Goal: Task Accomplishment & Management: Manage account settings

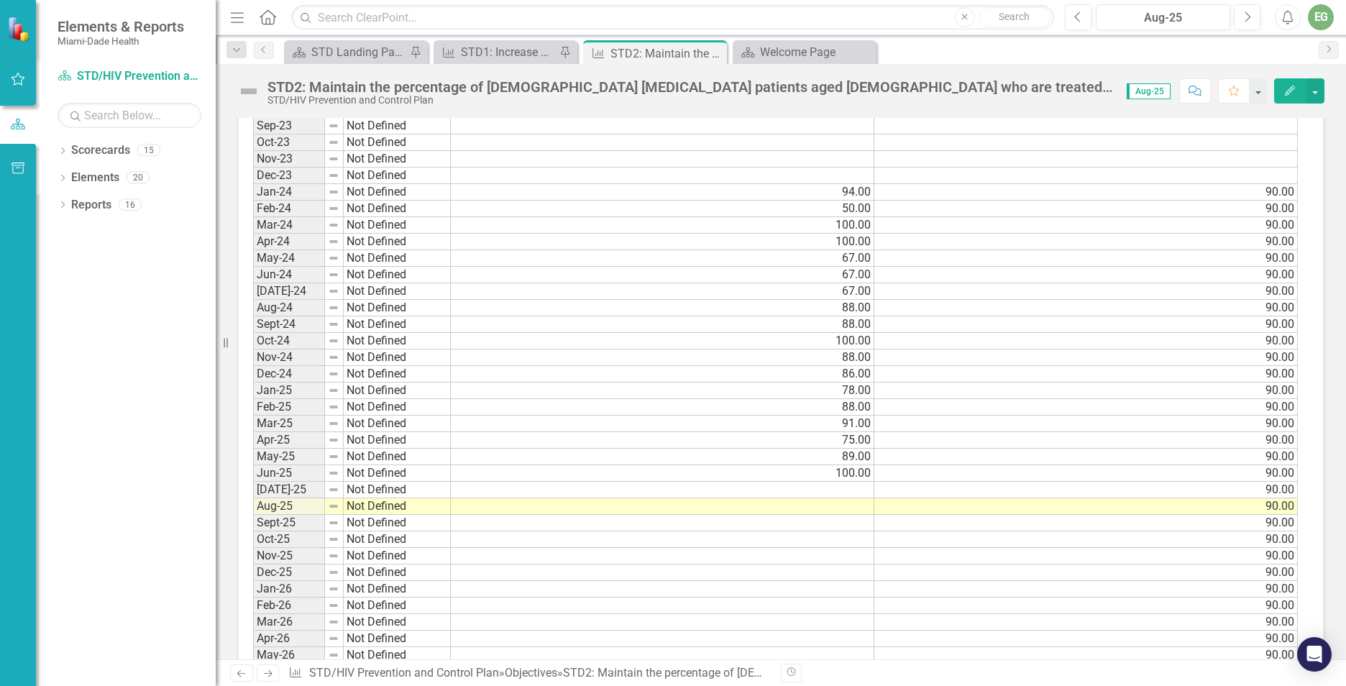
scroll to position [1295, 0]
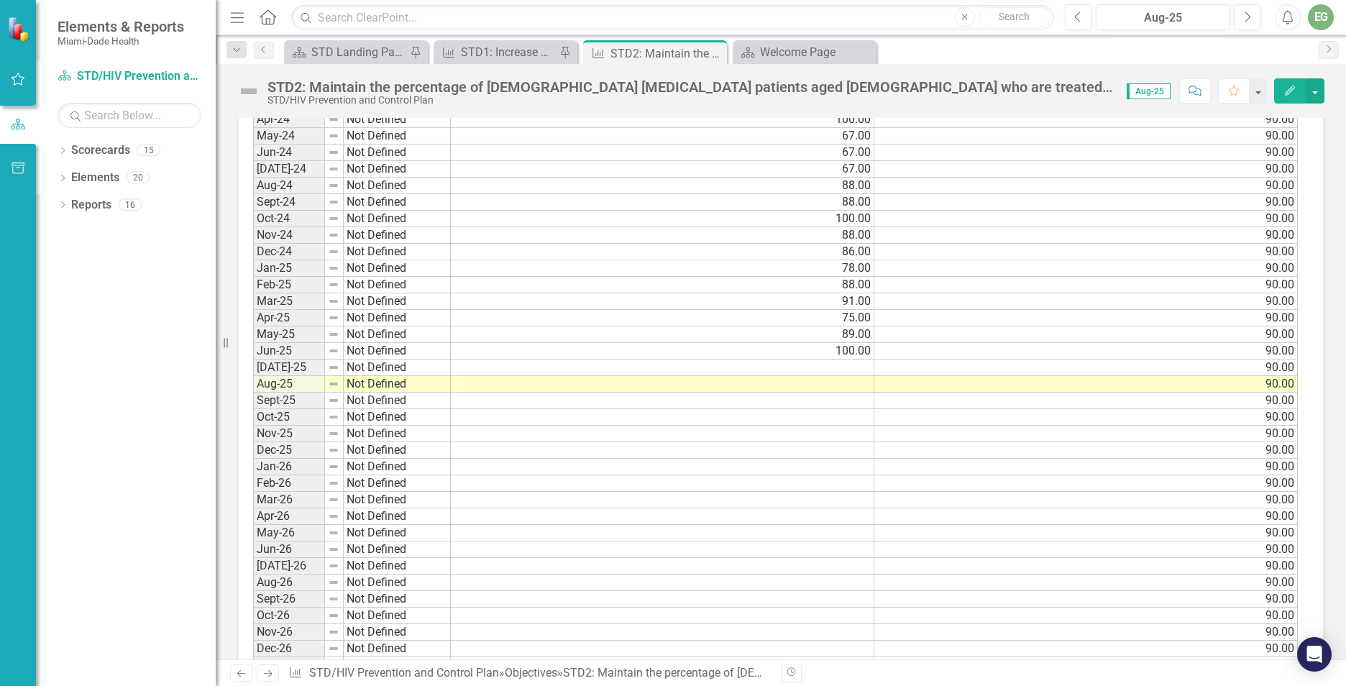
click at [827, 373] on td at bounding box center [663, 368] width 424 height 17
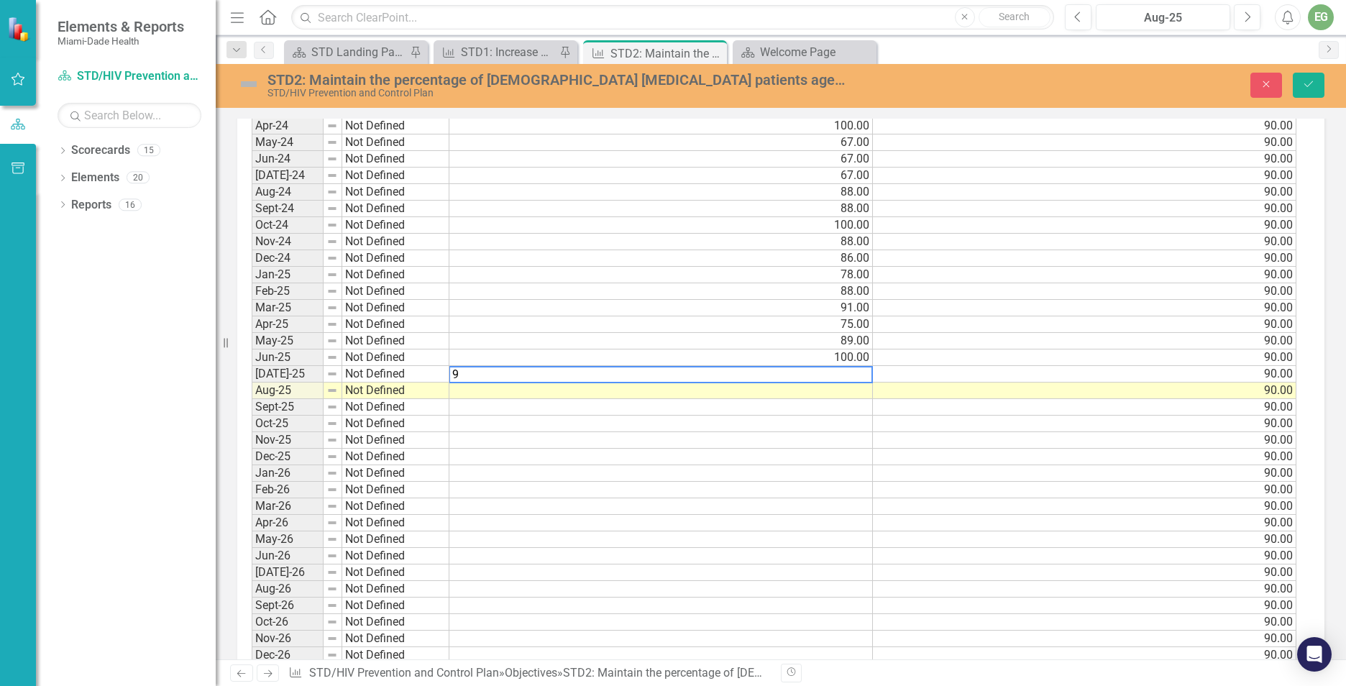
scroll to position [1300, 0]
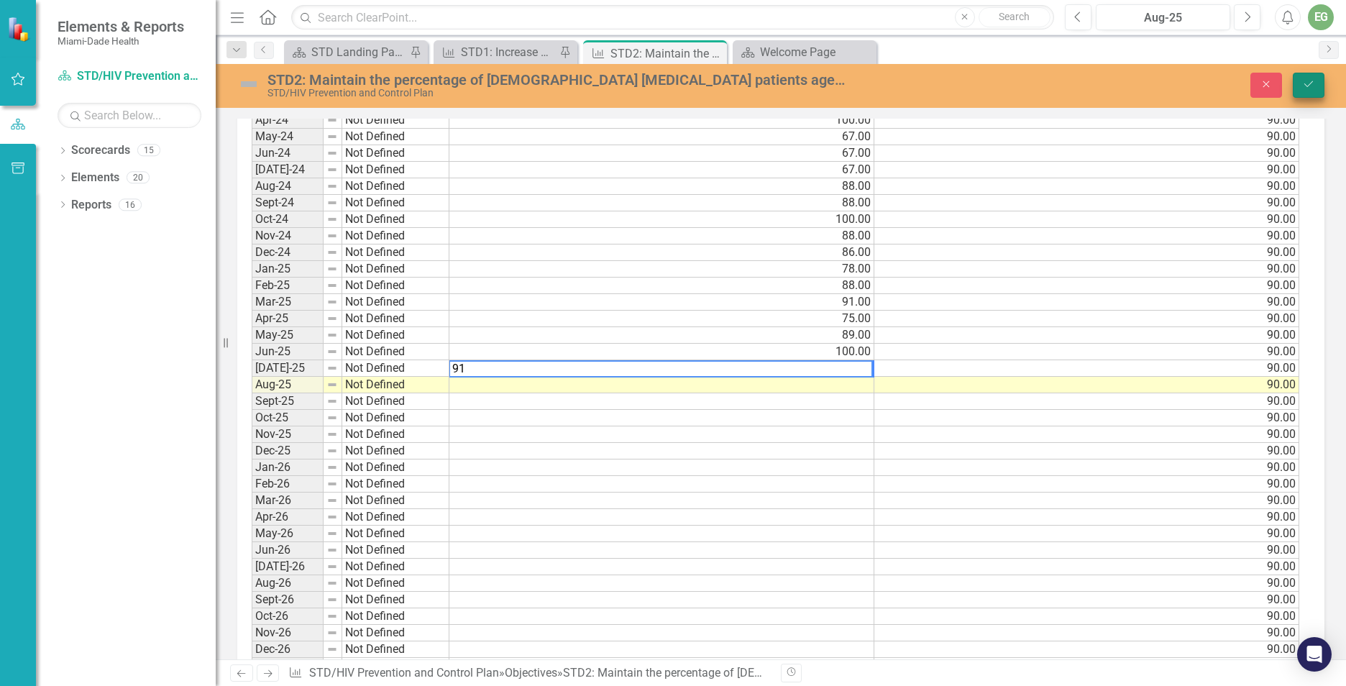
type textarea "91"
click at [1315, 88] on icon "Save" at bounding box center [1309, 84] width 13 height 10
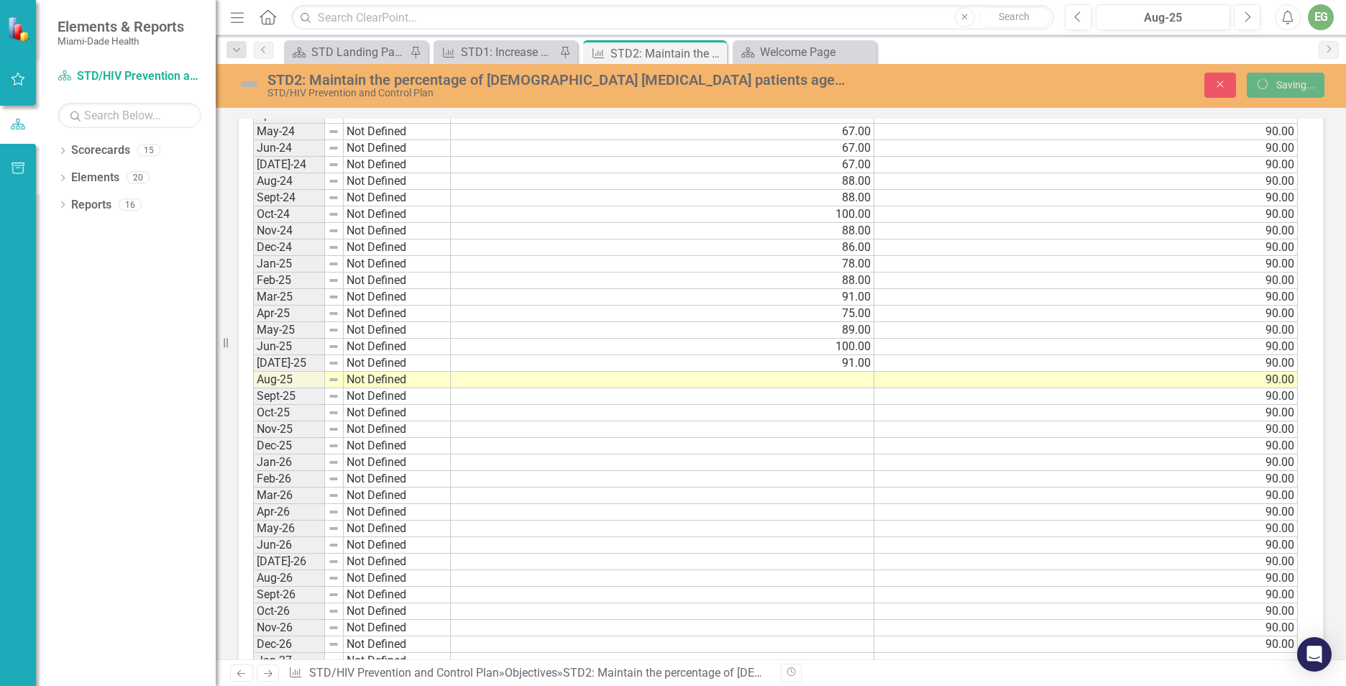
scroll to position [1295, 0]
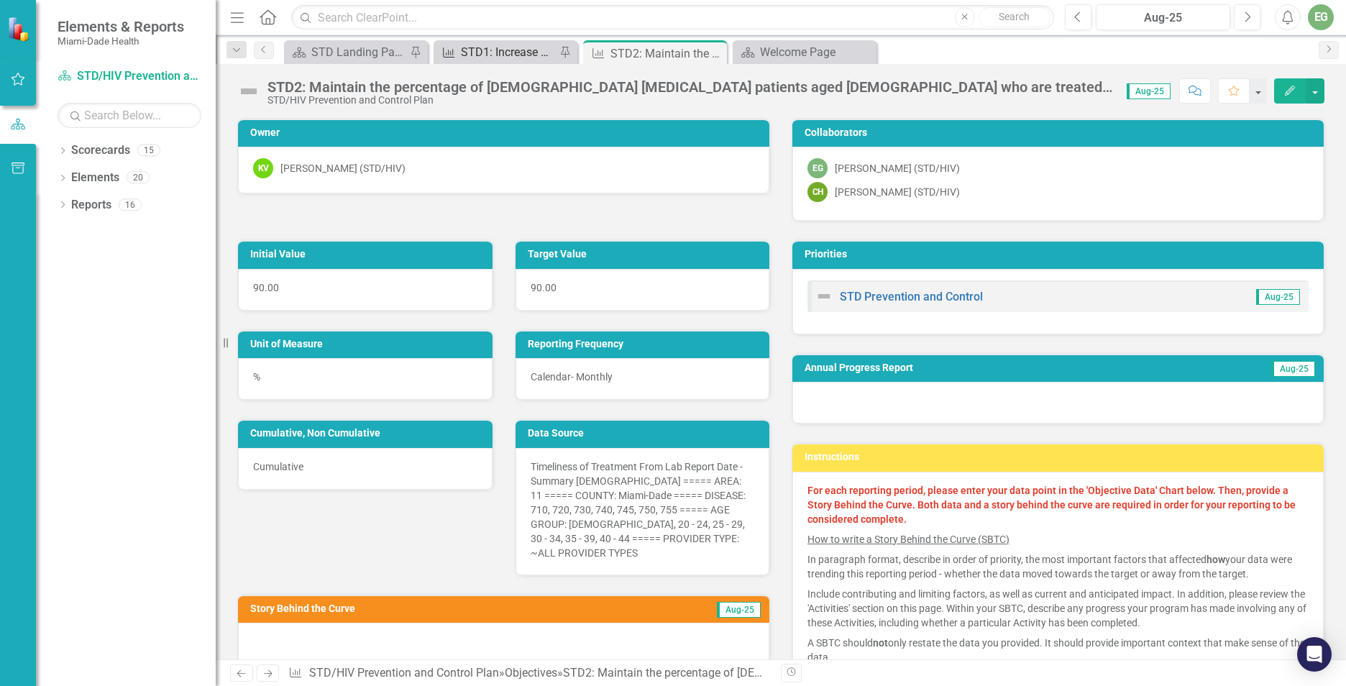
click at [523, 47] on div "STD1: Increase percentage of Miami-Dade Favorable Disposition from 67% (2022) t…" at bounding box center [508, 52] width 95 height 18
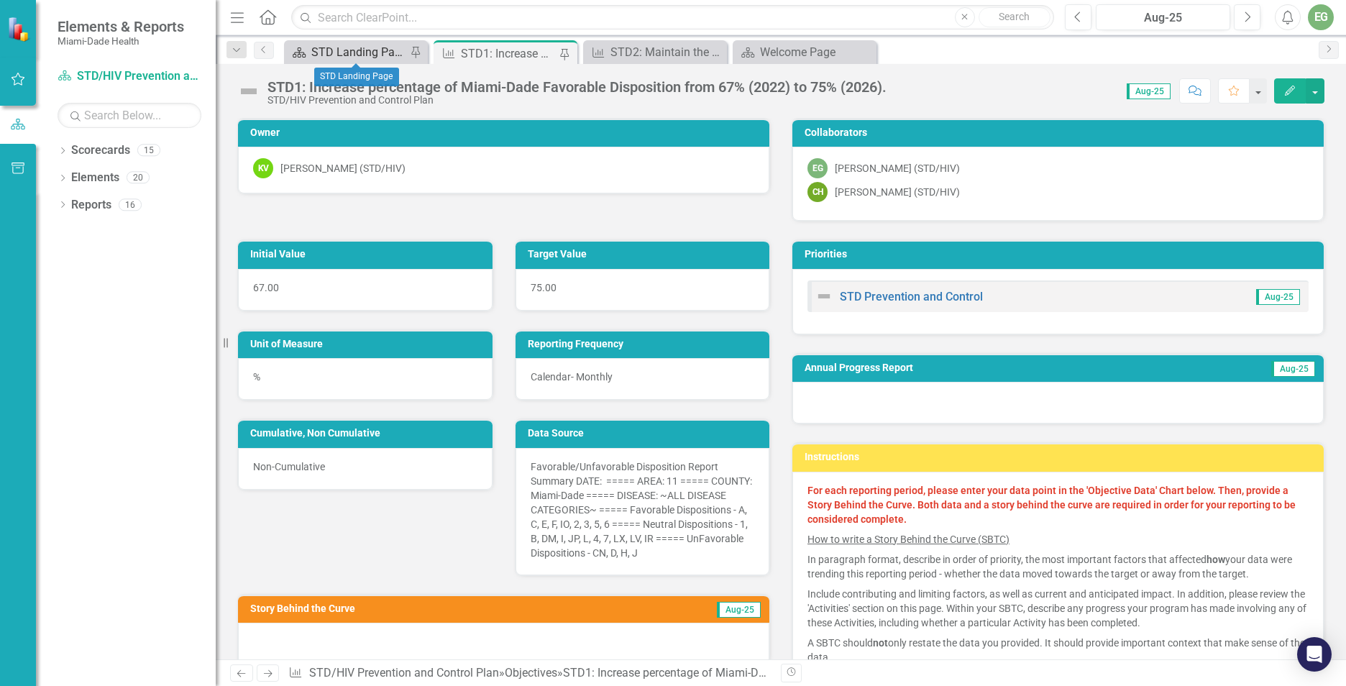
click at [351, 47] on div "STD Landing Page" at bounding box center [358, 52] width 95 height 18
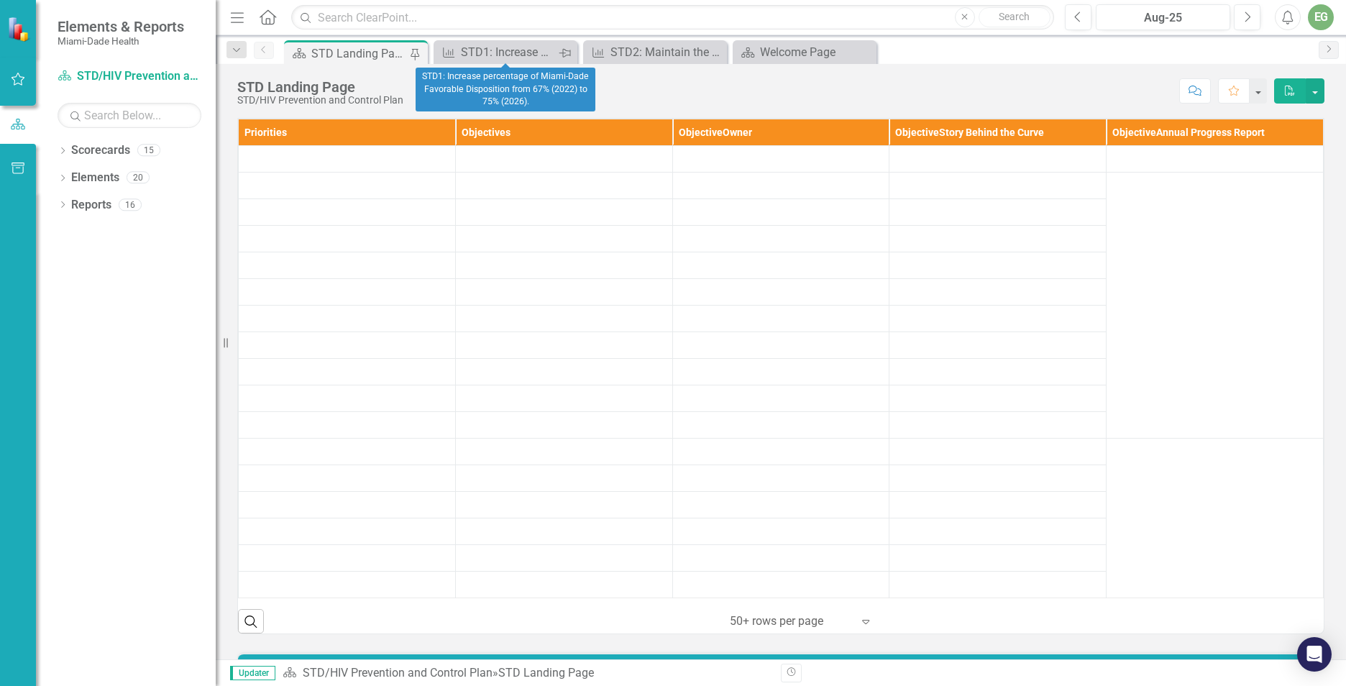
click at [562, 53] on icon at bounding box center [565, 53] width 12 height 9
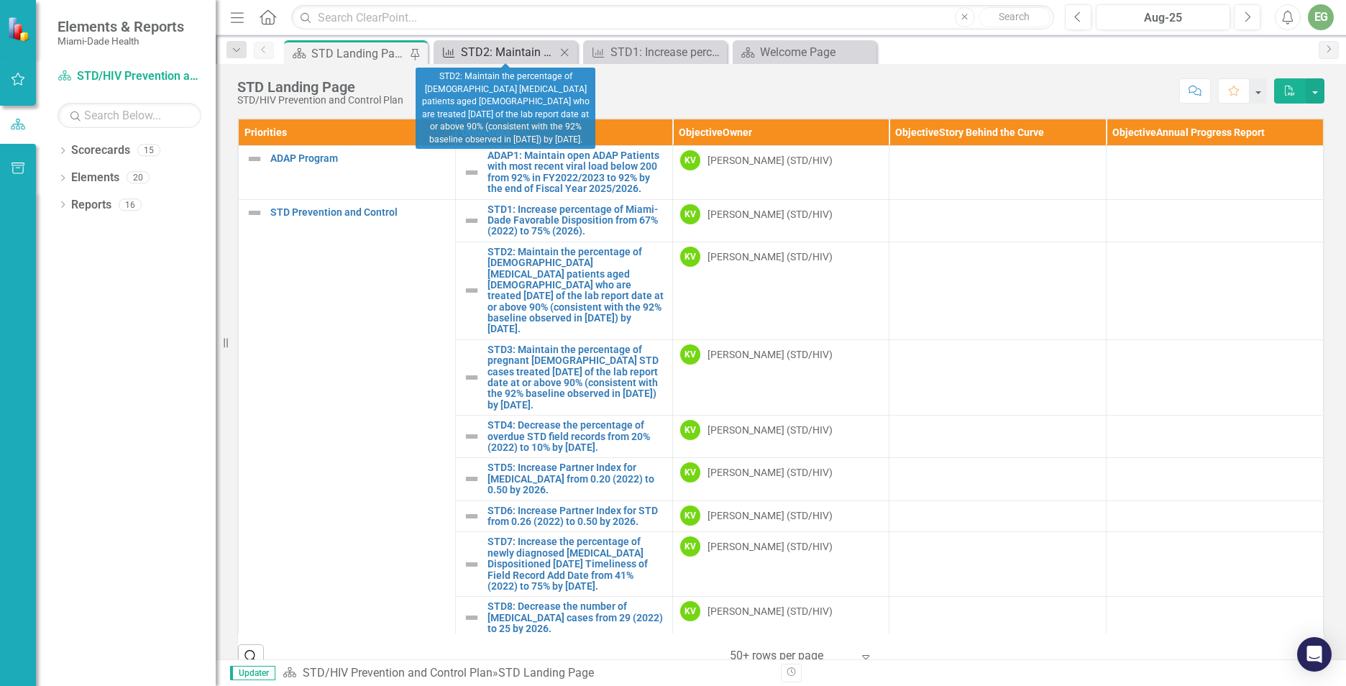
drag, startPoint x: 505, startPoint y: 43, endPoint x: 459, endPoint y: 47, distance: 46.2
click at [459, 47] on link "Objective STD2: Maintain the percentage of [DEMOGRAPHIC_DATA] [MEDICAL_DATA] pa…" at bounding box center [496, 52] width 119 height 18
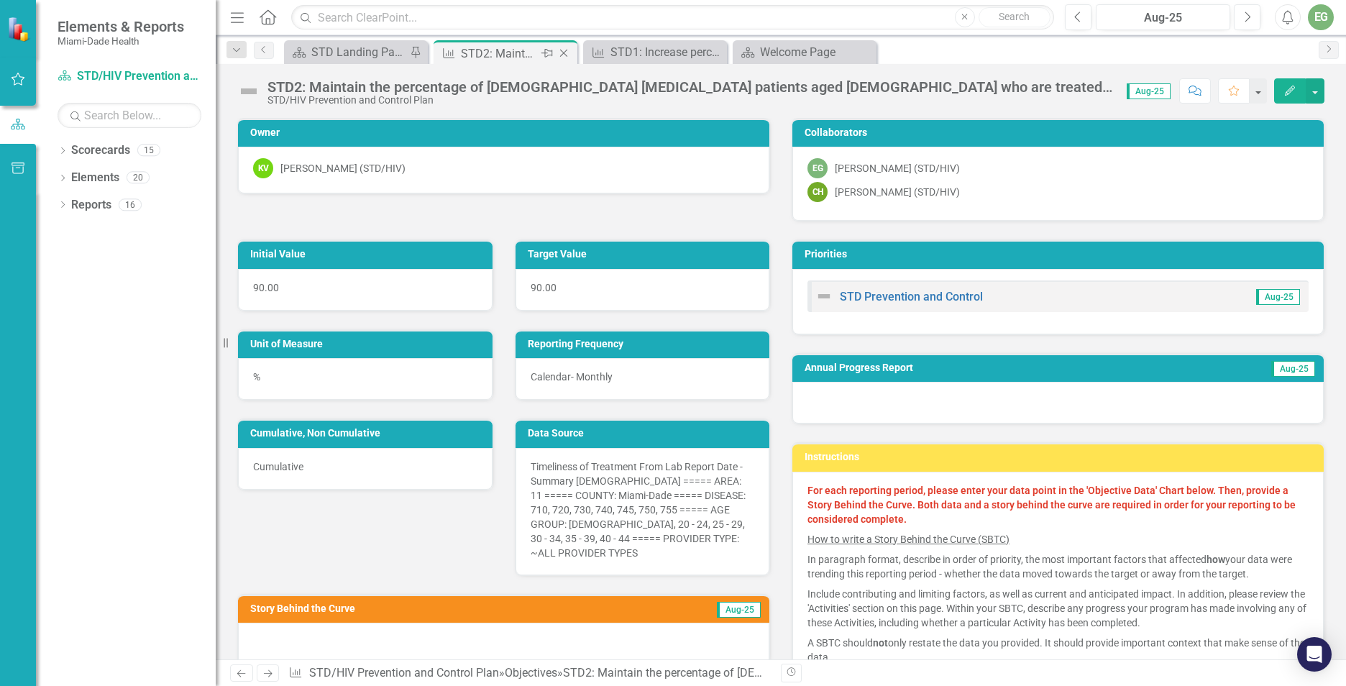
click at [567, 49] on icon "Close" at bounding box center [564, 53] width 14 height 12
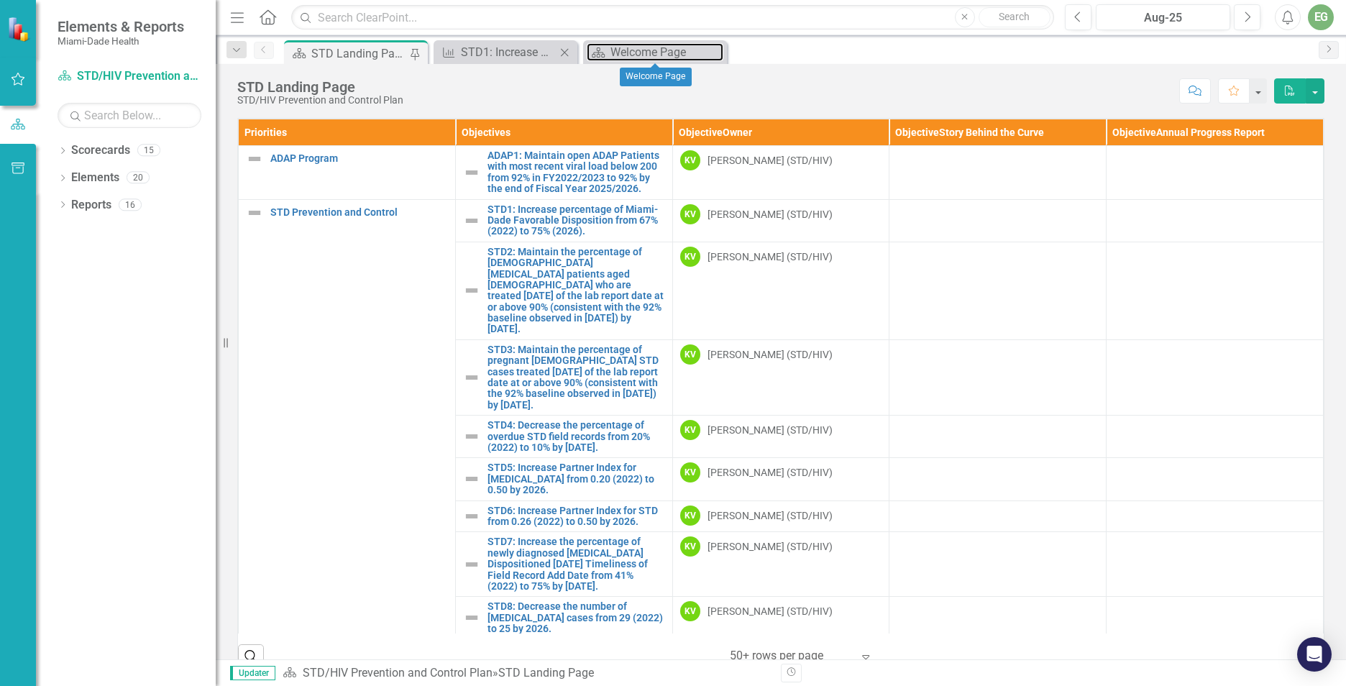
click at [588, 53] on div "Scorecard" at bounding box center [596, 52] width 18 height 18
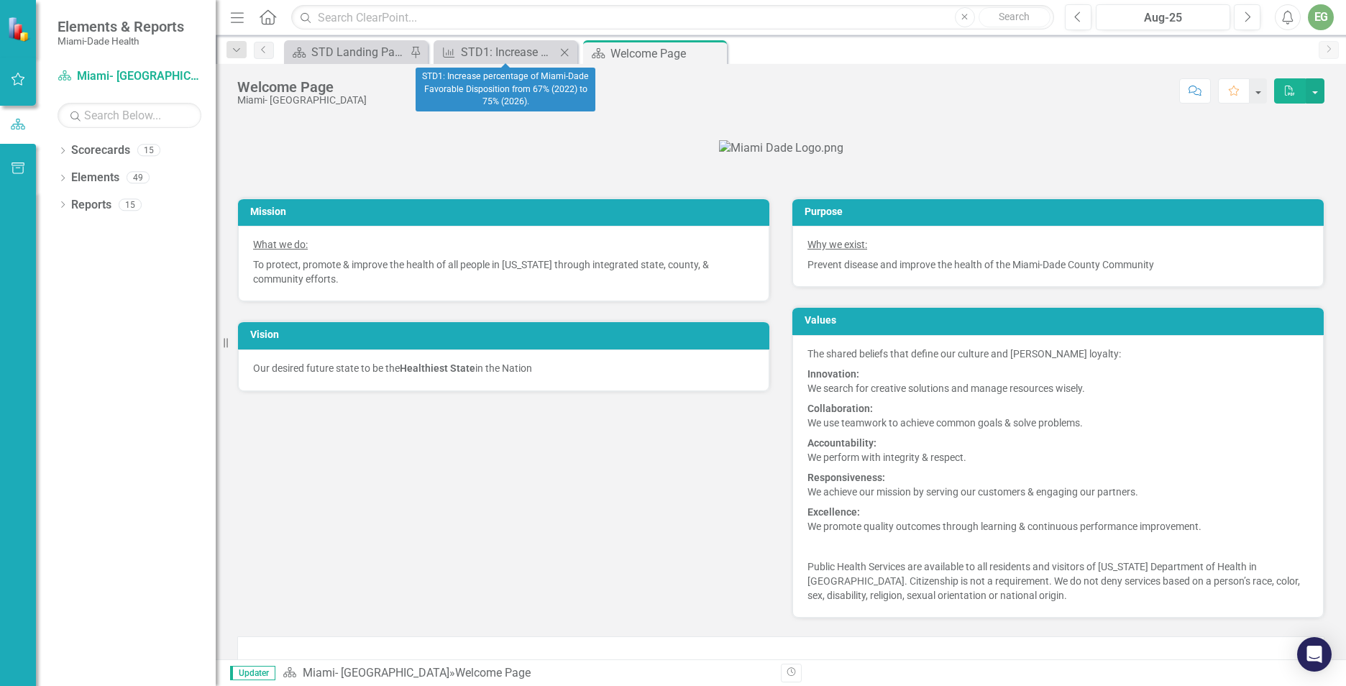
click at [562, 52] on icon "Close" at bounding box center [564, 53] width 14 height 12
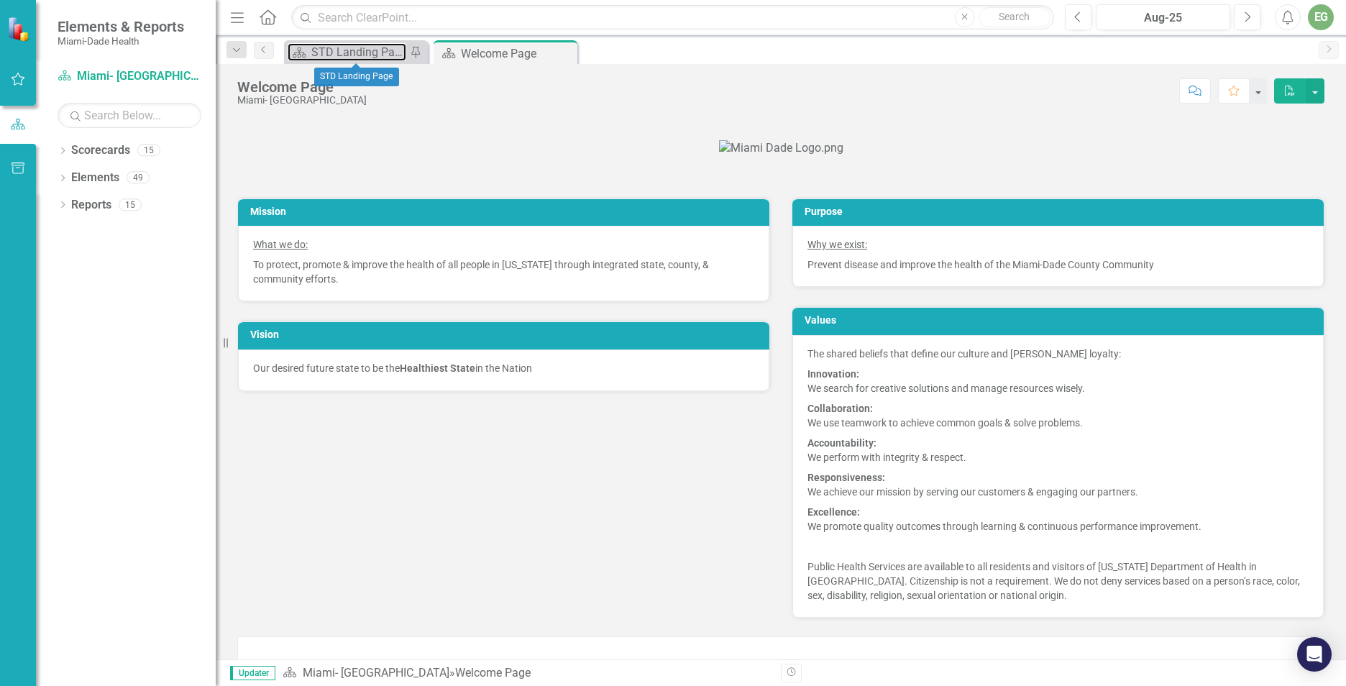
drag, startPoint x: 368, startPoint y: 51, endPoint x: 581, endPoint y: 62, distance: 213.2
click at [368, 50] on div "STD Landing Page" at bounding box center [358, 52] width 95 height 18
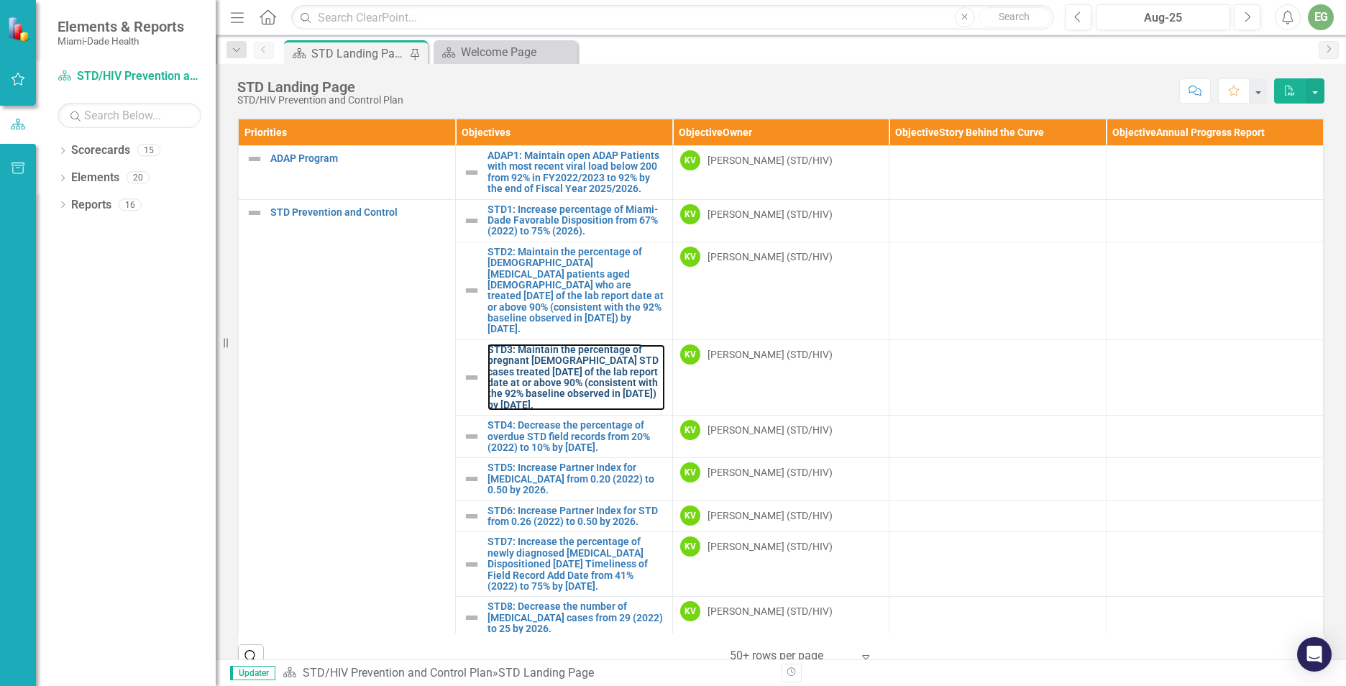
drag, startPoint x: 541, startPoint y: 374, endPoint x: 42, endPoint y: 383, distance: 498.5
click at [541, 374] on link "STD3: Maintain the percentage of pregnant [DEMOGRAPHIC_DATA] STD cases treated …" at bounding box center [577, 378] width 178 height 66
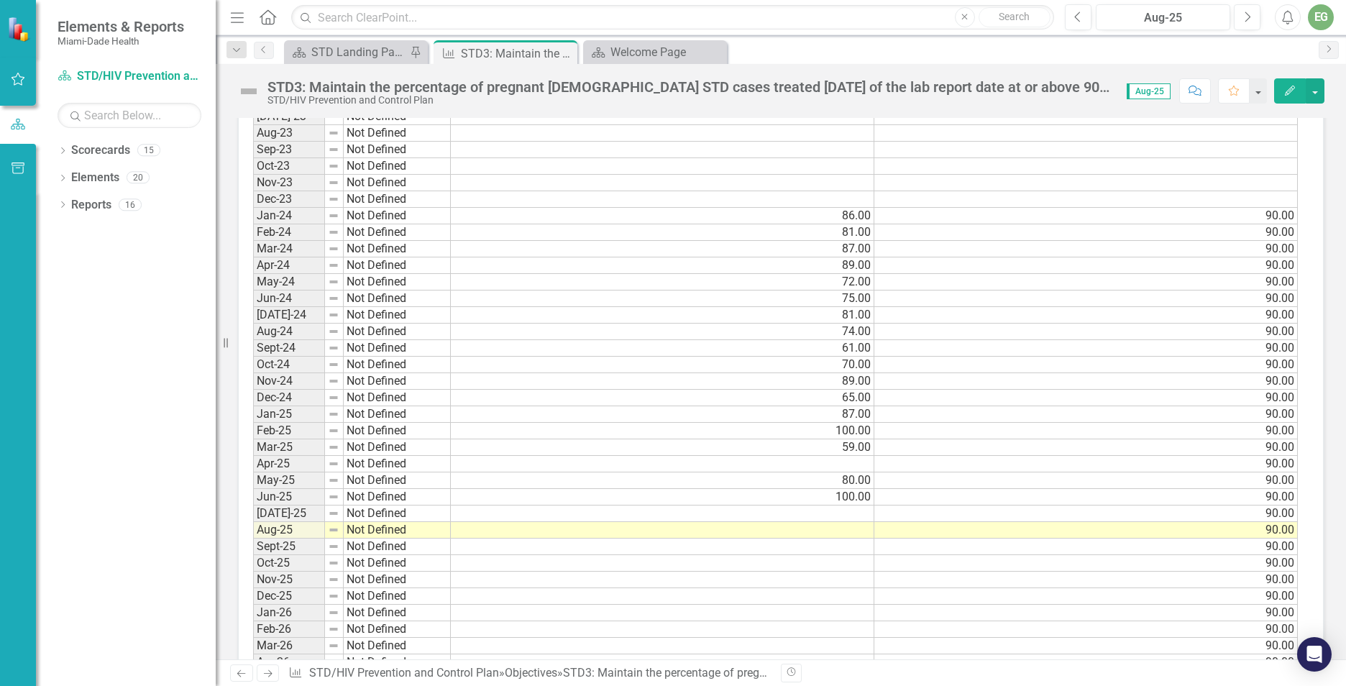
scroll to position [1151, 0]
click at [849, 511] on td at bounding box center [663, 511] width 424 height 17
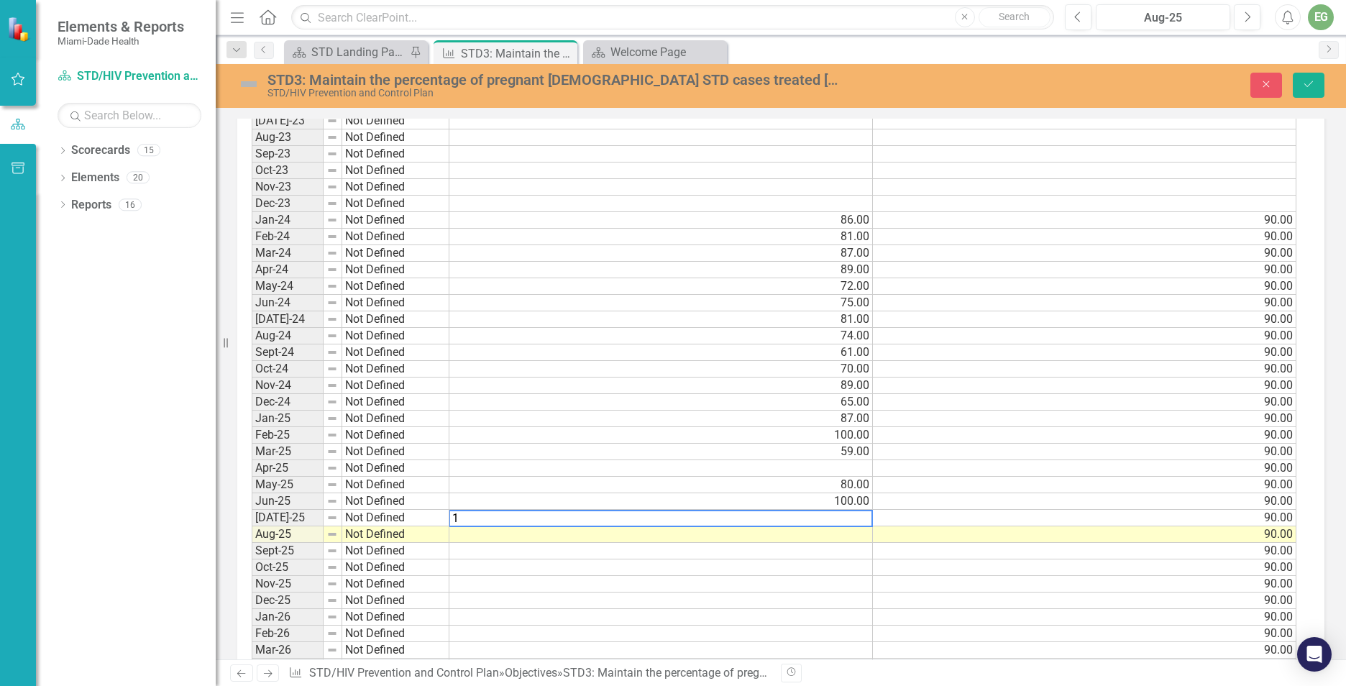
scroll to position [1157, 0]
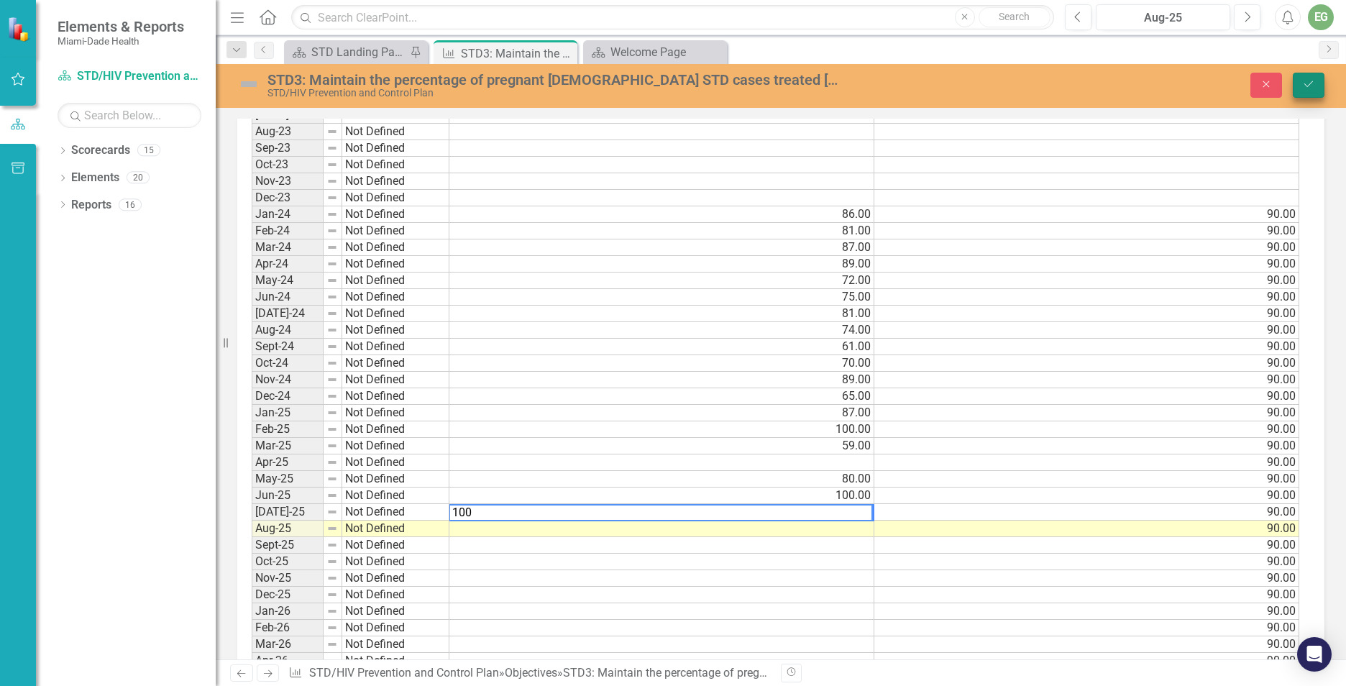
type textarea "100"
click at [1313, 86] on icon "Save" at bounding box center [1309, 84] width 13 height 10
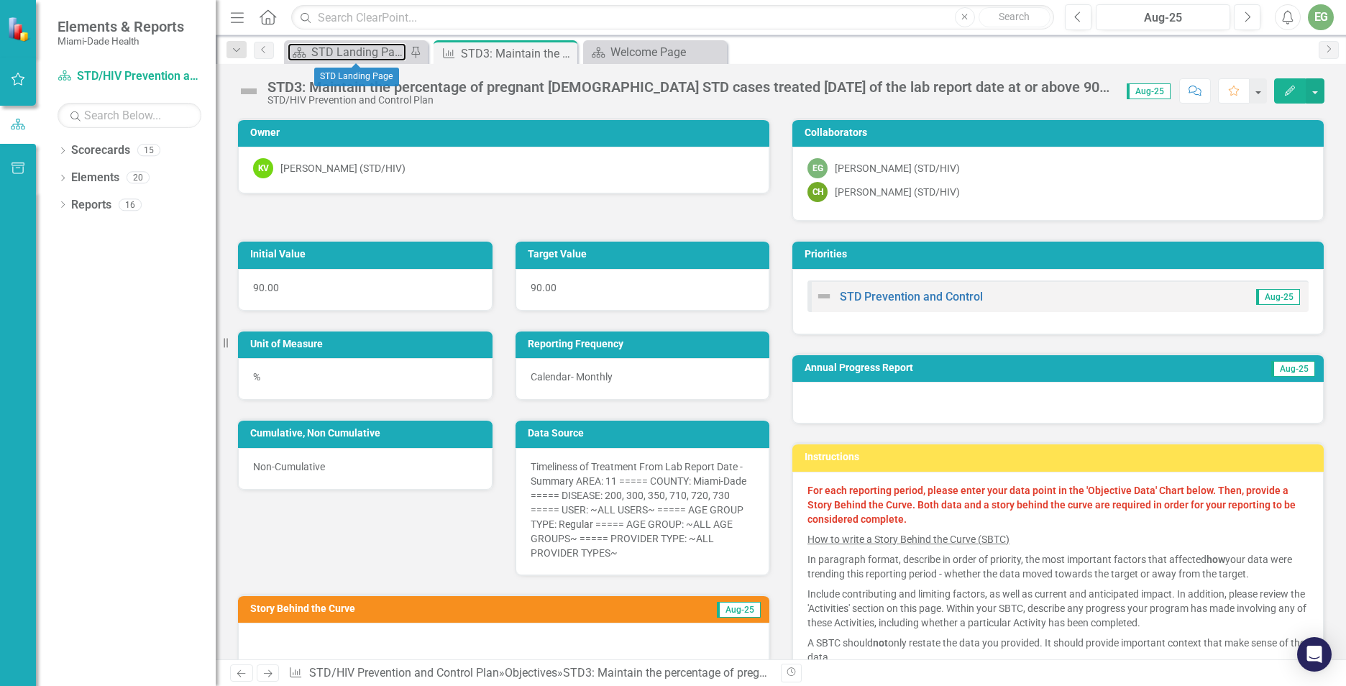
drag, startPoint x: 338, startPoint y: 51, endPoint x: 61, endPoint y: 95, distance: 280.4
click at [338, 51] on div "STD Landing Page" at bounding box center [358, 52] width 95 height 18
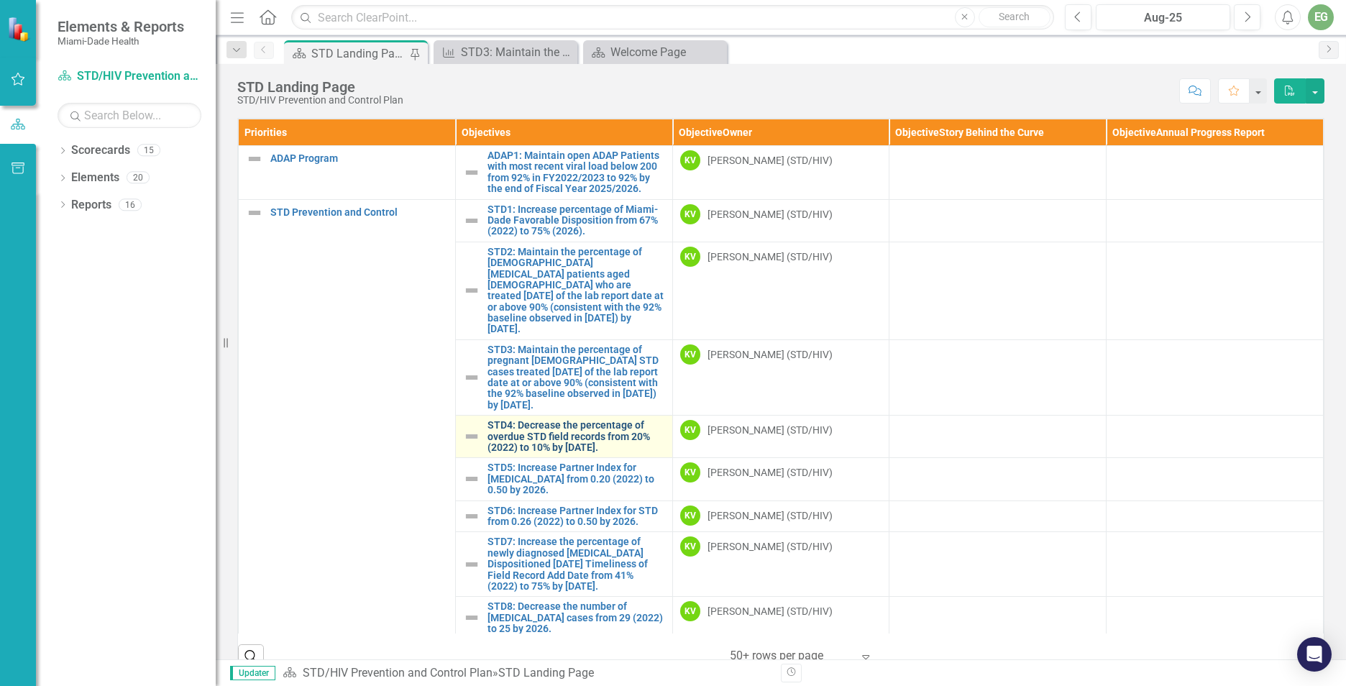
click at [564, 430] on link "STD4: Decrease the percentage of overdue STD field records from 20% (2022) to 1…" at bounding box center [577, 436] width 178 height 33
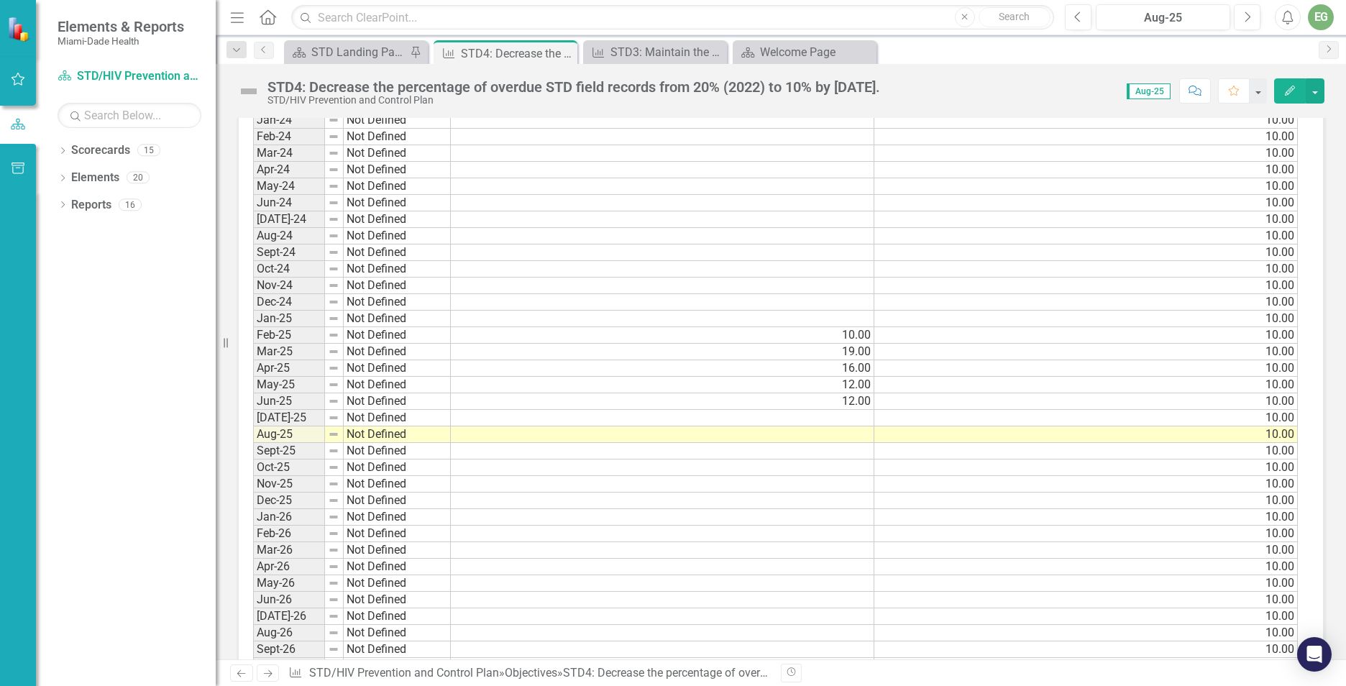
scroll to position [1295, 0]
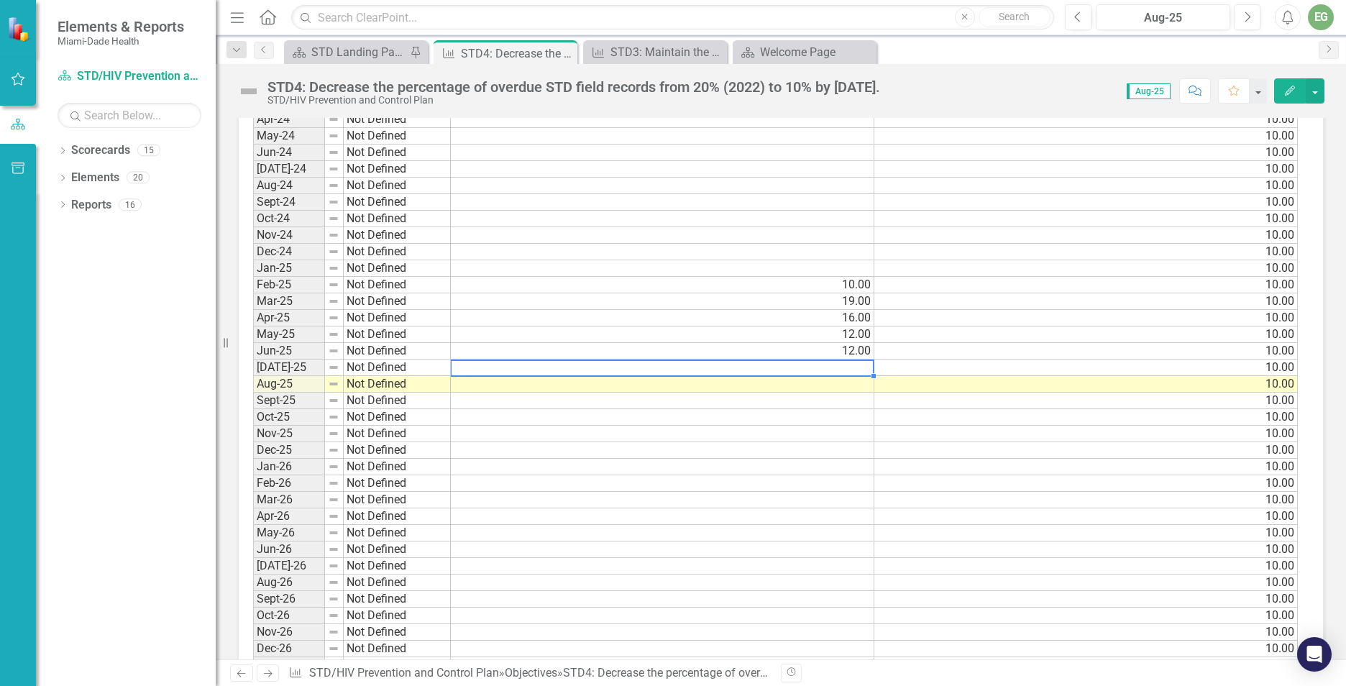
click at [867, 362] on td at bounding box center [663, 368] width 424 height 17
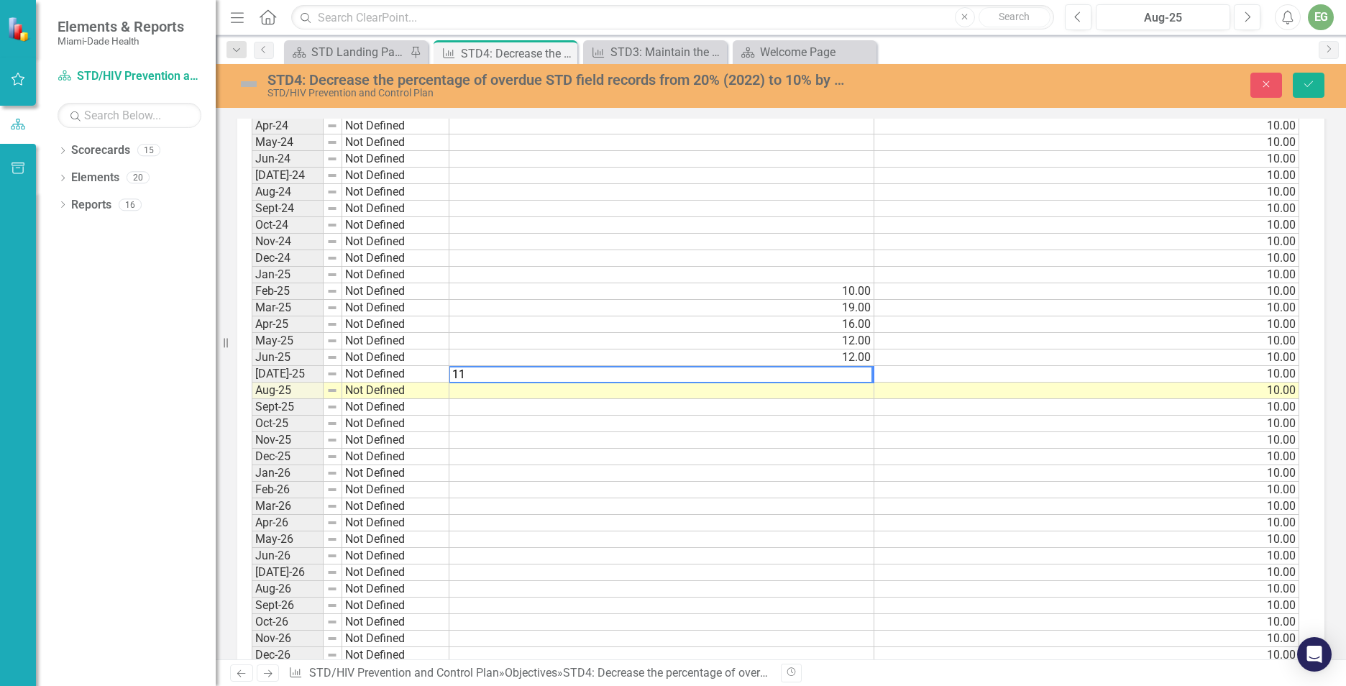
scroll to position [1300, 0]
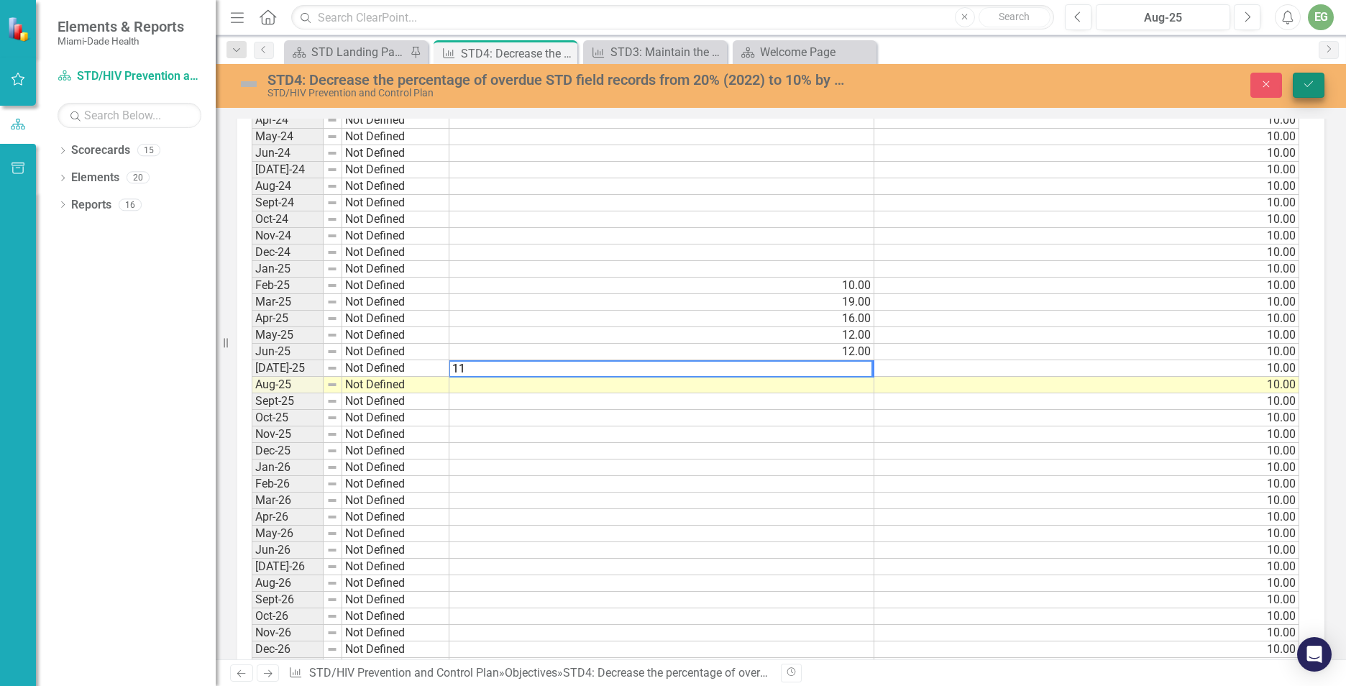
type textarea "11"
click at [1313, 79] on icon "Save" at bounding box center [1309, 84] width 13 height 10
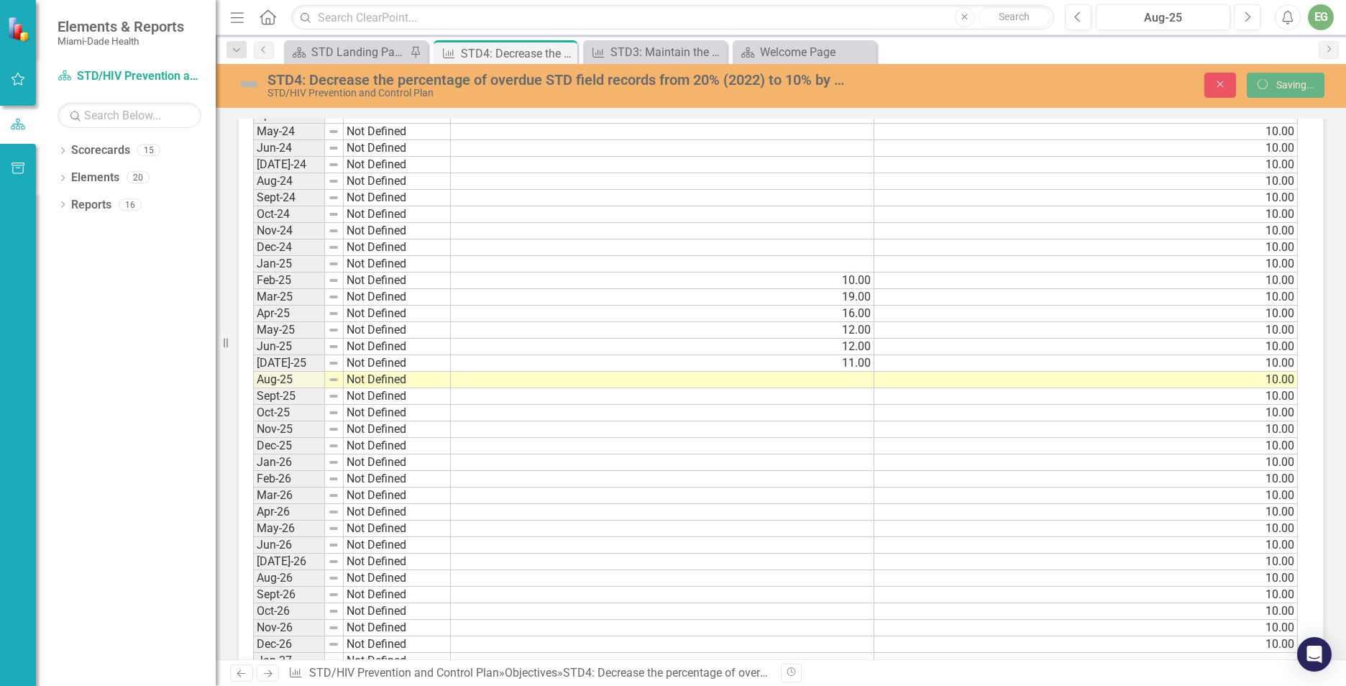
scroll to position [1295, 0]
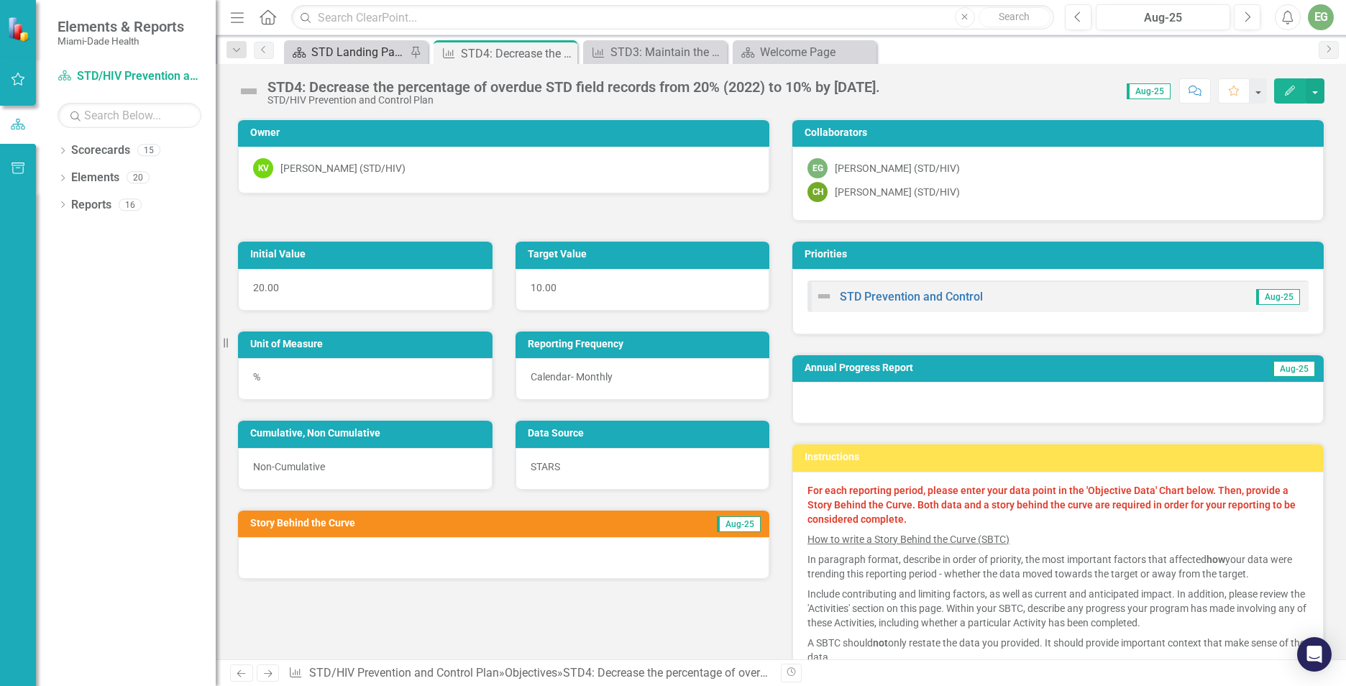
click at [325, 51] on div "STD Landing Page" at bounding box center [358, 52] width 95 height 18
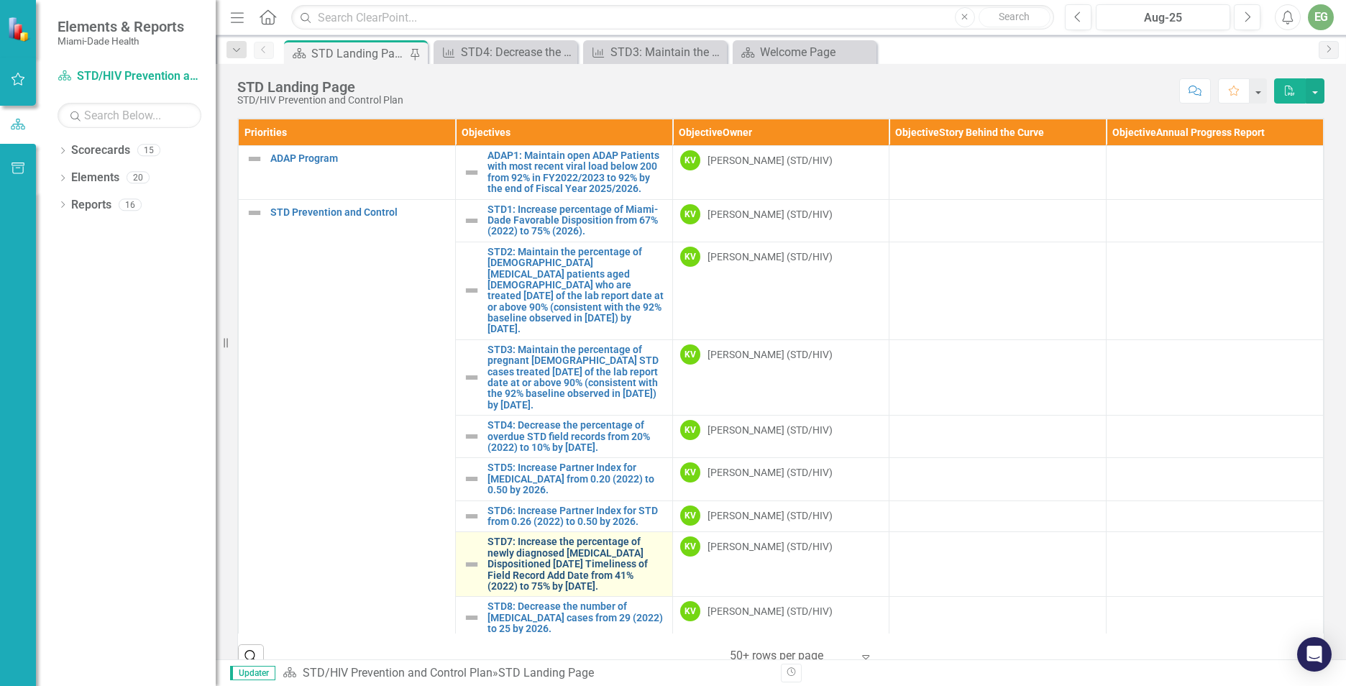
click at [559, 540] on link "STD7: Increase the percentage of newly diagnosed [MEDICAL_DATA] Dispositioned […" at bounding box center [577, 564] width 178 height 55
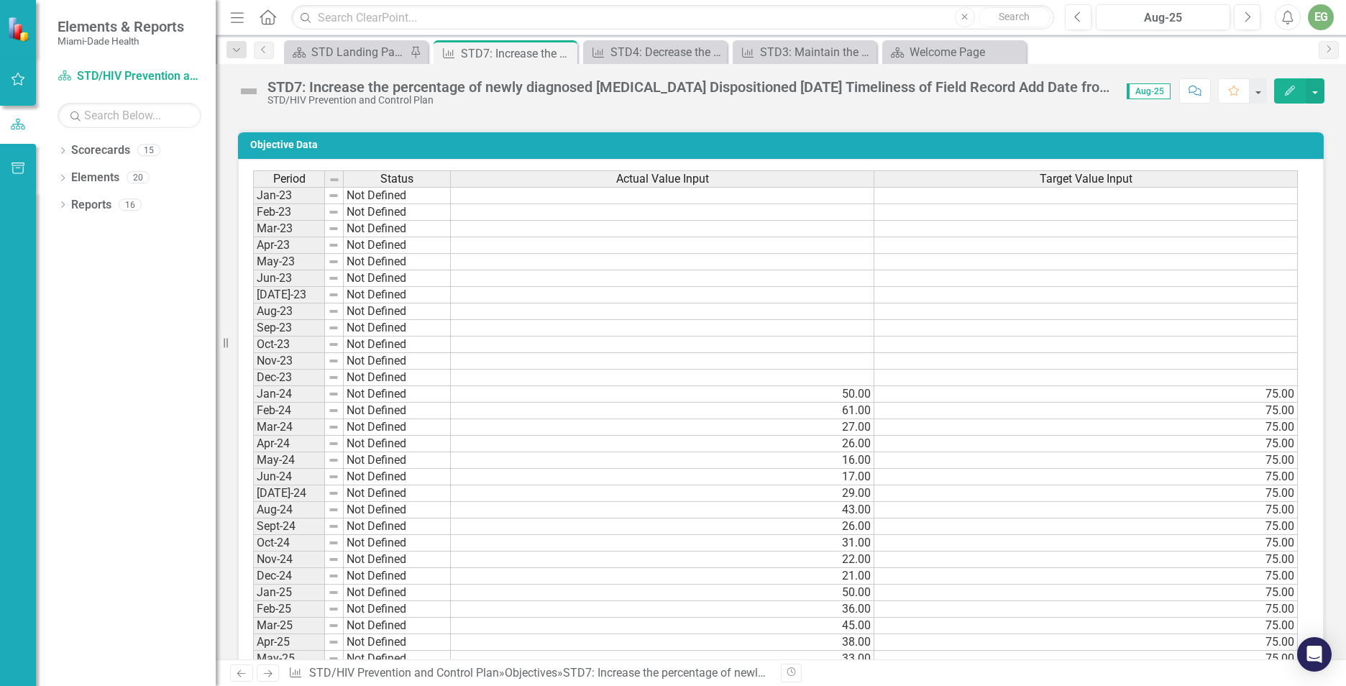
scroll to position [1079, 0]
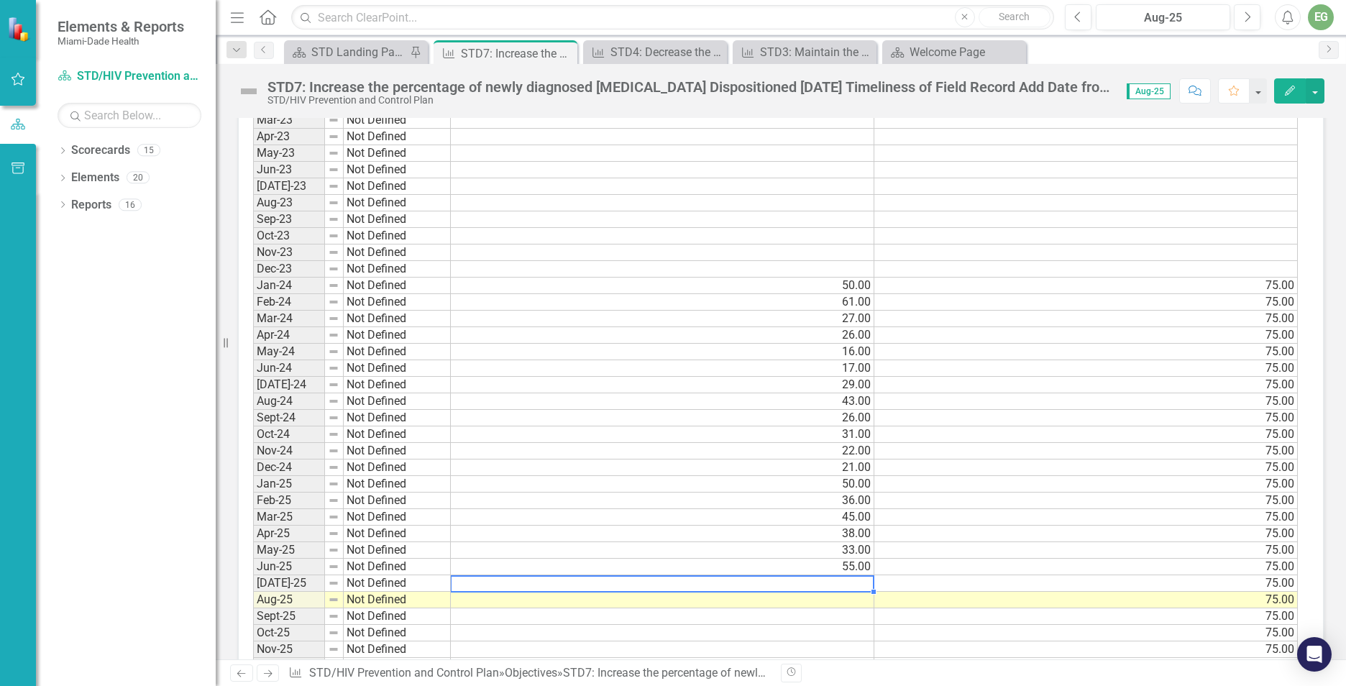
click at [783, 579] on td at bounding box center [663, 583] width 424 height 17
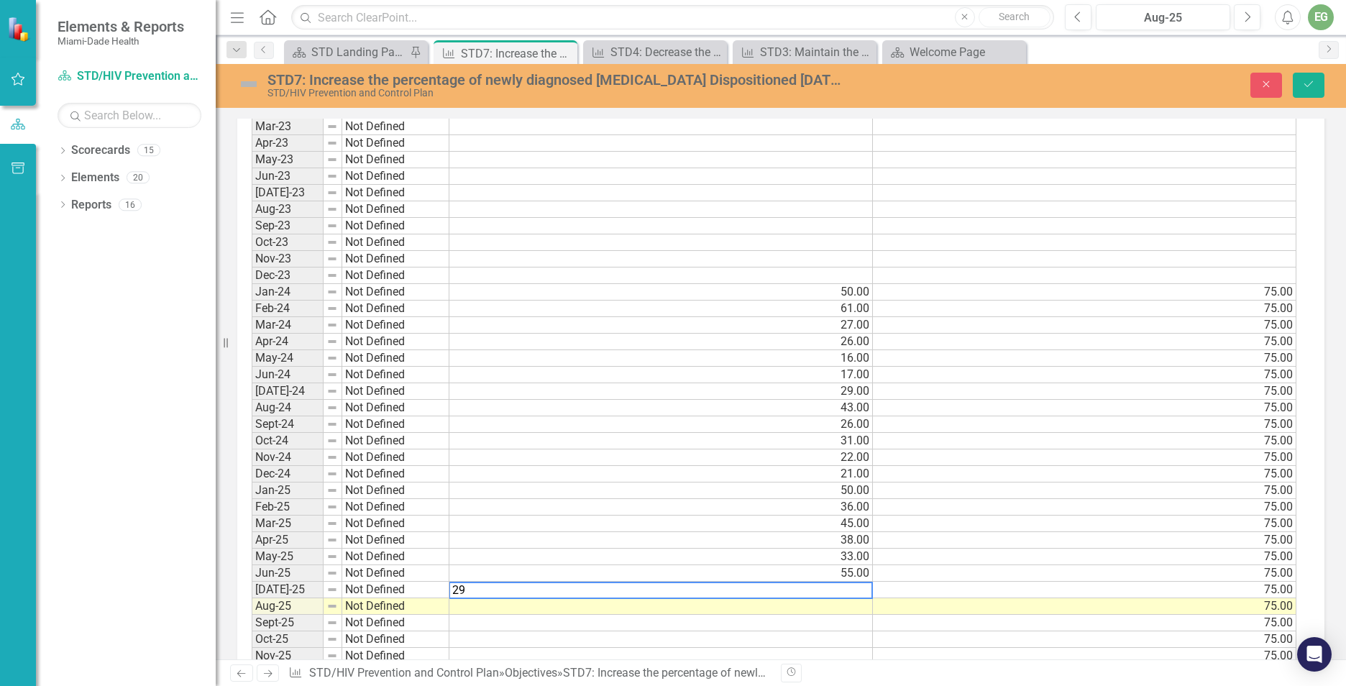
scroll to position [1085, 0]
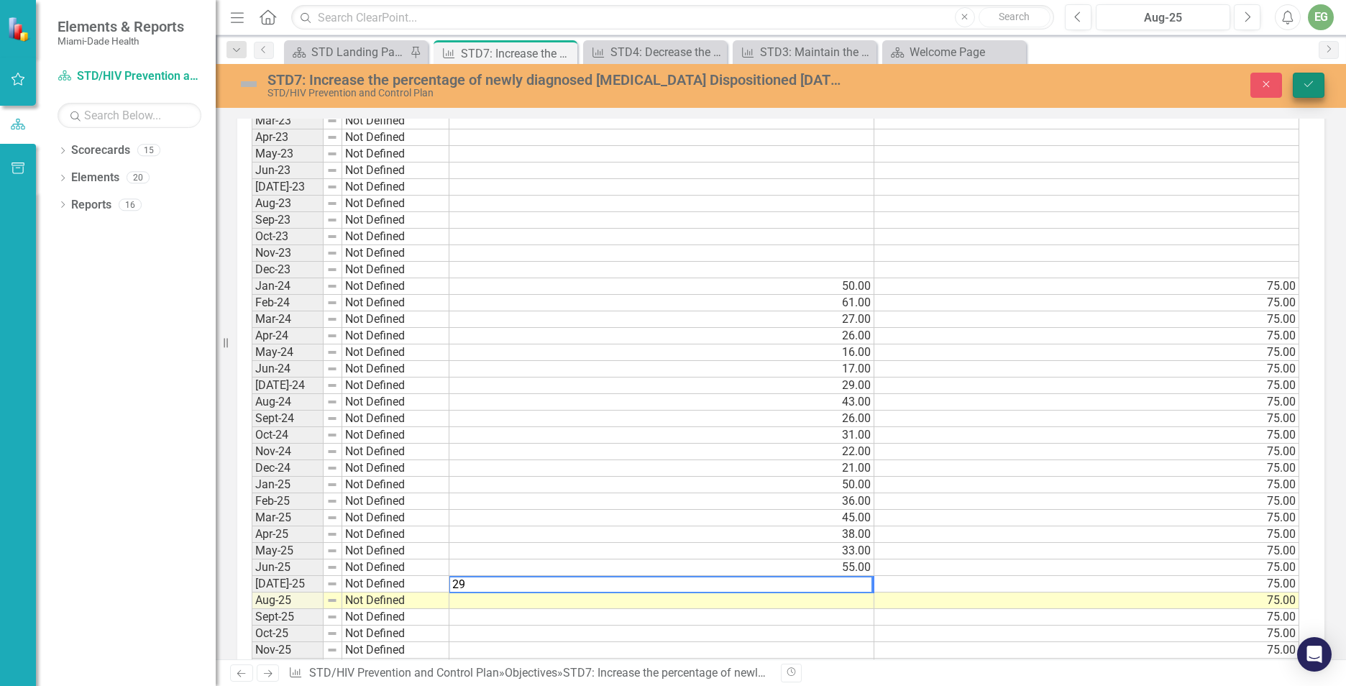
type textarea "29"
click at [1314, 86] on icon "Save" at bounding box center [1309, 84] width 13 height 10
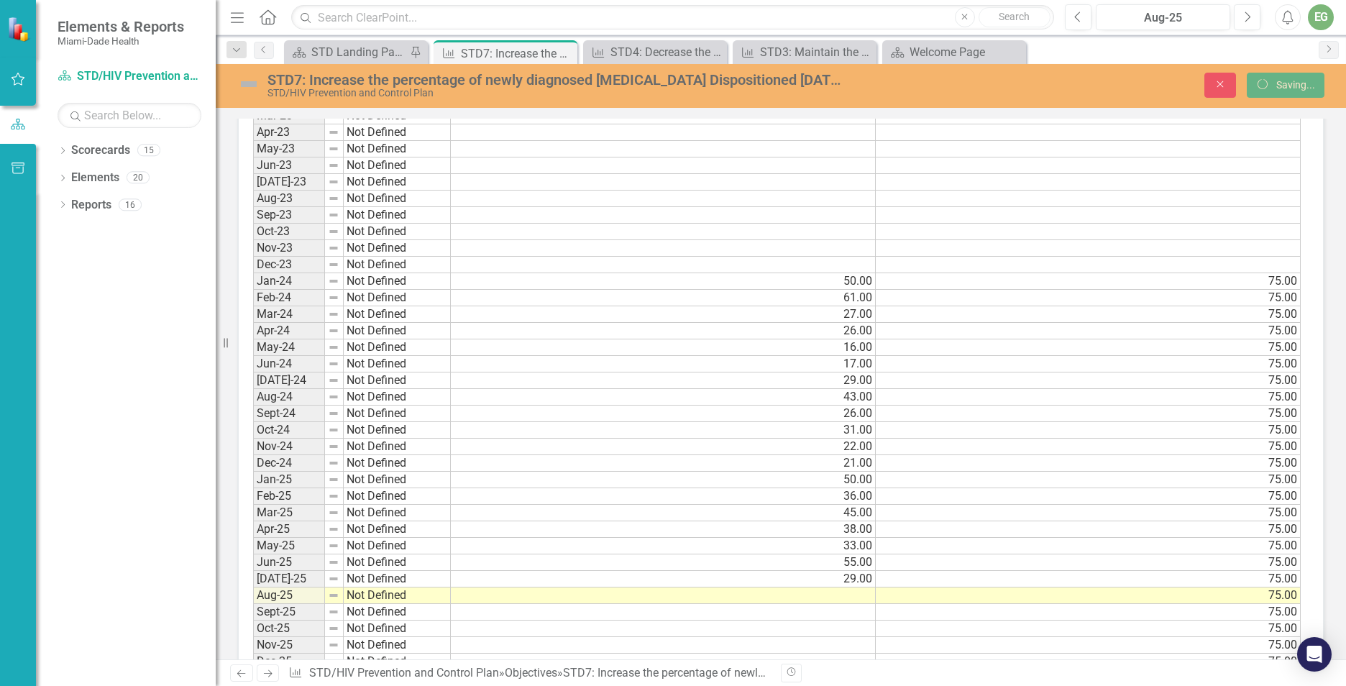
scroll to position [0, 0]
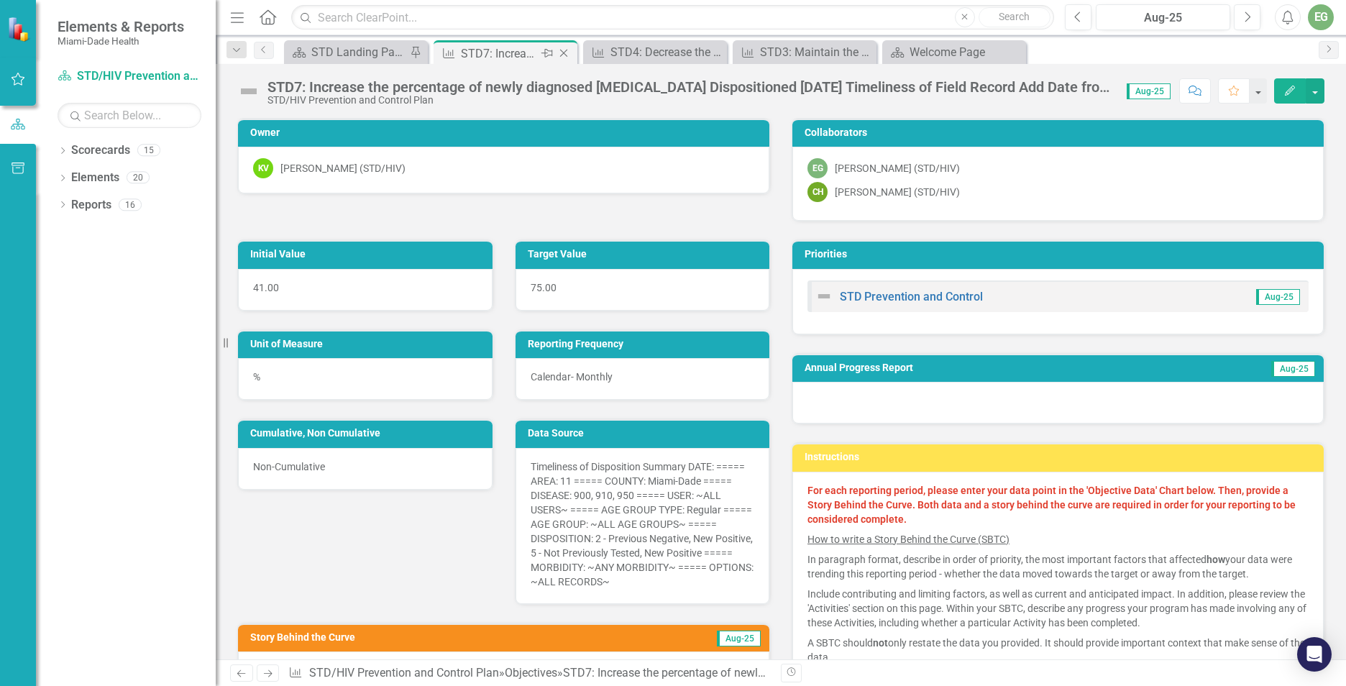
click at [562, 50] on icon "Close" at bounding box center [564, 53] width 14 height 12
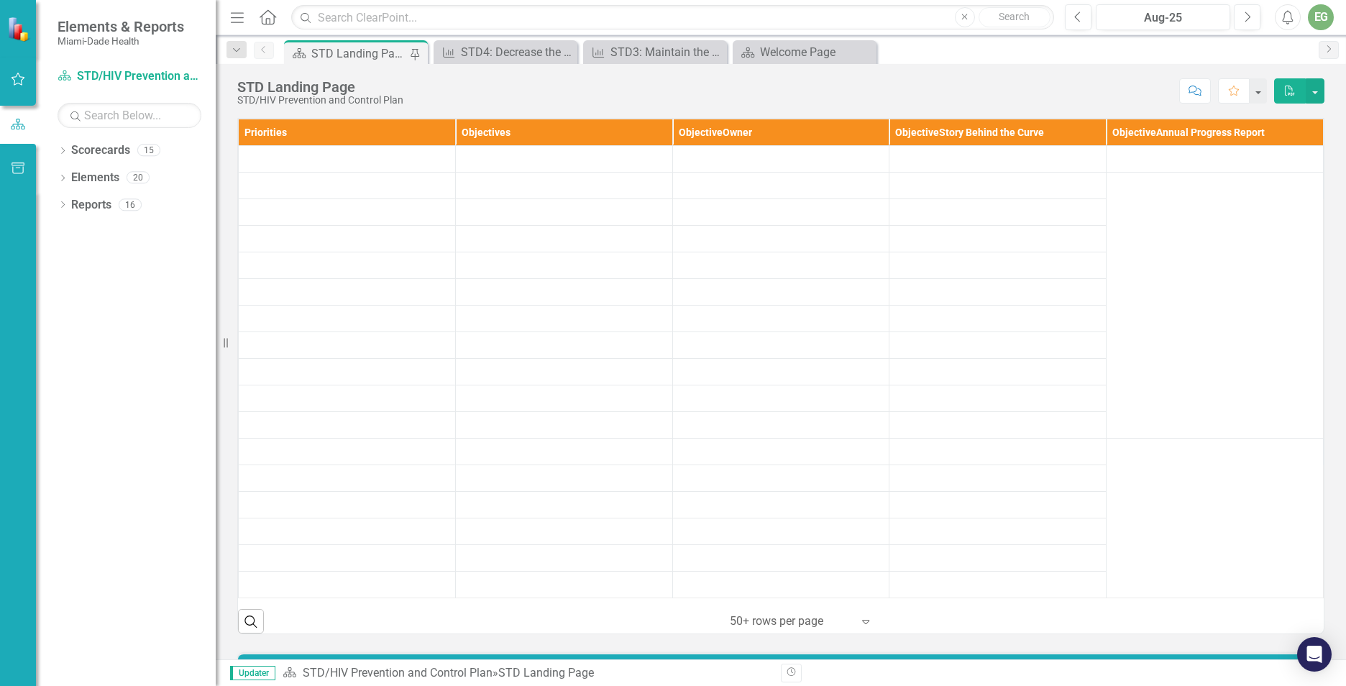
click at [0, 0] on icon "Close" at bounding box center [0, 0] width 0 height 0
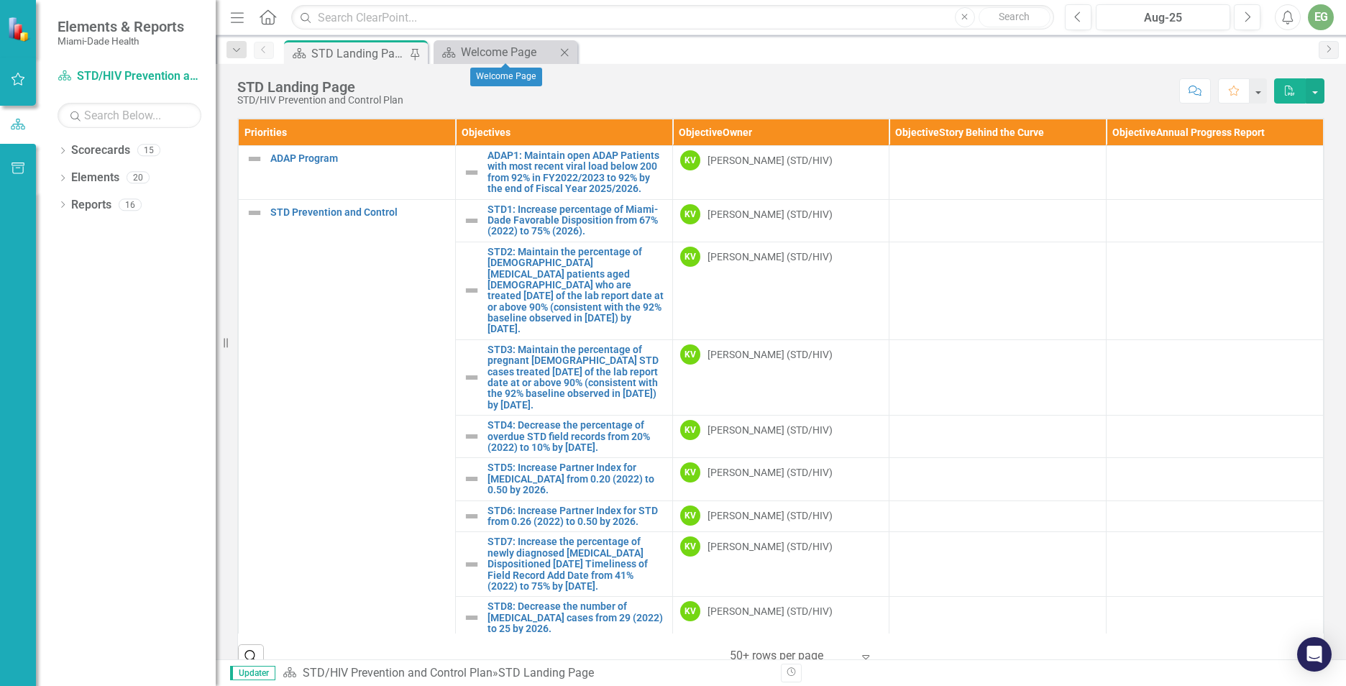
click at [562, 50] on icon "Close" at bounding box center [564, 53] width 14 height 12
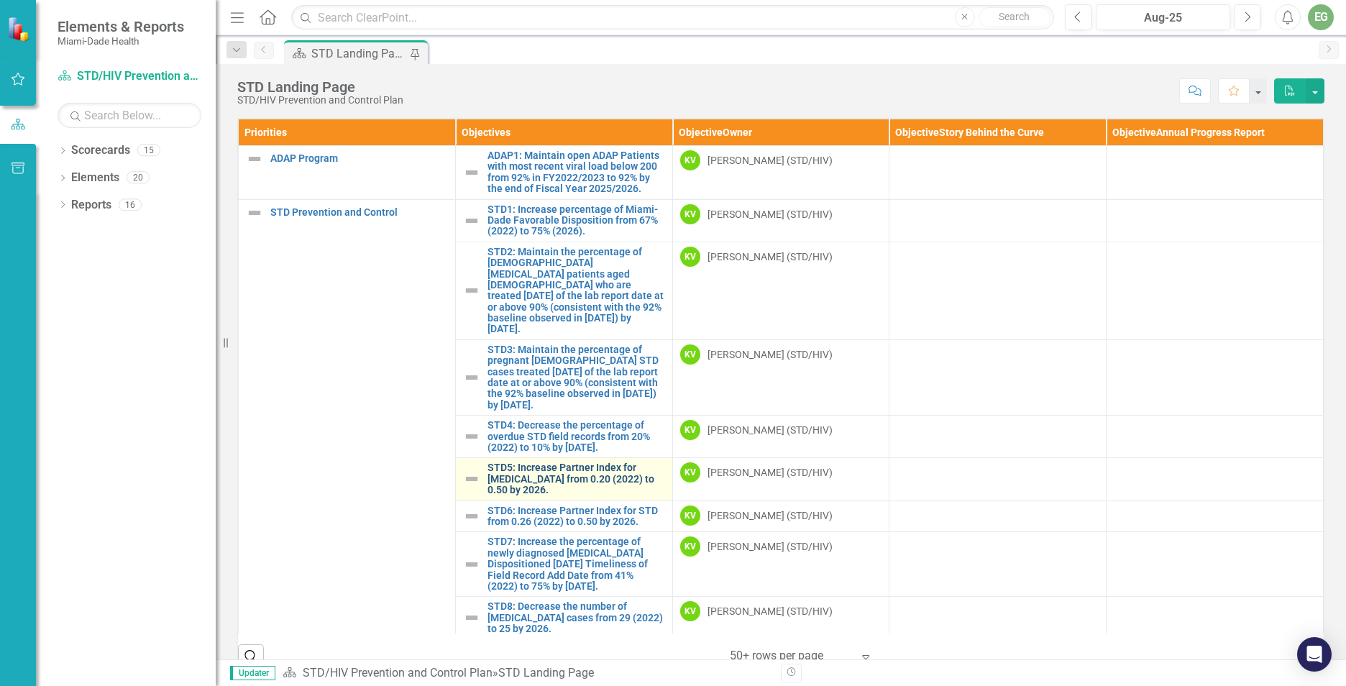
click at [534, 466] on link "STD5: Increase Partner Index for [MEDICAL_DATA] from 0.20 (2022) to 0.50 by 202…" at bounding box center [577, 478] width 178 height 33
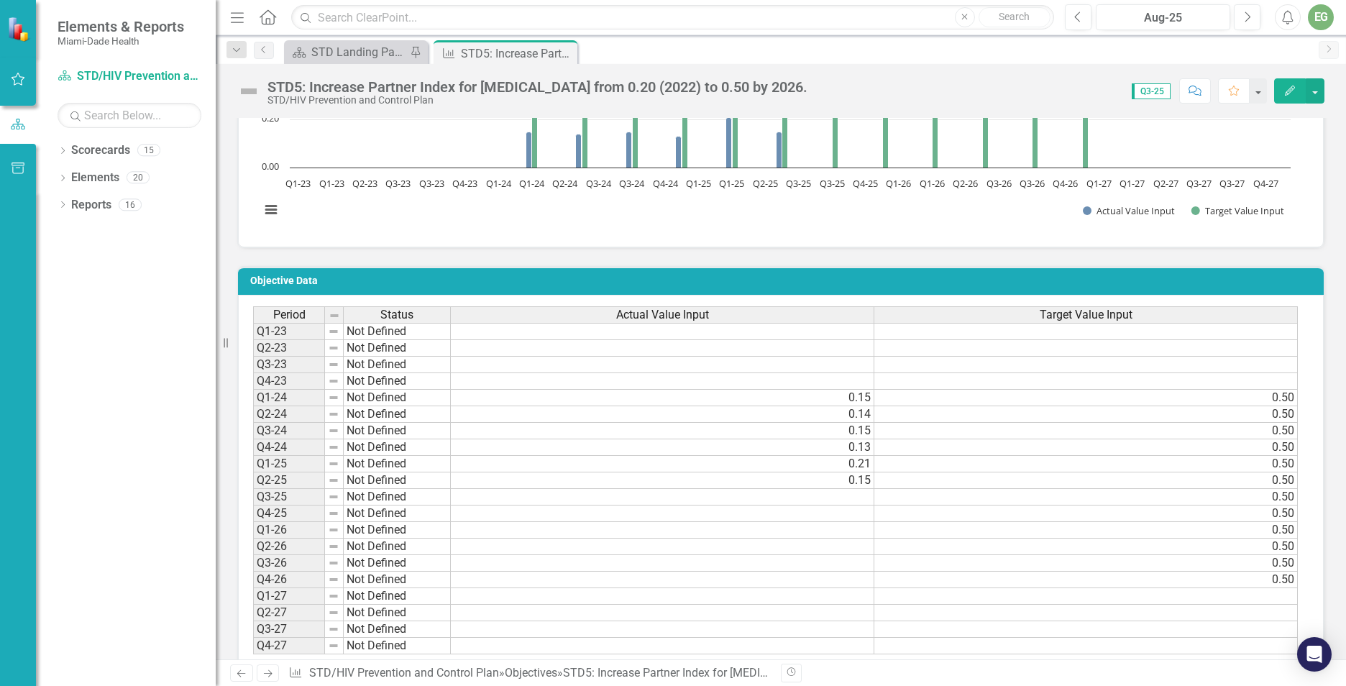
scroll to position [957, 0]
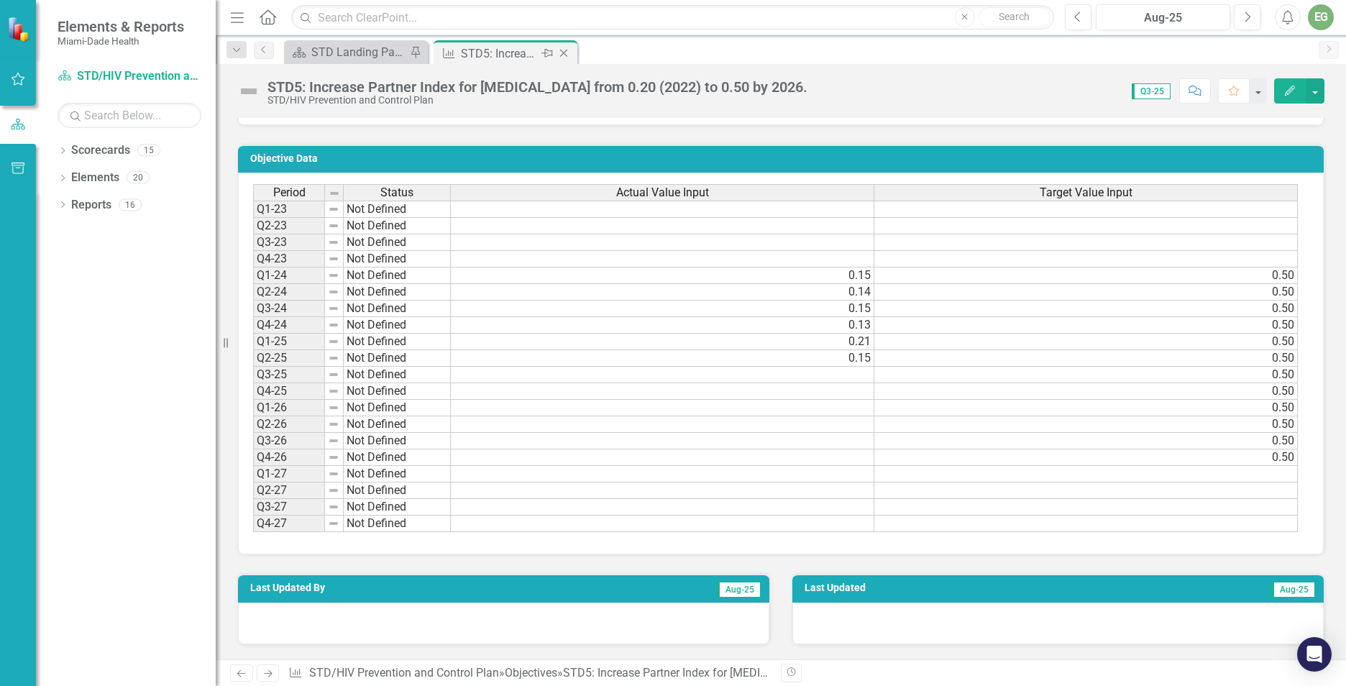
click at [560, 51] on icon "Close" at bounding box center [564, 53] width 14 height 12
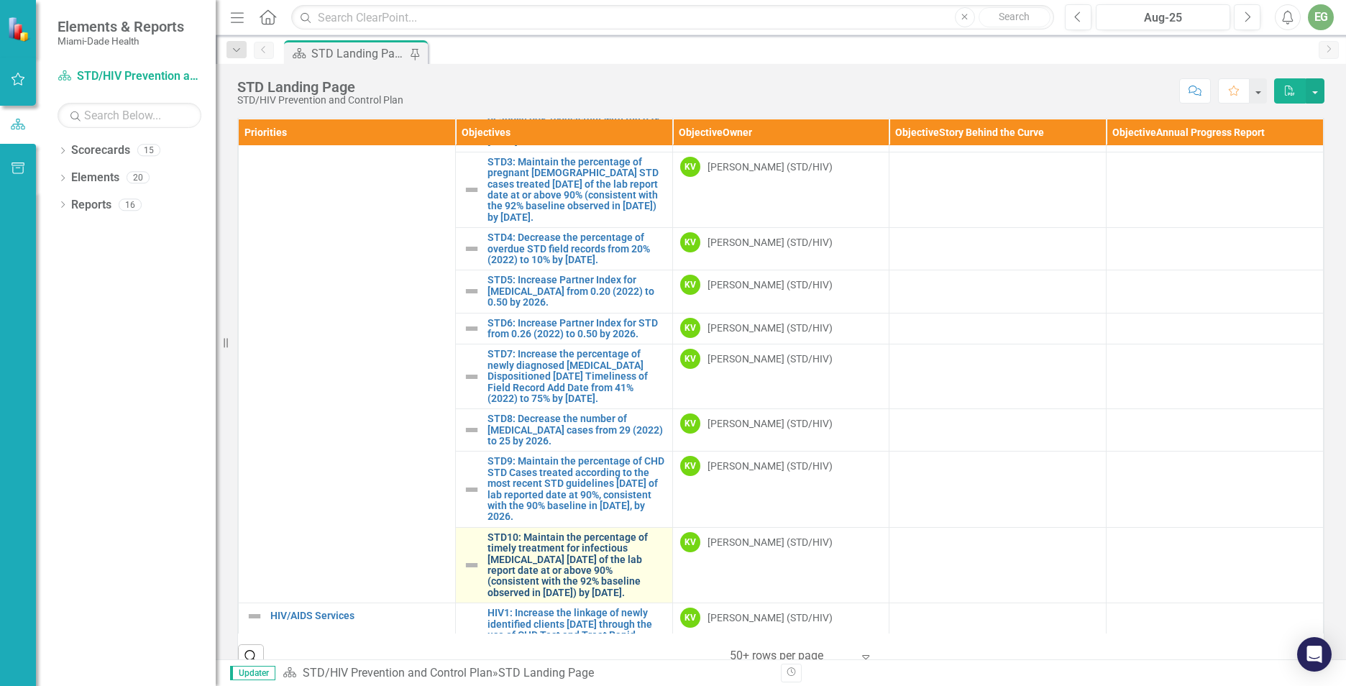
scroll to position [216, 0]
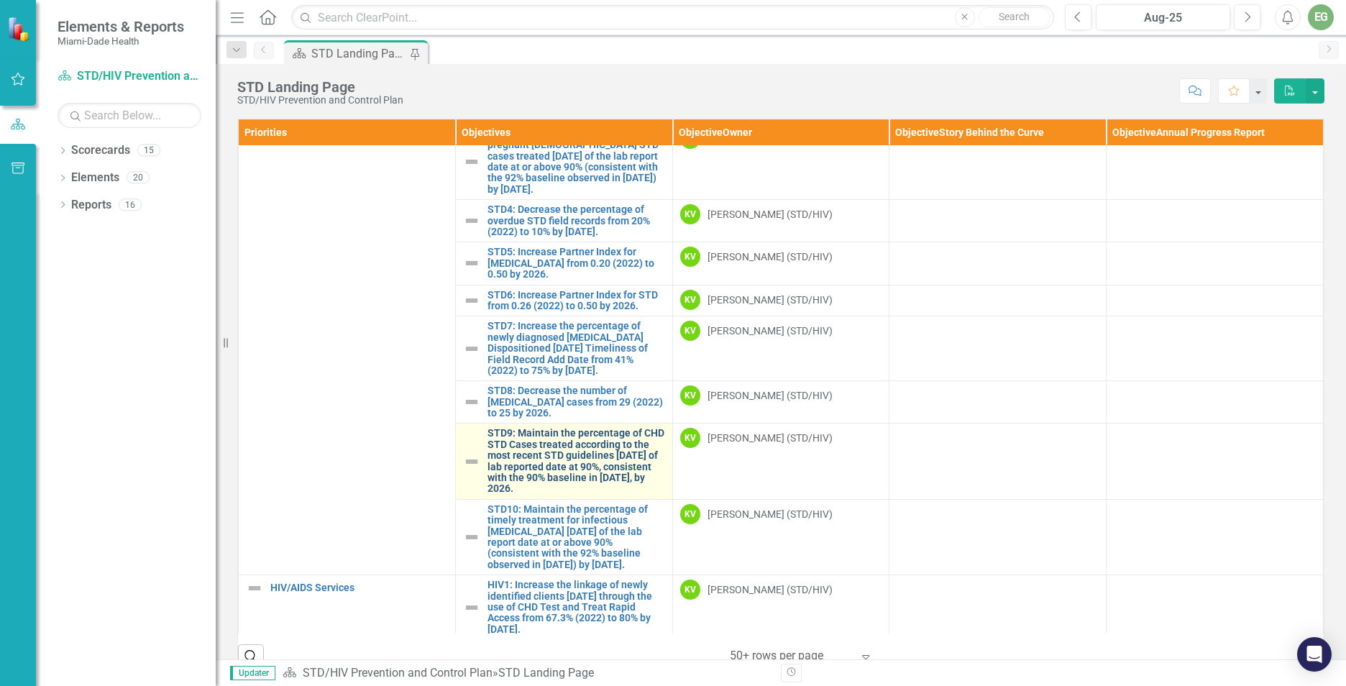
click at [552, 436] on link "STD9: Maintain the percentage of CHD STD Cases treated according to the most re…" at bounding box center [577, 461] width 178 height 66
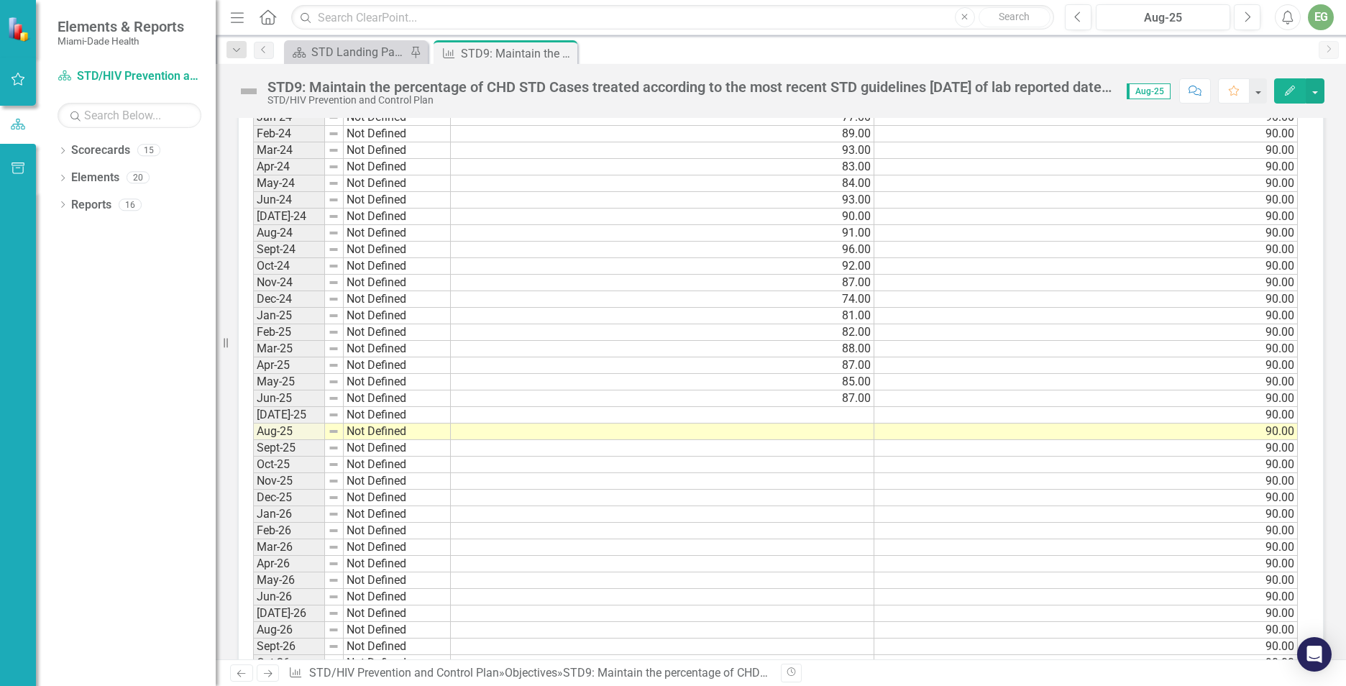
scroll to position [1295, 0]
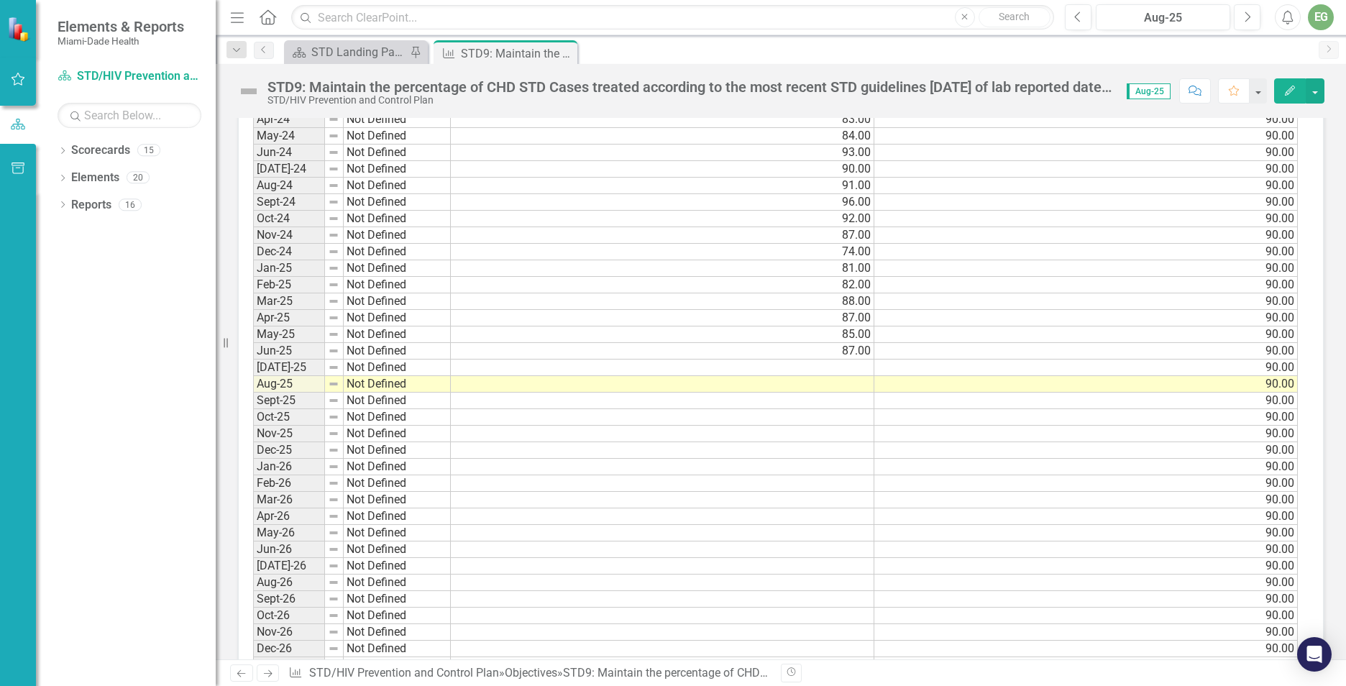
click at [848, 366] on td at bounding box center [663, 368] width 424 height 17
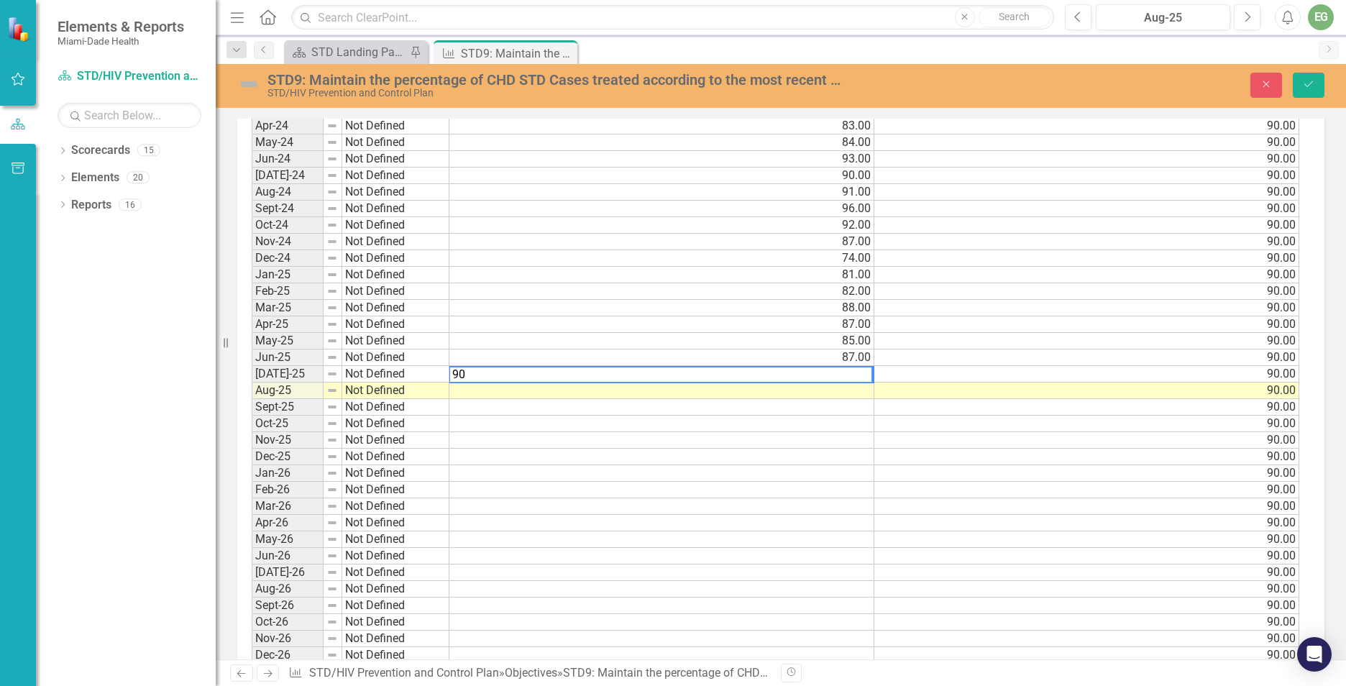
scroll to position [1300, 0]
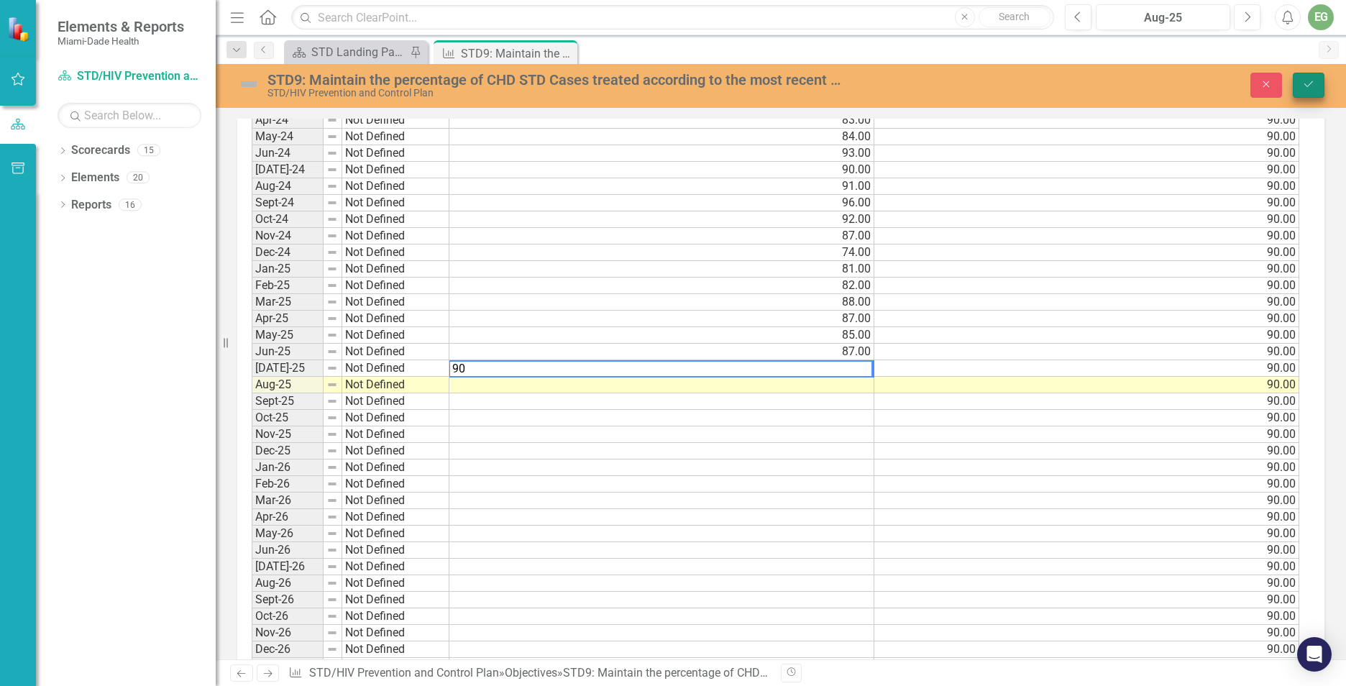
type textarea "90"
click at [1314, 86] on icon "Save" at bounding box center [1309, 84] width 13 height 10
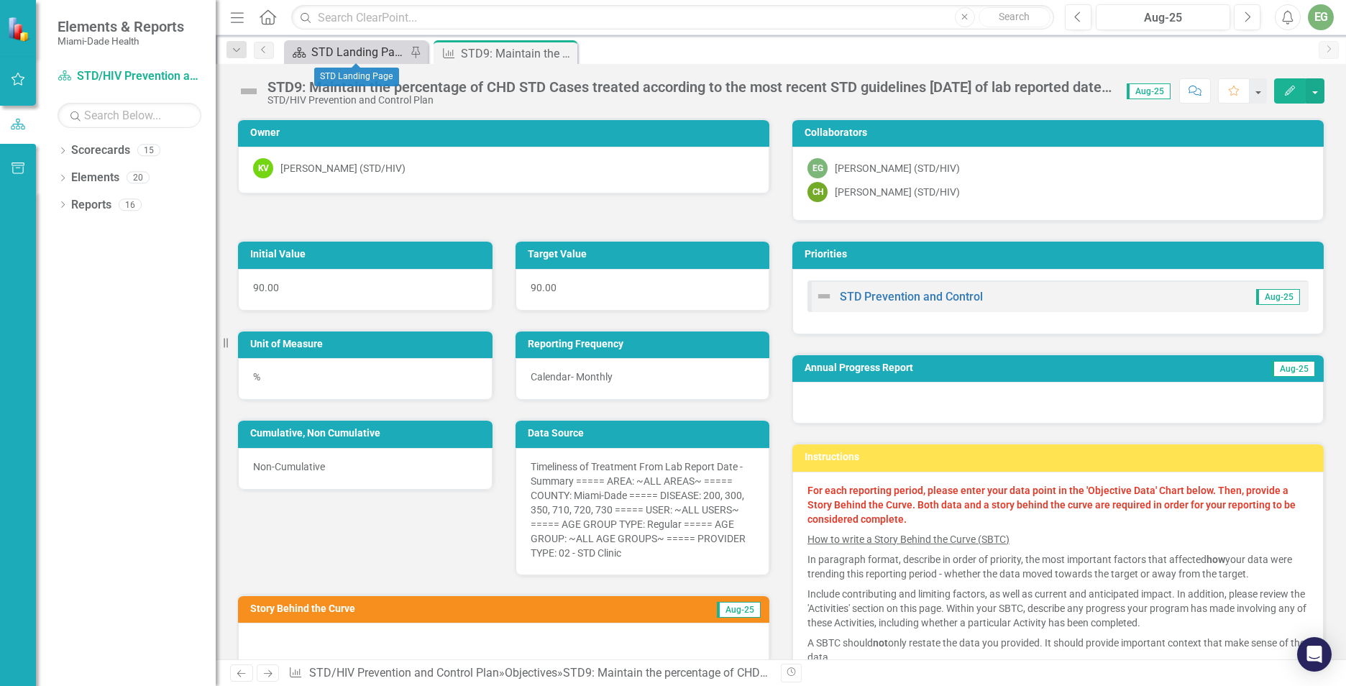
click at [366, 43] on div "STD Landing Page" at bounding box center [358, 52] width 95 height 18
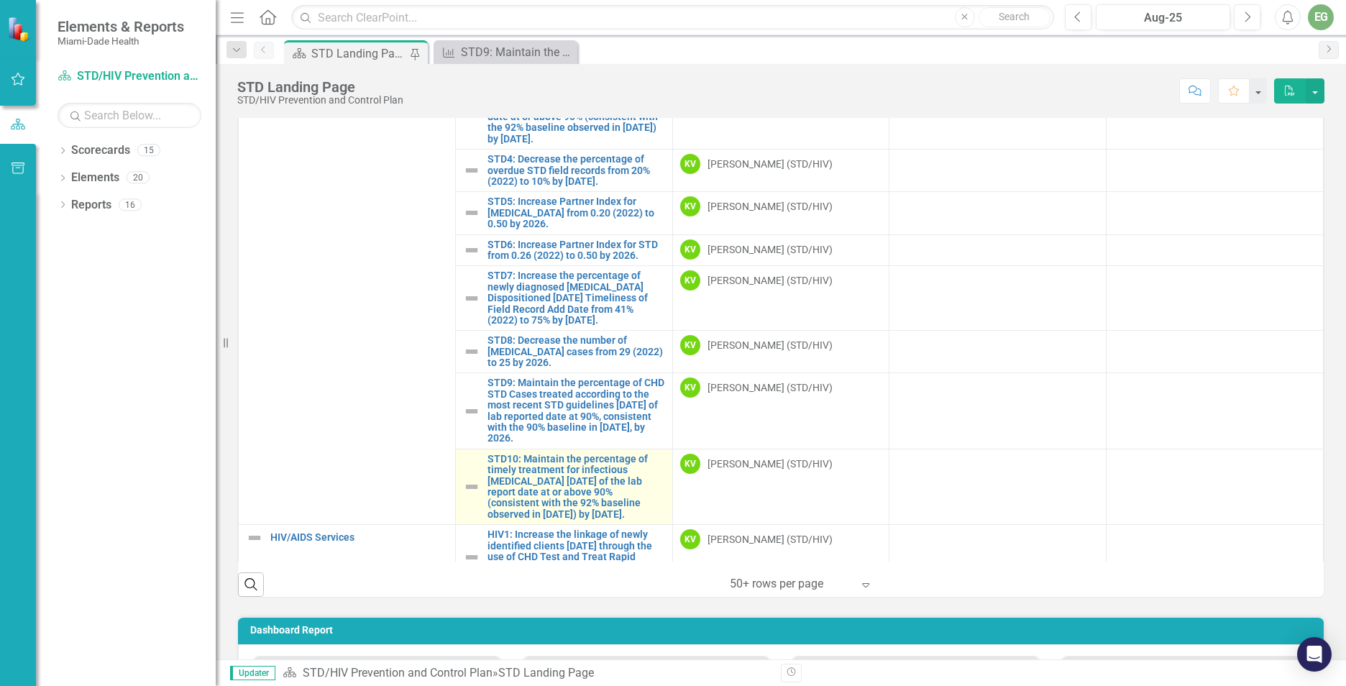
scroll to position [216, 0]
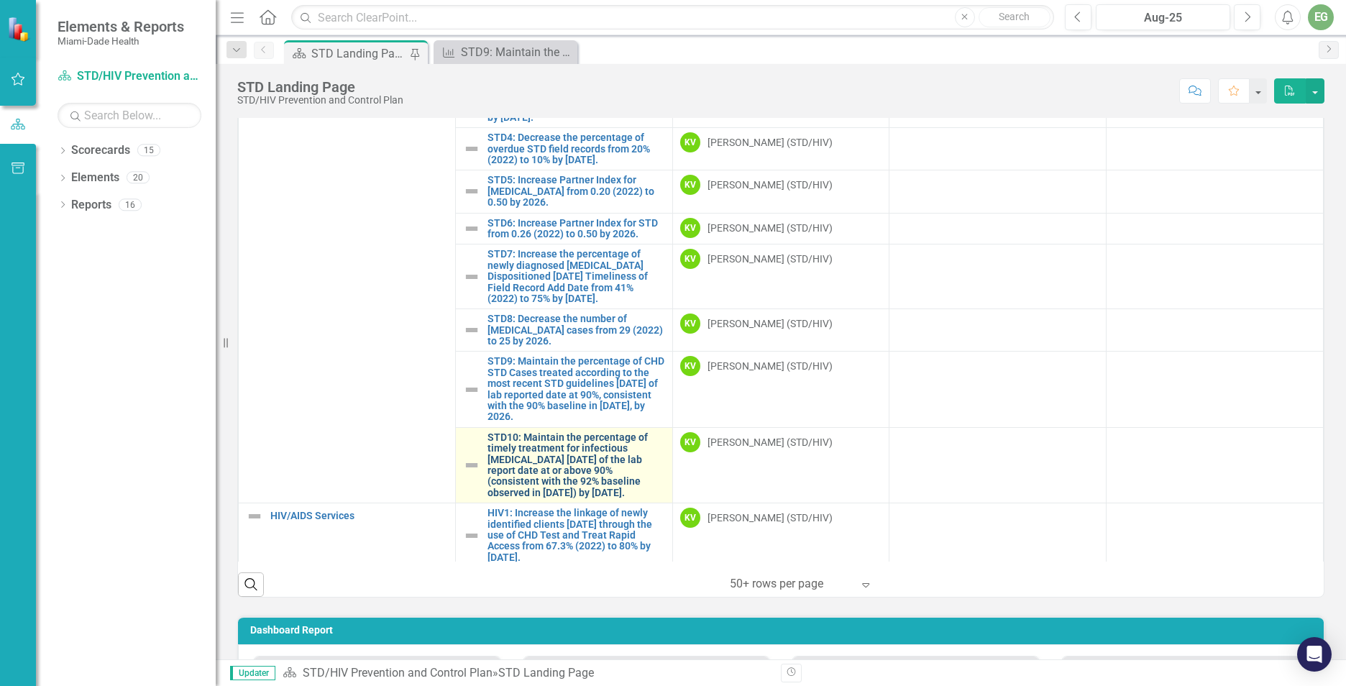
click at [520, 447] on link "STD10: Maintain the percentage of timely treatment for infectious [MEDICAL_DATA…" at bounding box center [577, 465] width 178 height 66
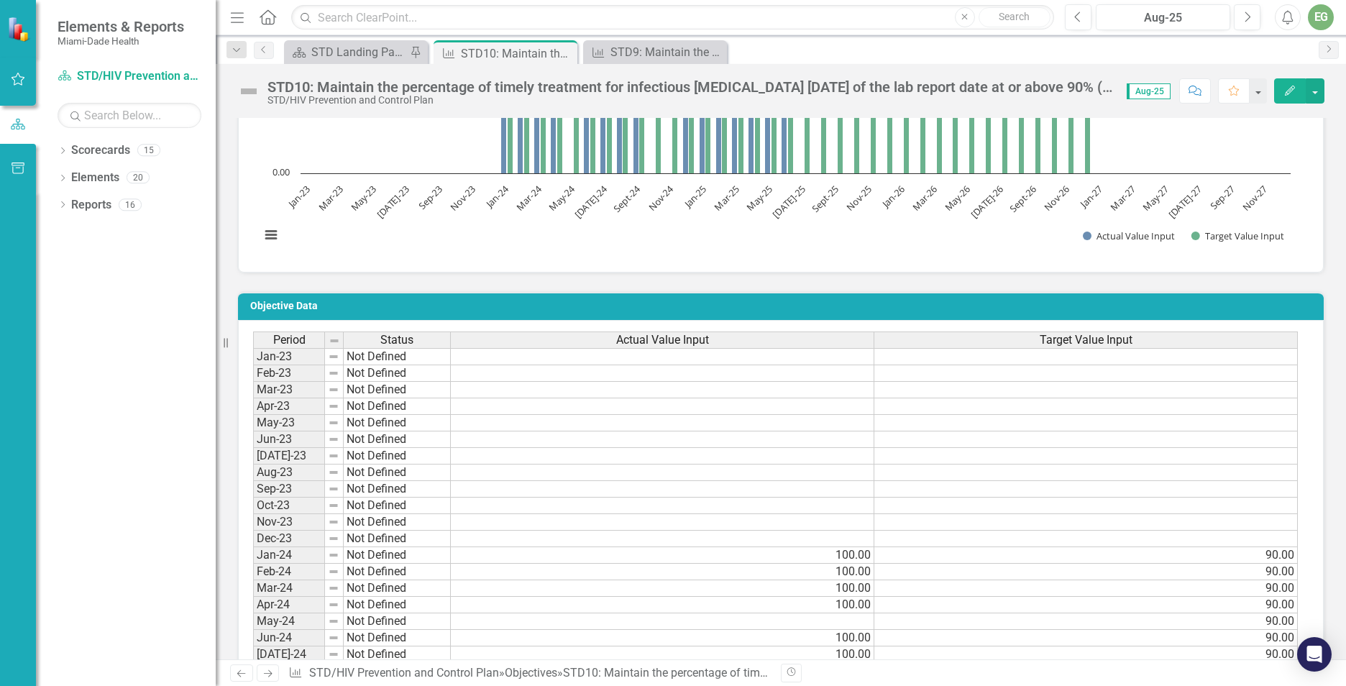
scroll to position [1151, 0]
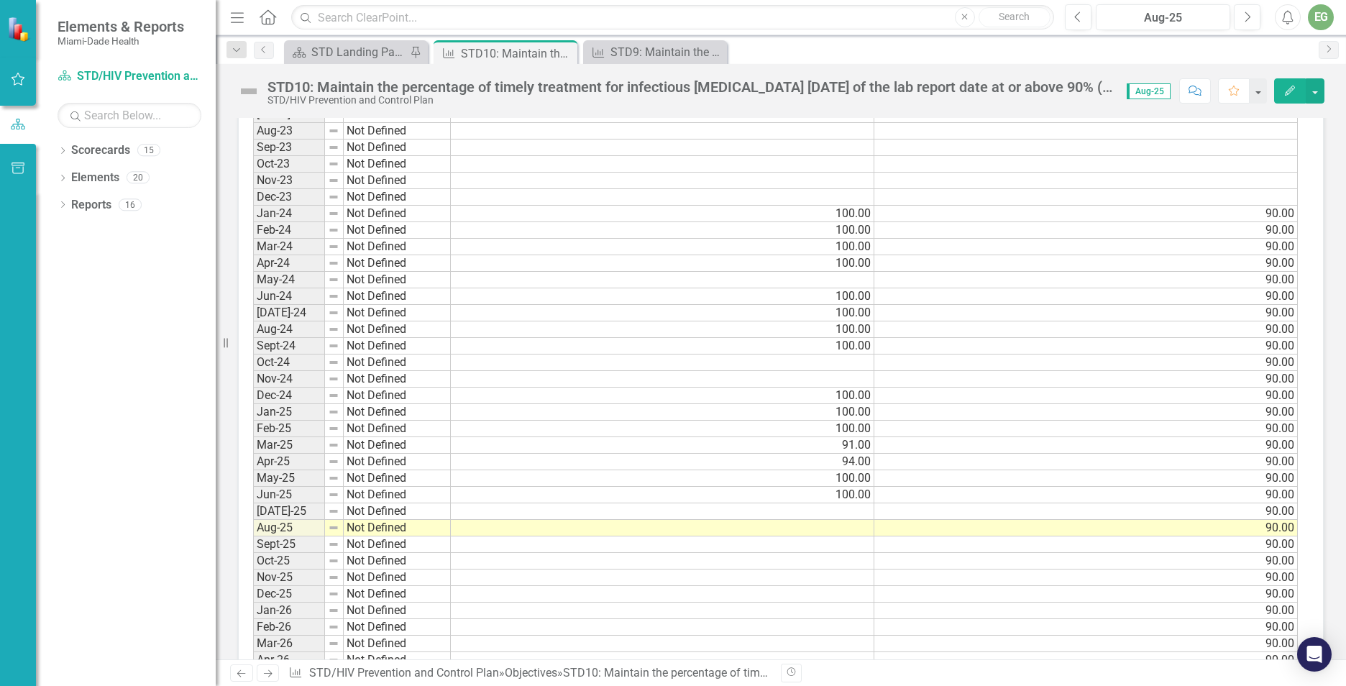
click at [842, 508] on td at bounding box center [663, 511] width 424 height 17
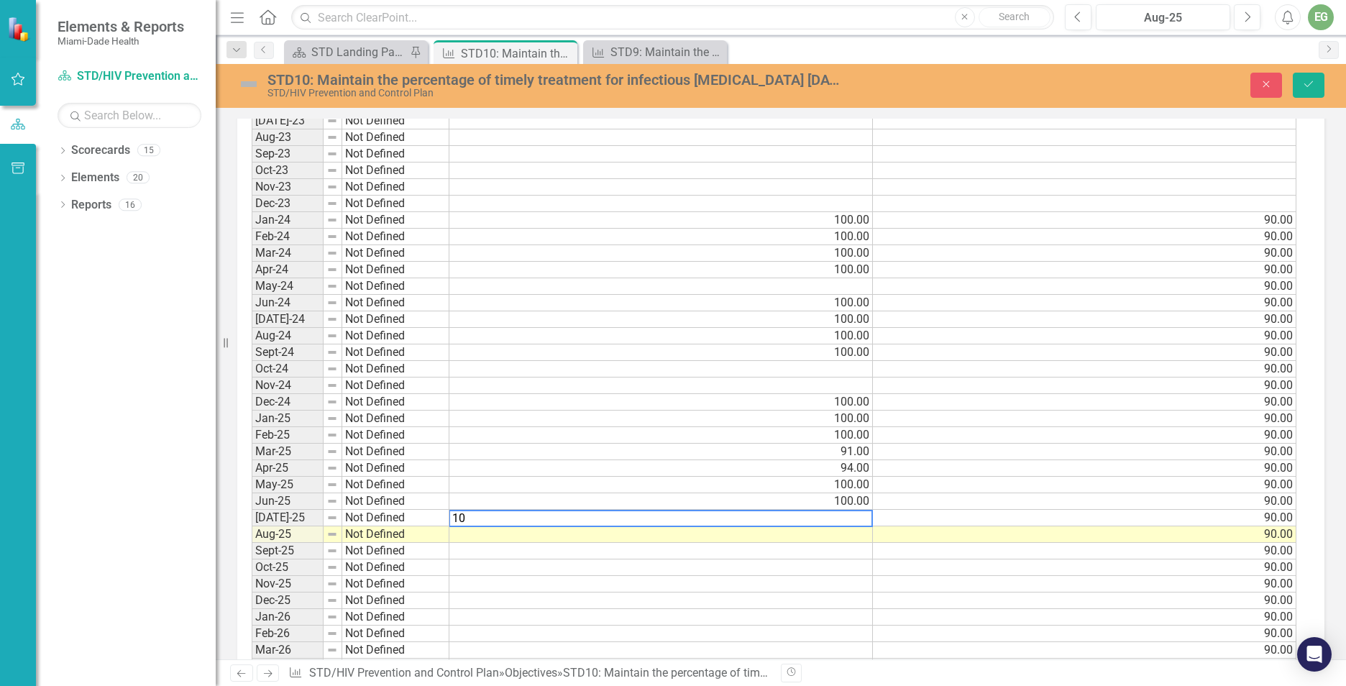
scroll to position [1157, 0]
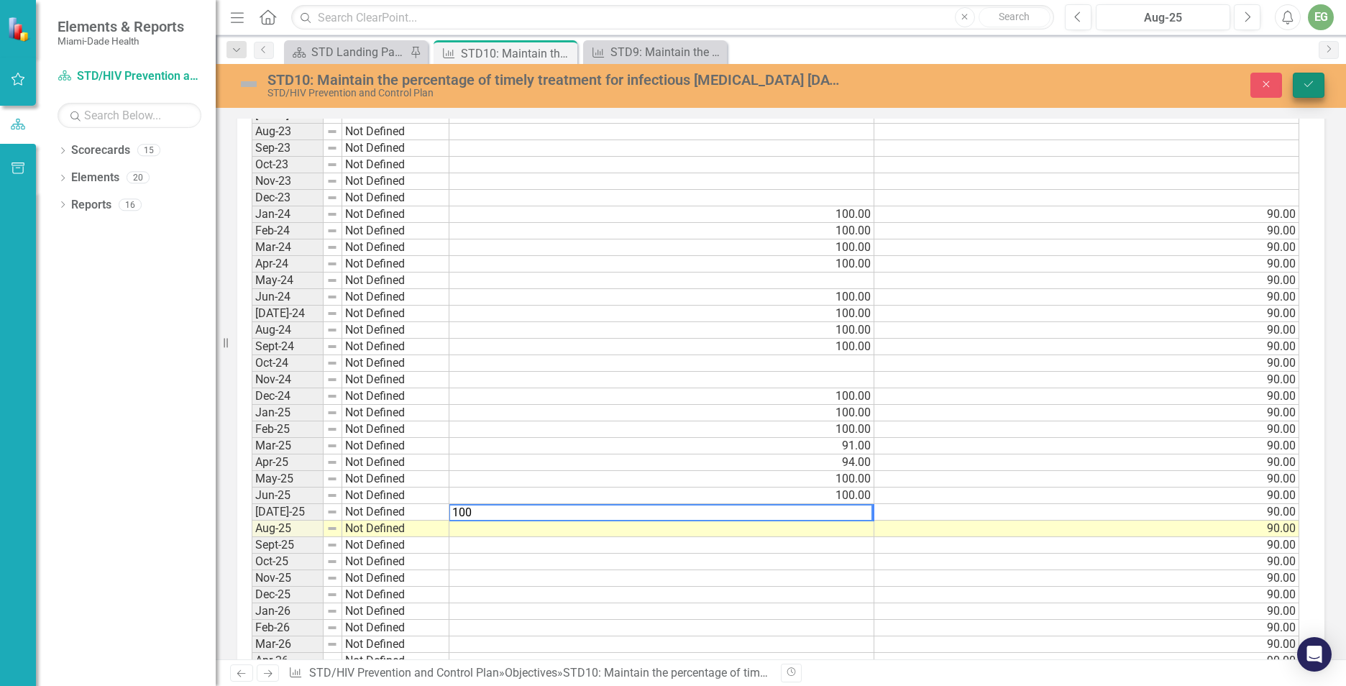
type textarea "100"
click at [1313, 86] on icon "Save" at bounding box center [1309, 84] width 13 height 10
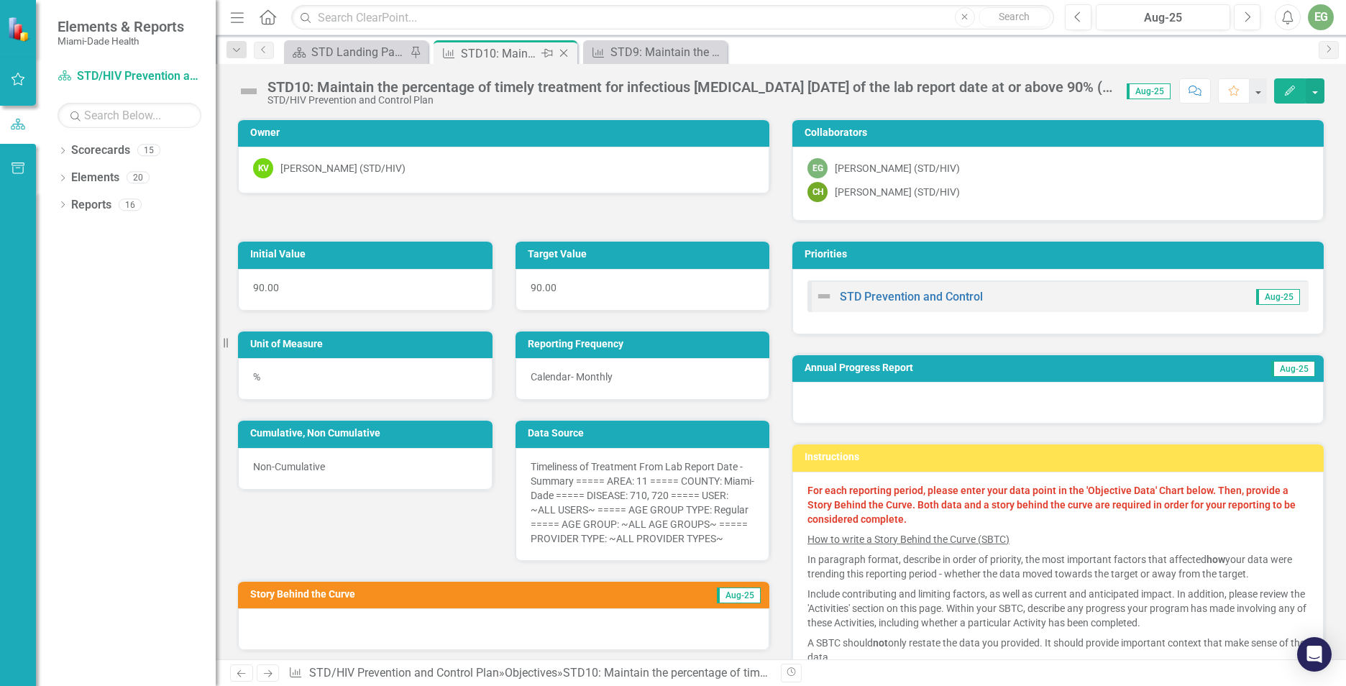
click at [565, 52] on icon at bounding box center [564, 54] width 8 height 8
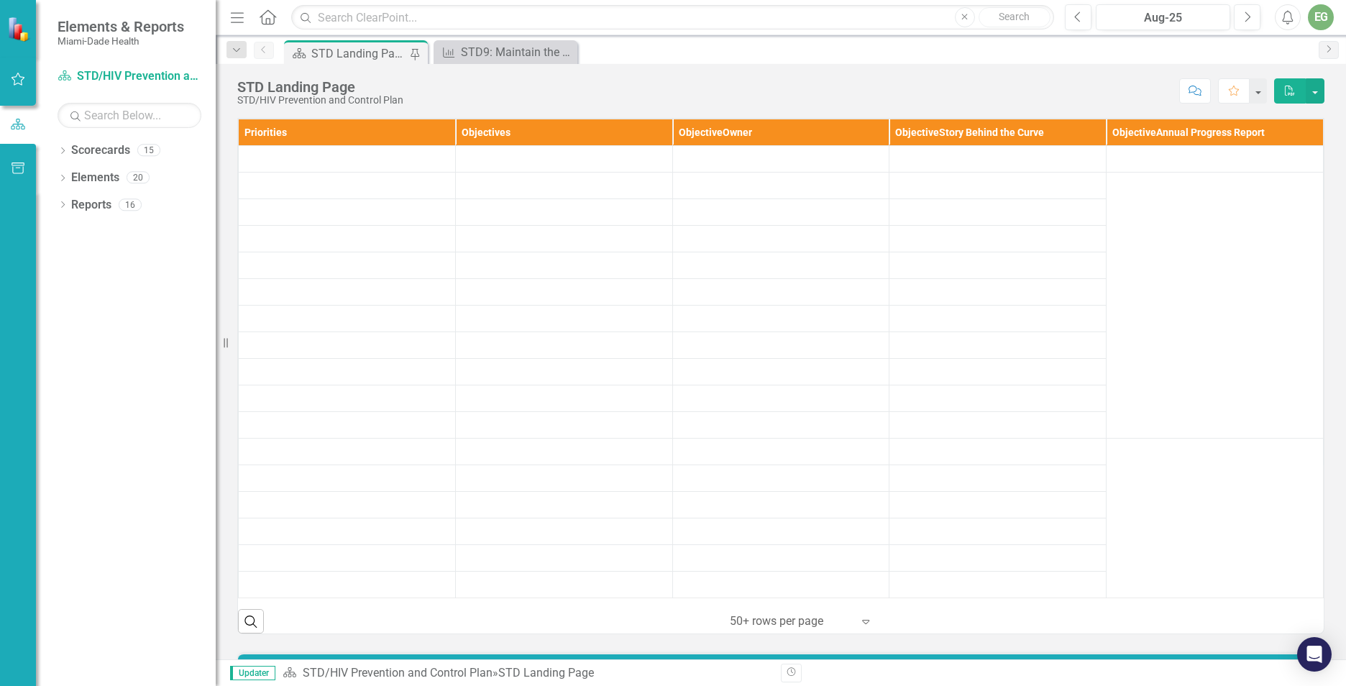
click at [0, 0] on icon at bounding box center [0, 0] width 0 height 0
click at [342, 45] on div "STD Landing Page" at bounding box center [358, 54] width 95 height 18
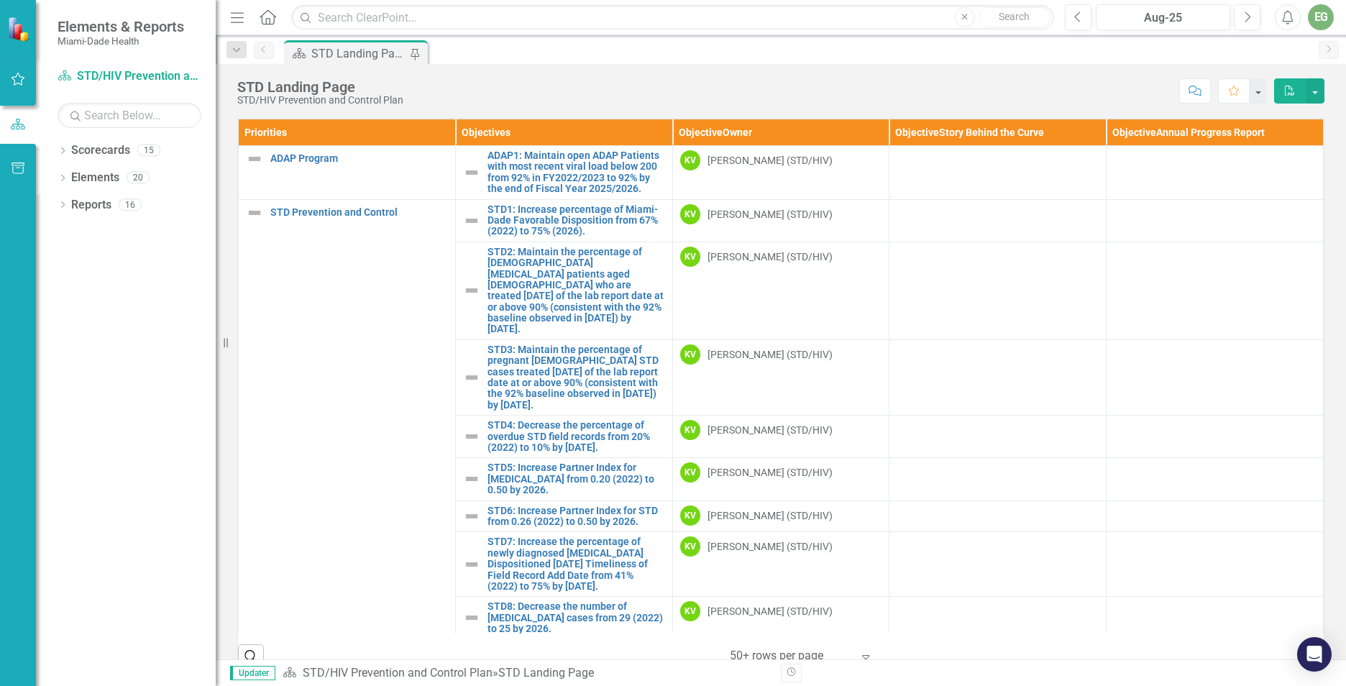
click at [347, 51] on div "STD Landing Page" at bounding box center [358, 54] width 95 height 18
click at [542, 215] on link "STD1: Increase percentage of Miami-Dade Favorable Disposition from 67% (2022) t…" at bounding box center [577, 220] width 178 height 33
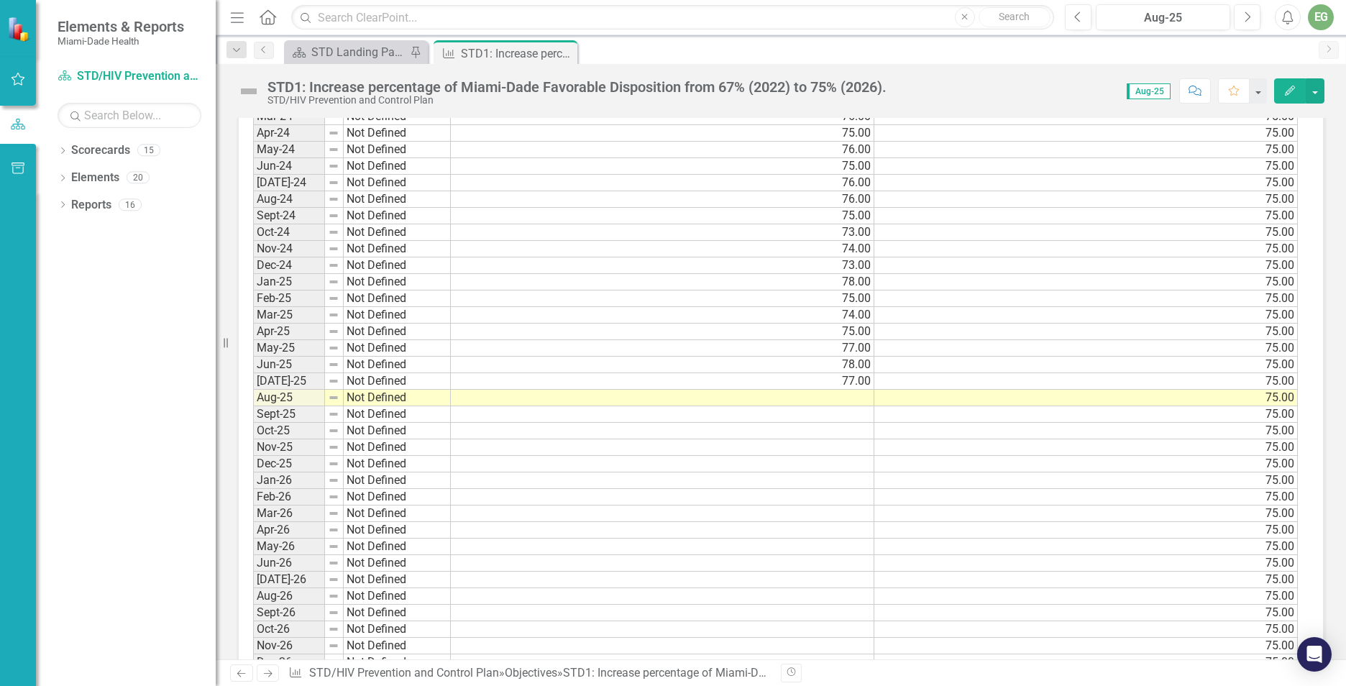
scroll to position [1295, 0]
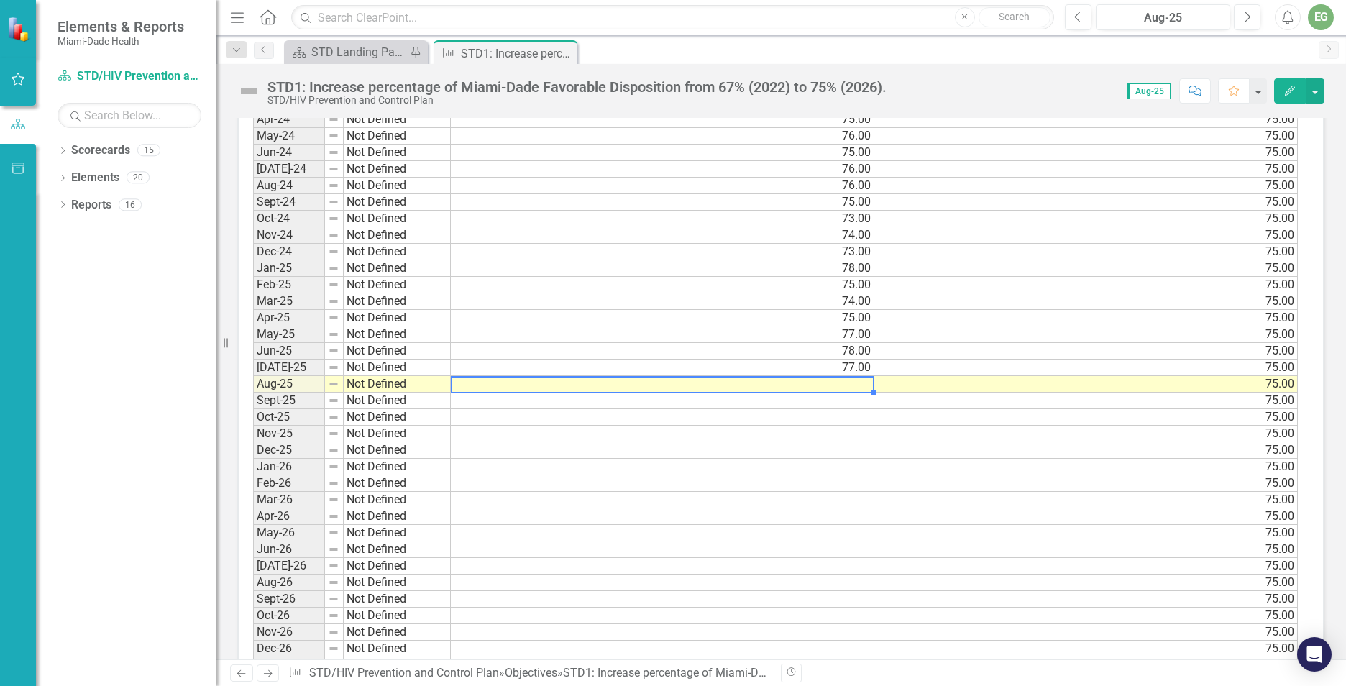
click at [829, 379] on td at bounding box center [663, 384] width 424 height 17
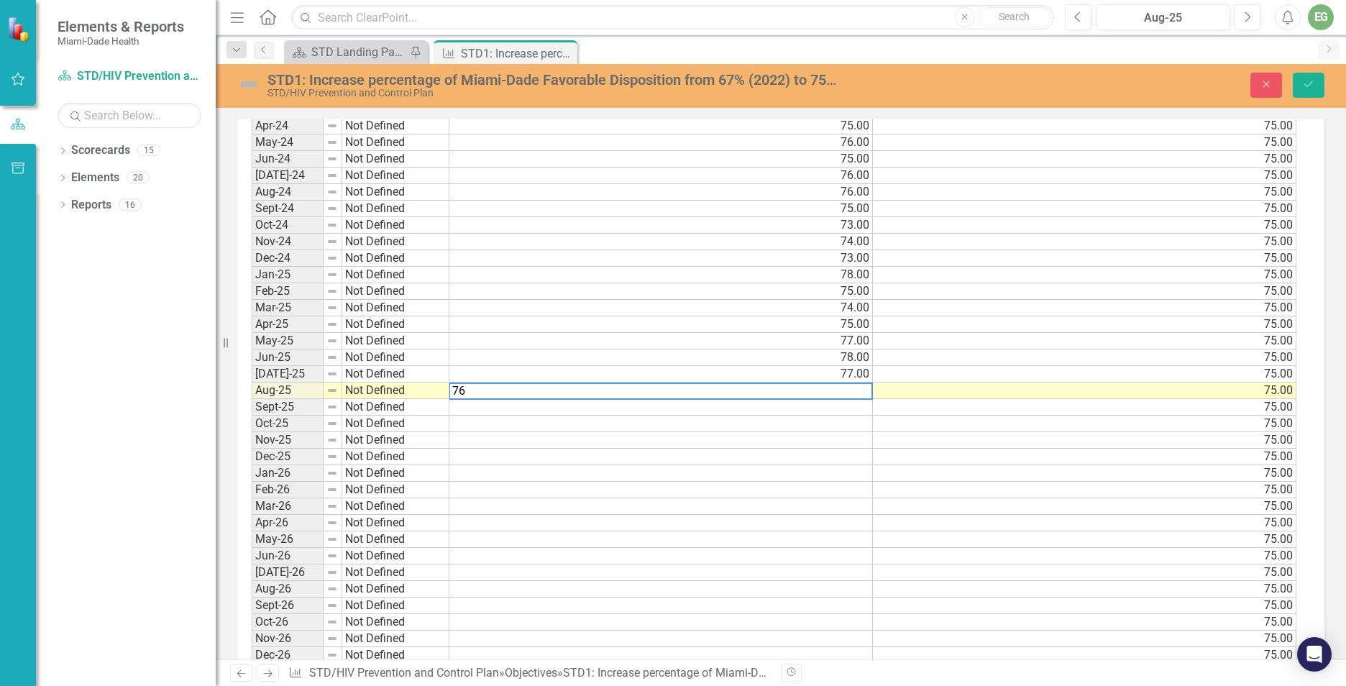
scroll to position [1300, 0]
type textarea "76"
click at [1313, 81] on icon "Save" at bounding box center [1309, 84] width 13 height 10
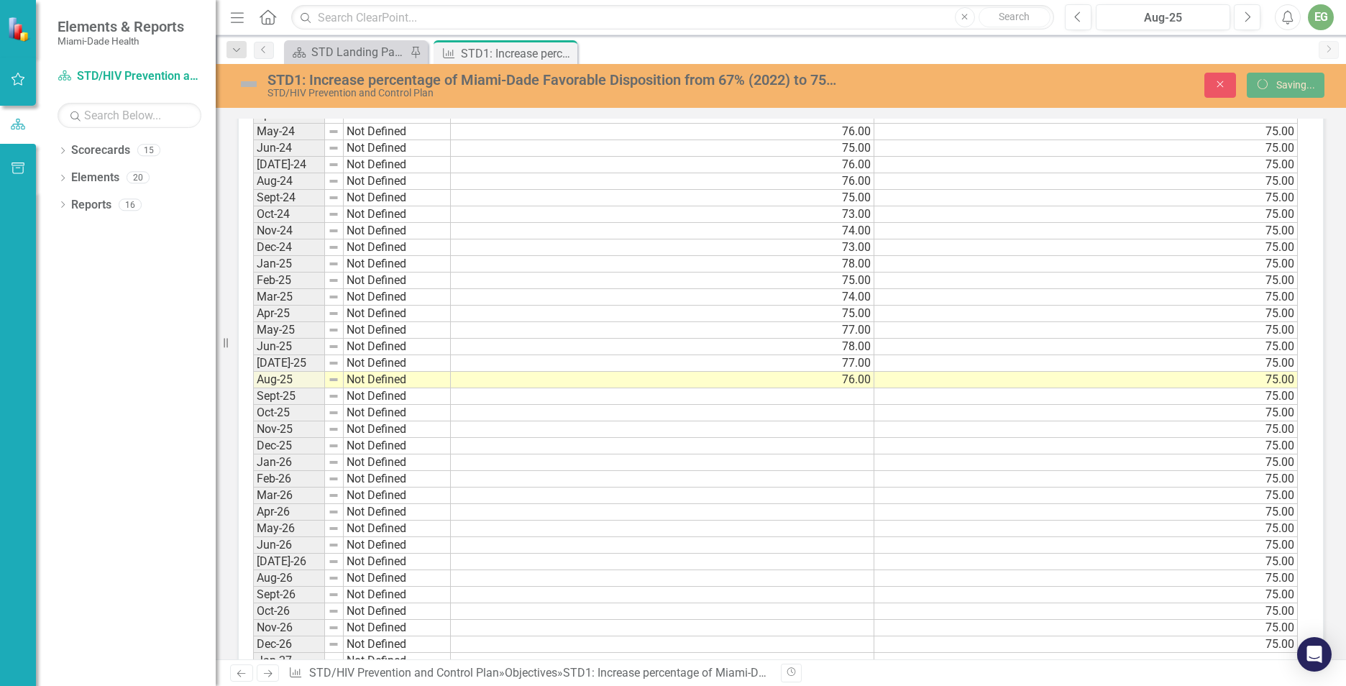
scroll to position [1295, 0]
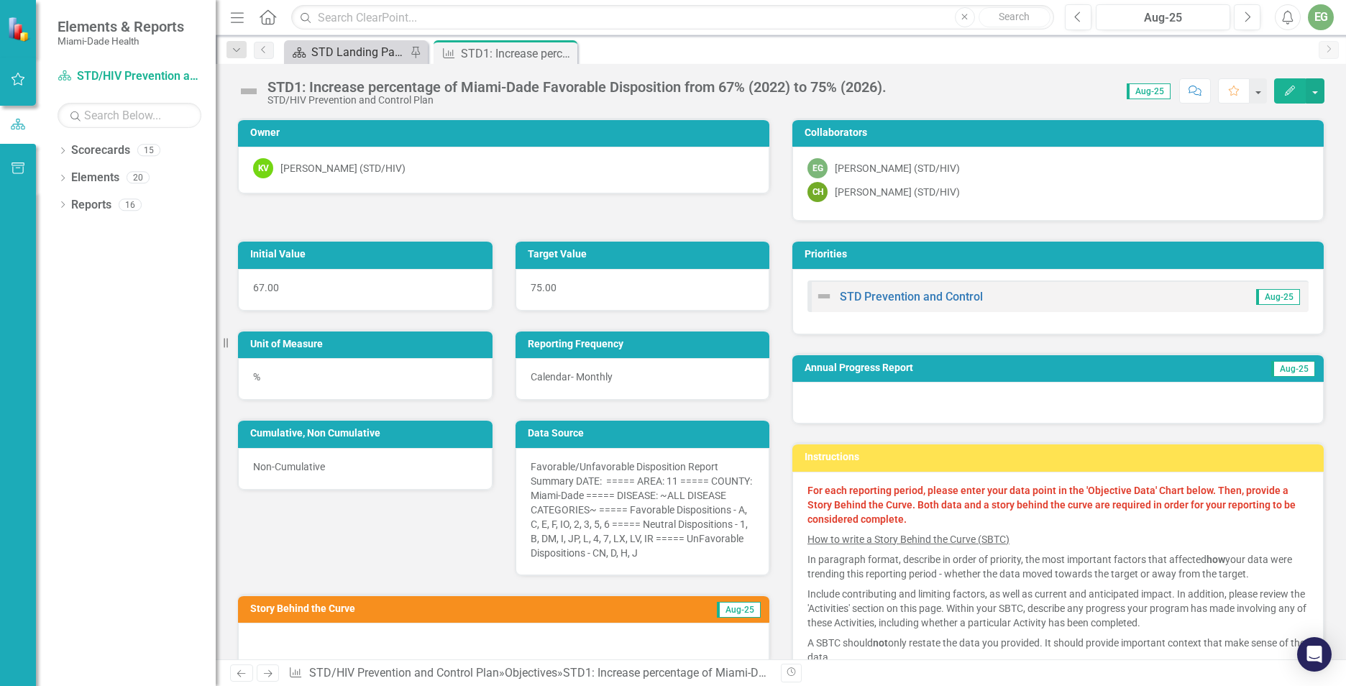
click at [350, 48] on div "STD Landing Page" at bounding box center [358, 52] width 95 height 18
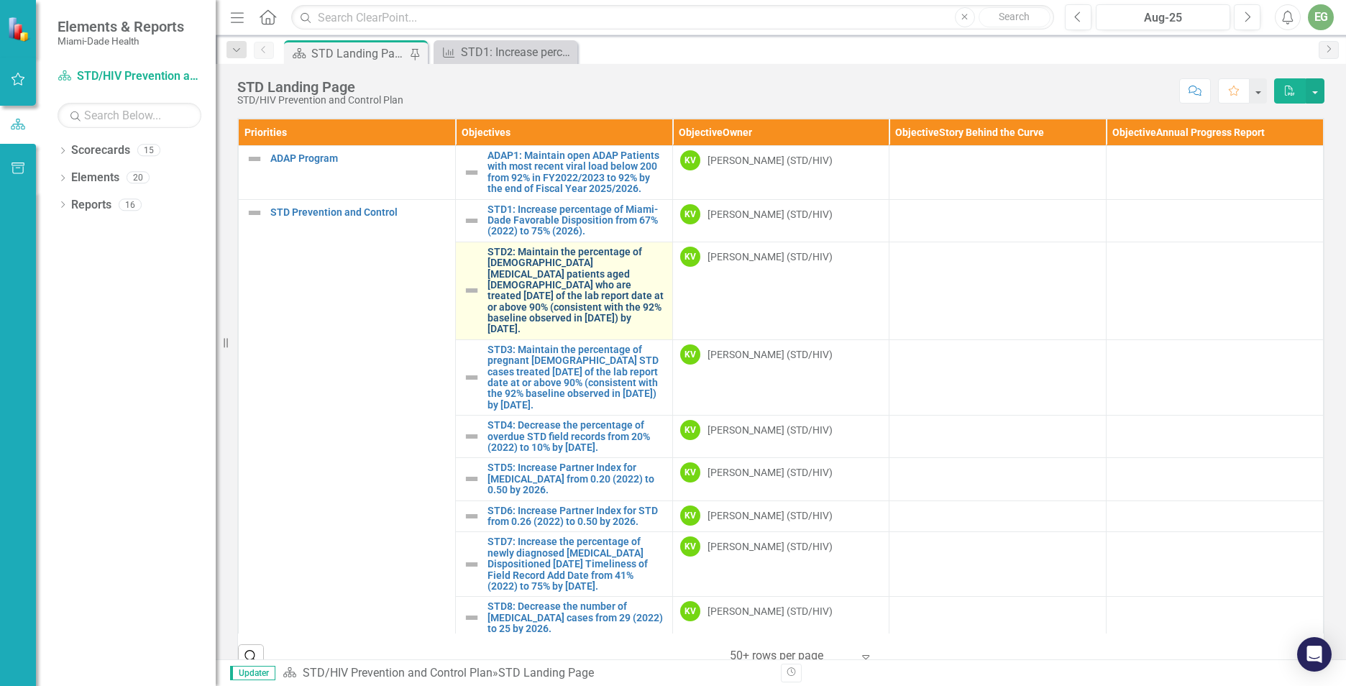
click at [544, 263] on link "STD2: Maintain the percentage of [DEMOGRAPHIC_DATA] [MEDICAL_DATA] patients age…" at bounding box center [577, 291] width 178 height 88
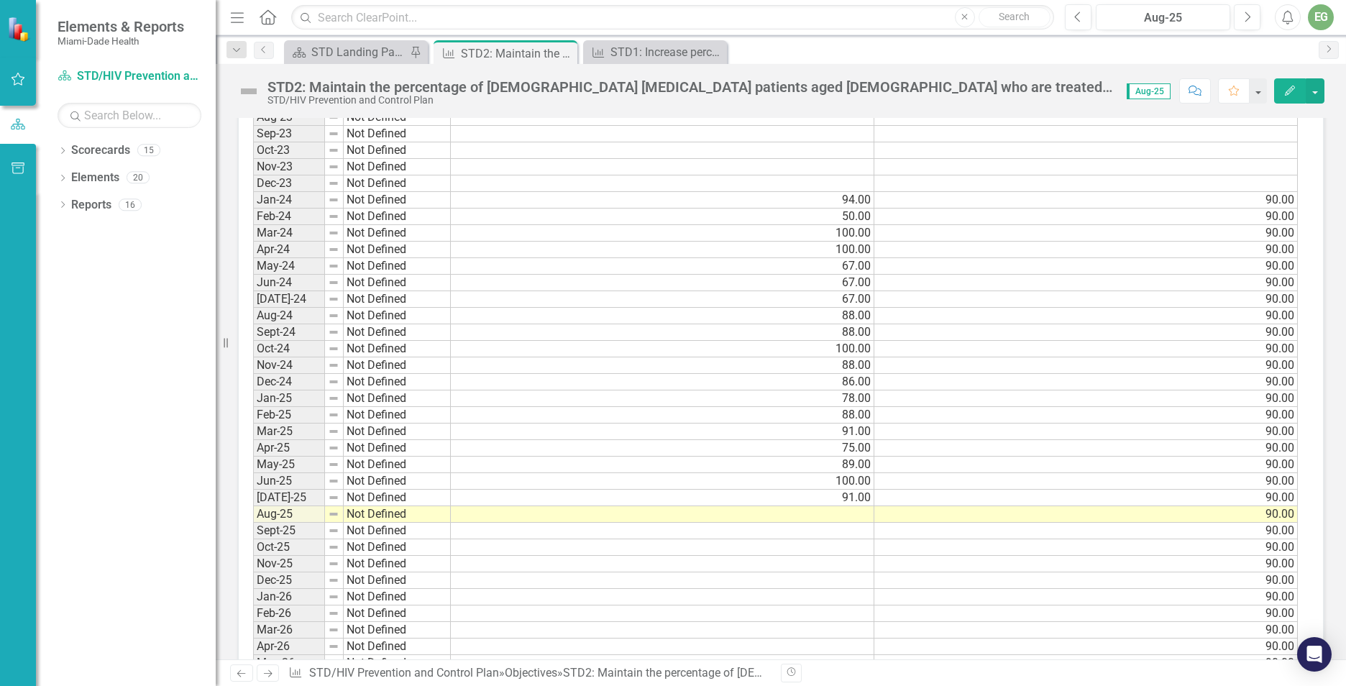
scroll to position [1223, 0]
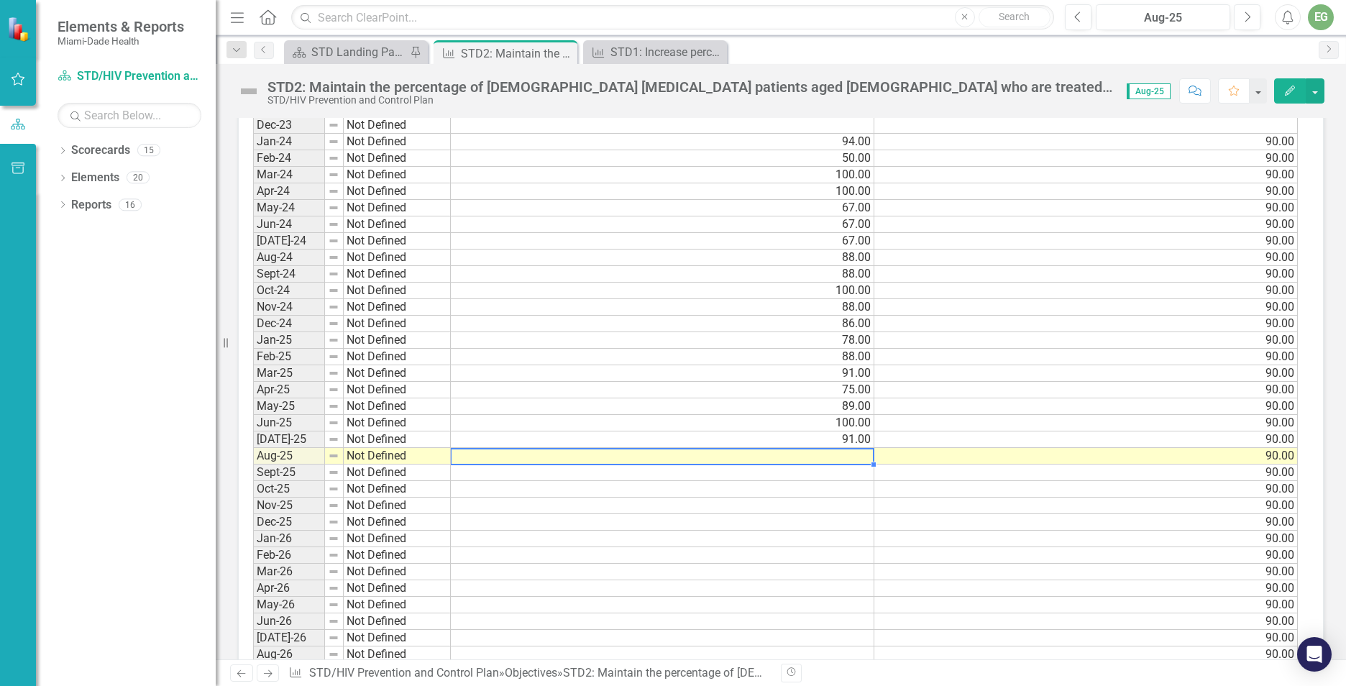
click at [829, 453] on td at bounding box center [663, 456] width 424 height 17
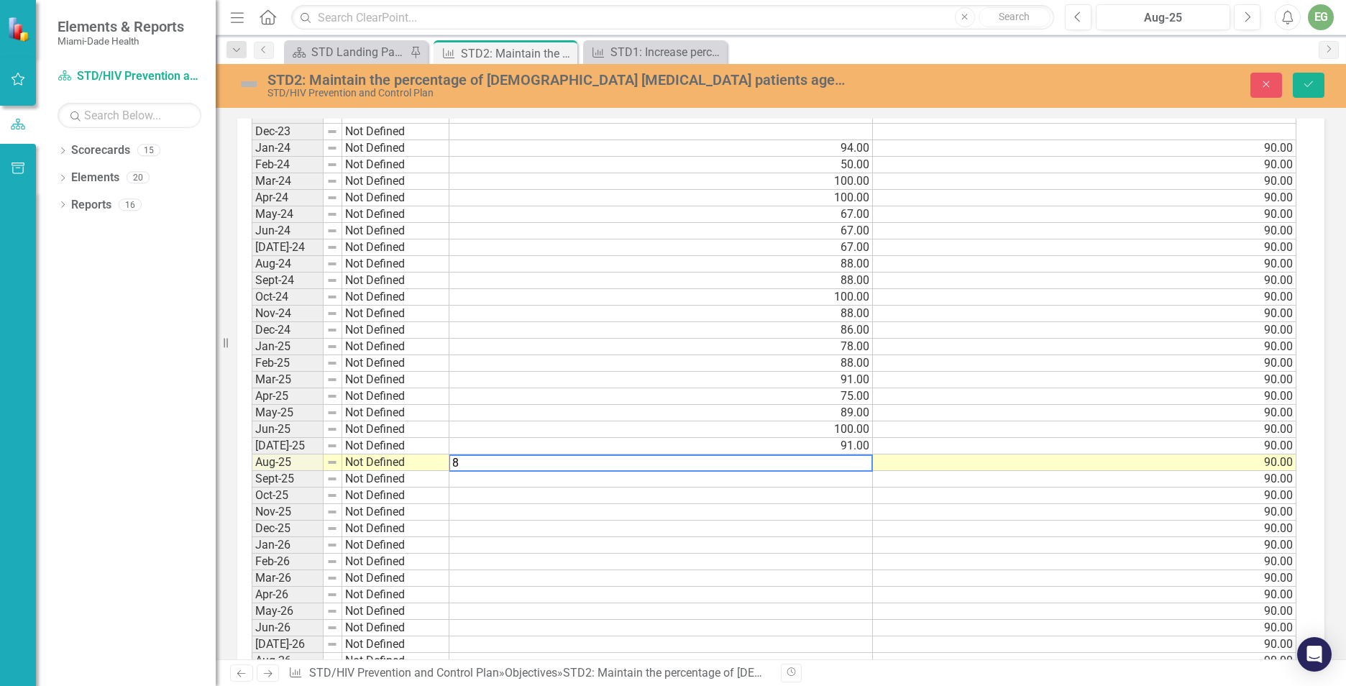
scroll to position [1228, 0]
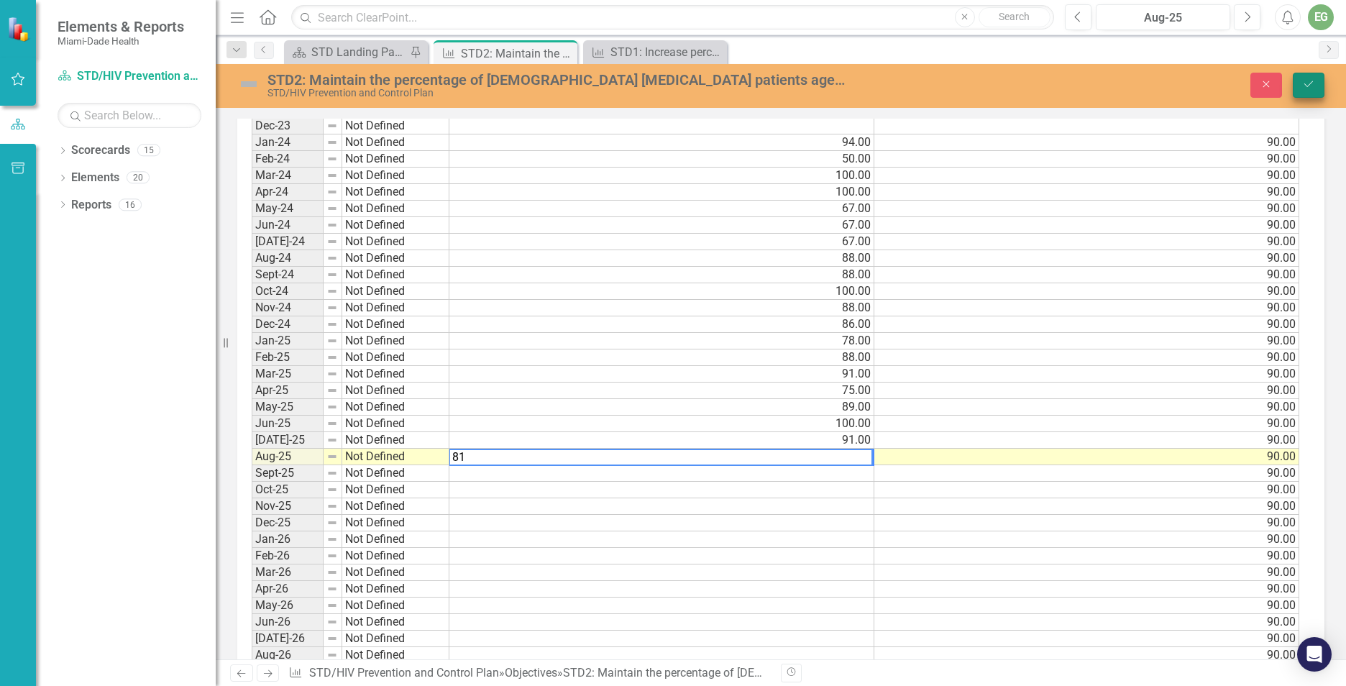
type textarea "81"
click at [1305, 88] on icon "Save" at bounding box center [1309, 84] width 13 height 10
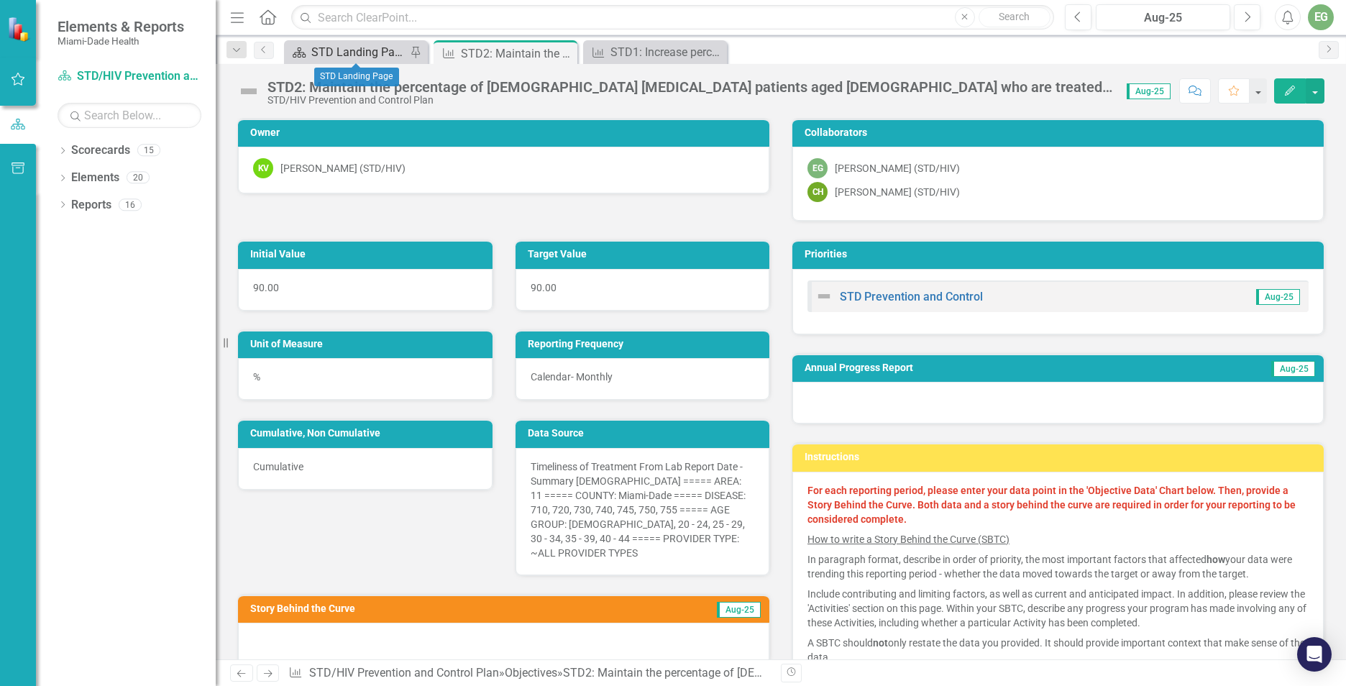
click at [361, 47] on div "STD Landing Page" at bounding box center [358, 52] width 95 height 18
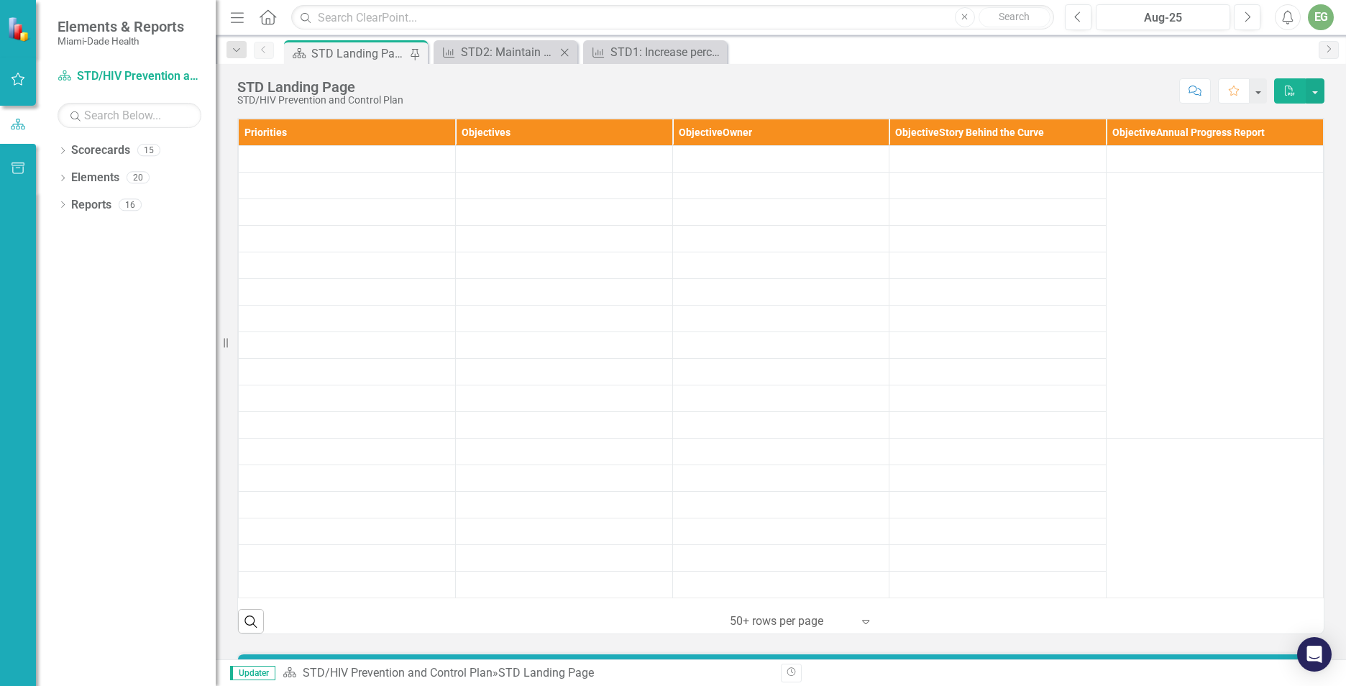
drag, startPoint x: 361, startPoint y: 47, endPoint x: 565, endPoint y: 52, distance: 203.6
click at [565, 52] on icon at bounding box center [565, 52] width 8 height 8
click at [0, 0] on icon at bounding box center [0, 0] width 0 height 0
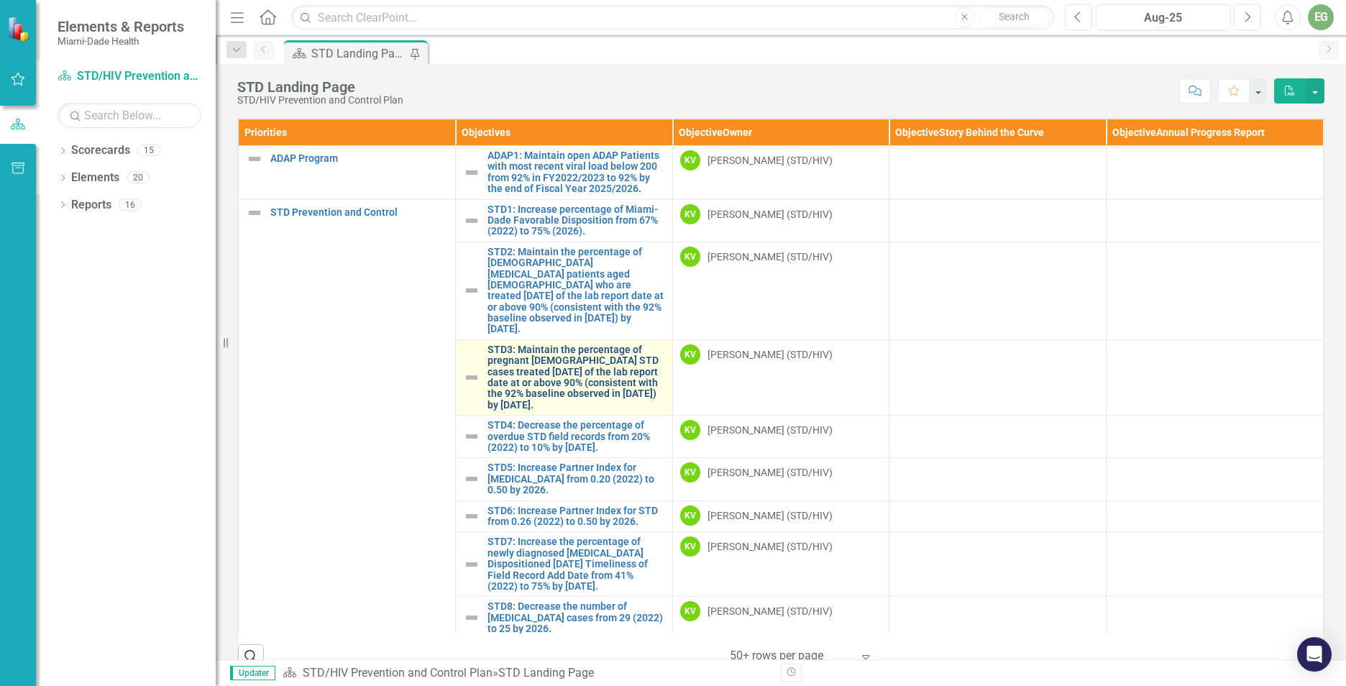
click at [544, 370] on link "STD3: Maintain the percentage of pregnant [DEMOGRAPHIC_DATA] STD cases treated …" at bounding box center [577, 378] width 178 height 66
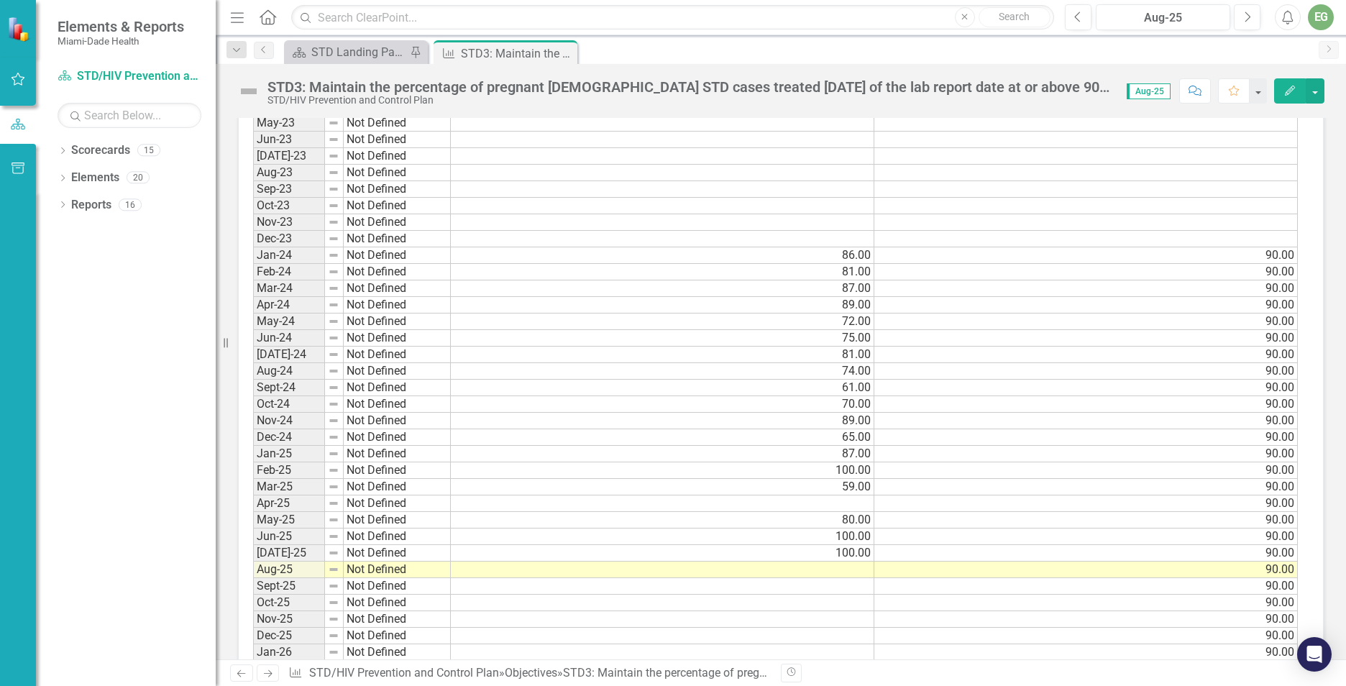
scroll to position [1151, 0]
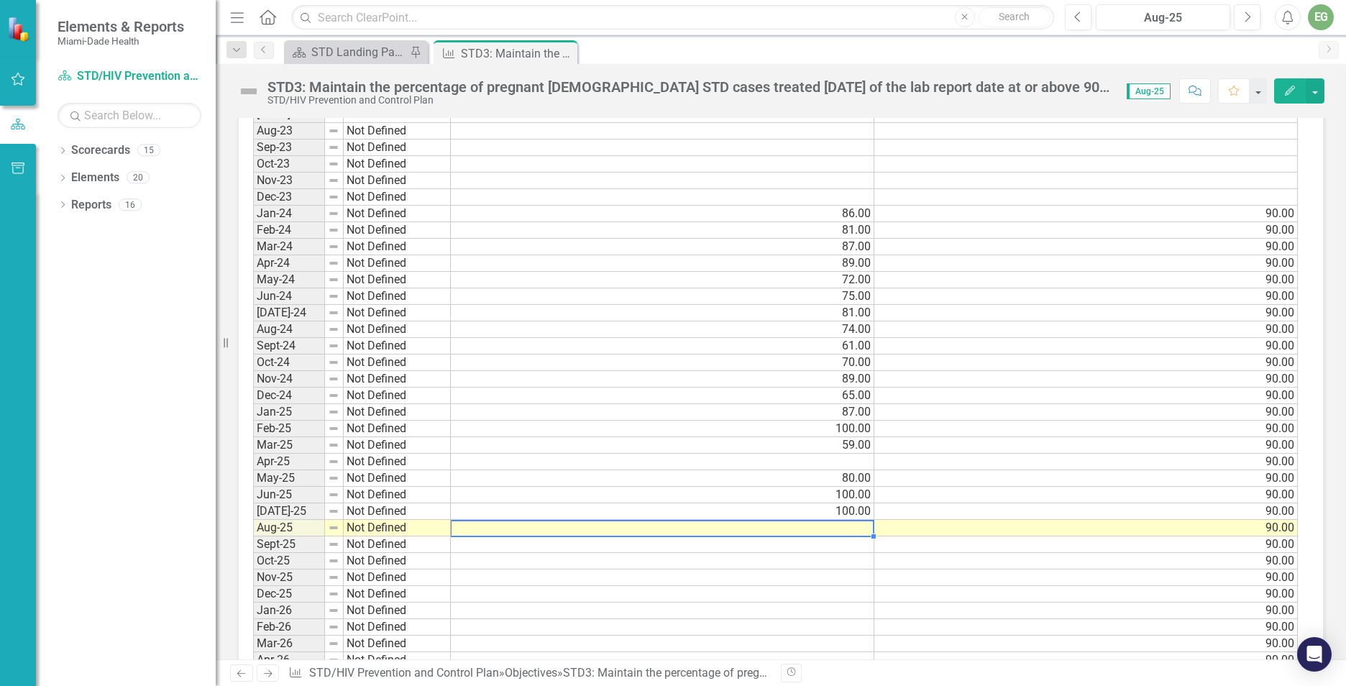
click at [850, 530] on td at bounding box center [663, 528] width 424 height 17
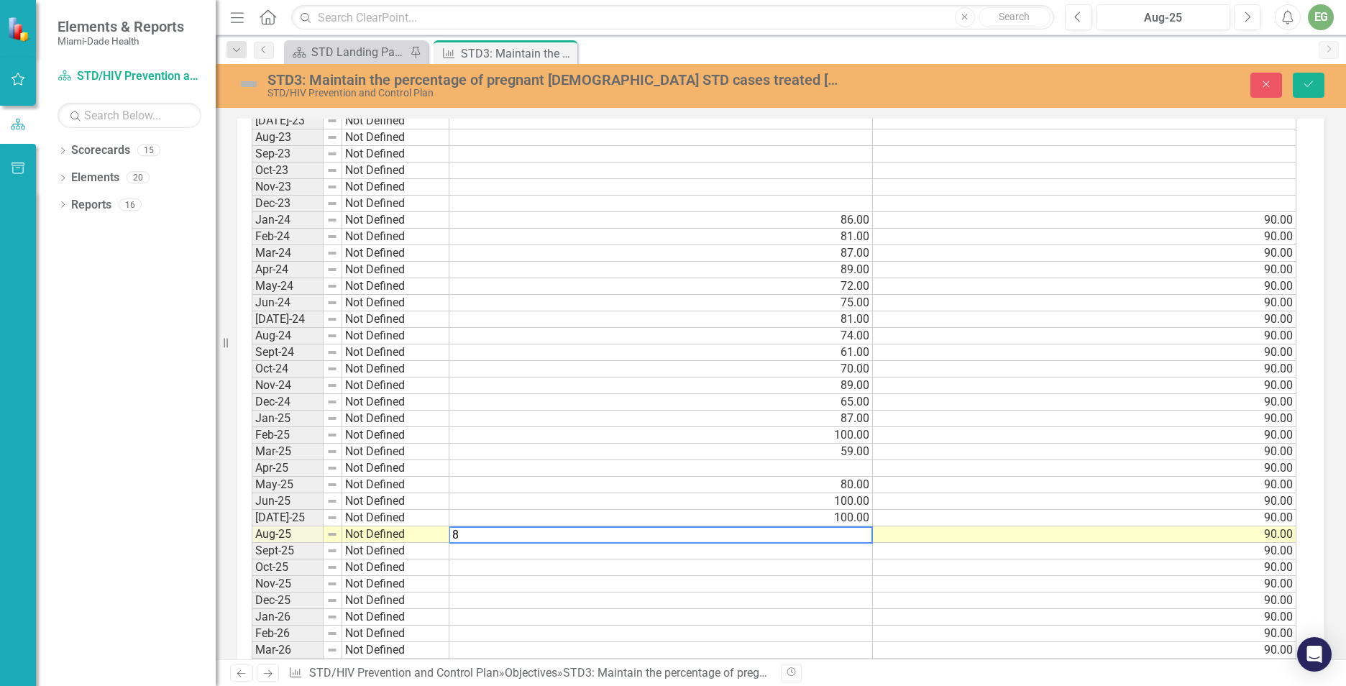
scroll to position [1157, 0]
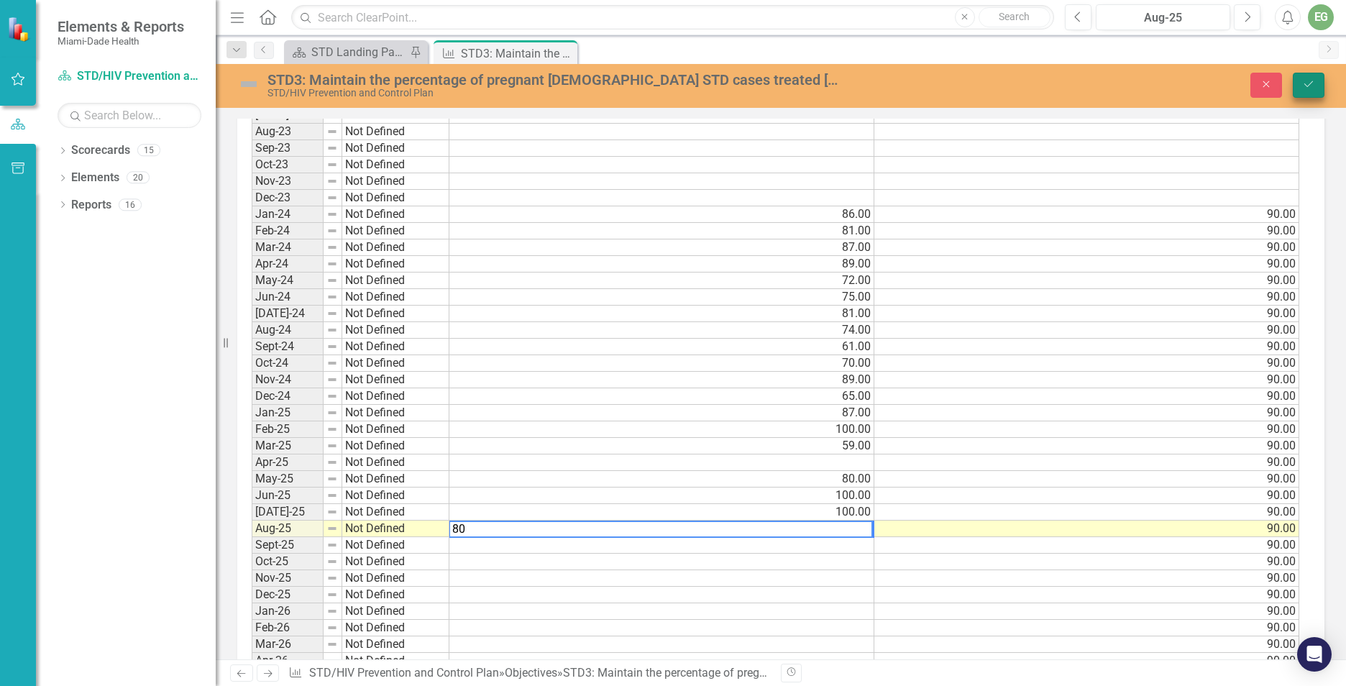
type textarea "80"
click at [1321, 86] on button "Save" at bounding box center [1309, 85] width 32 height 25
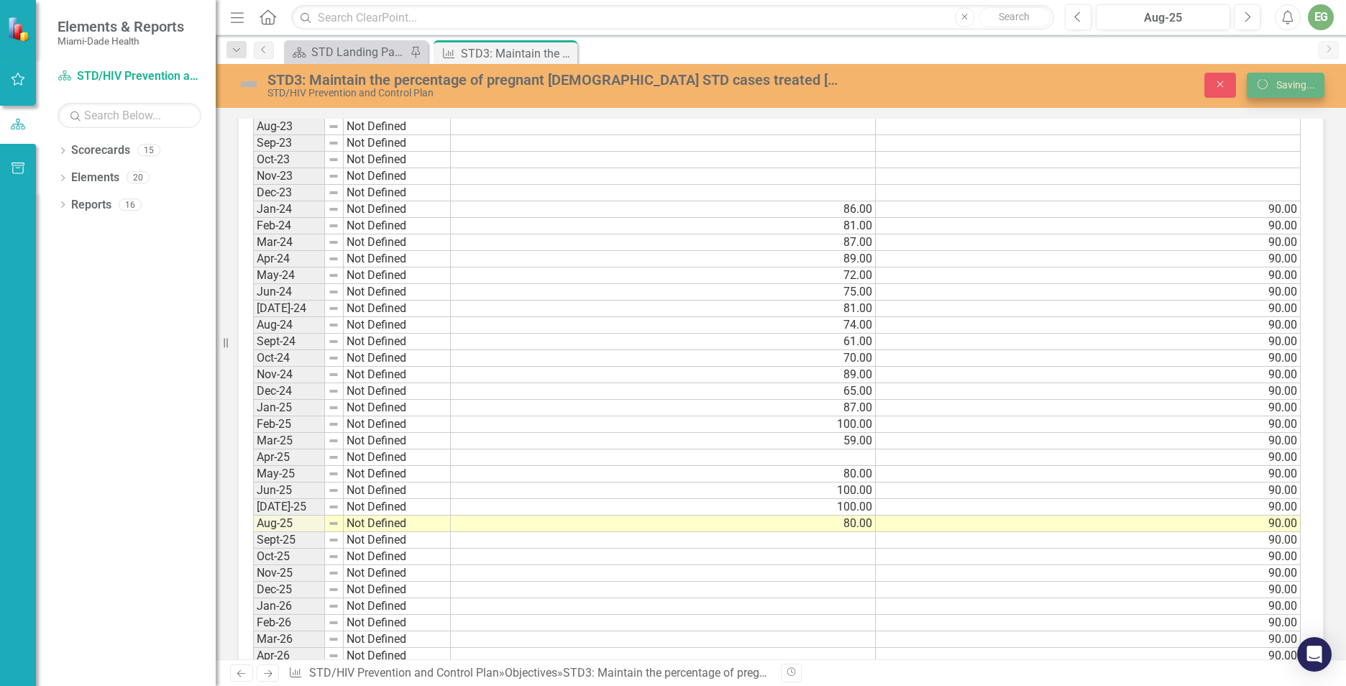
scroll to position [1151, 0]
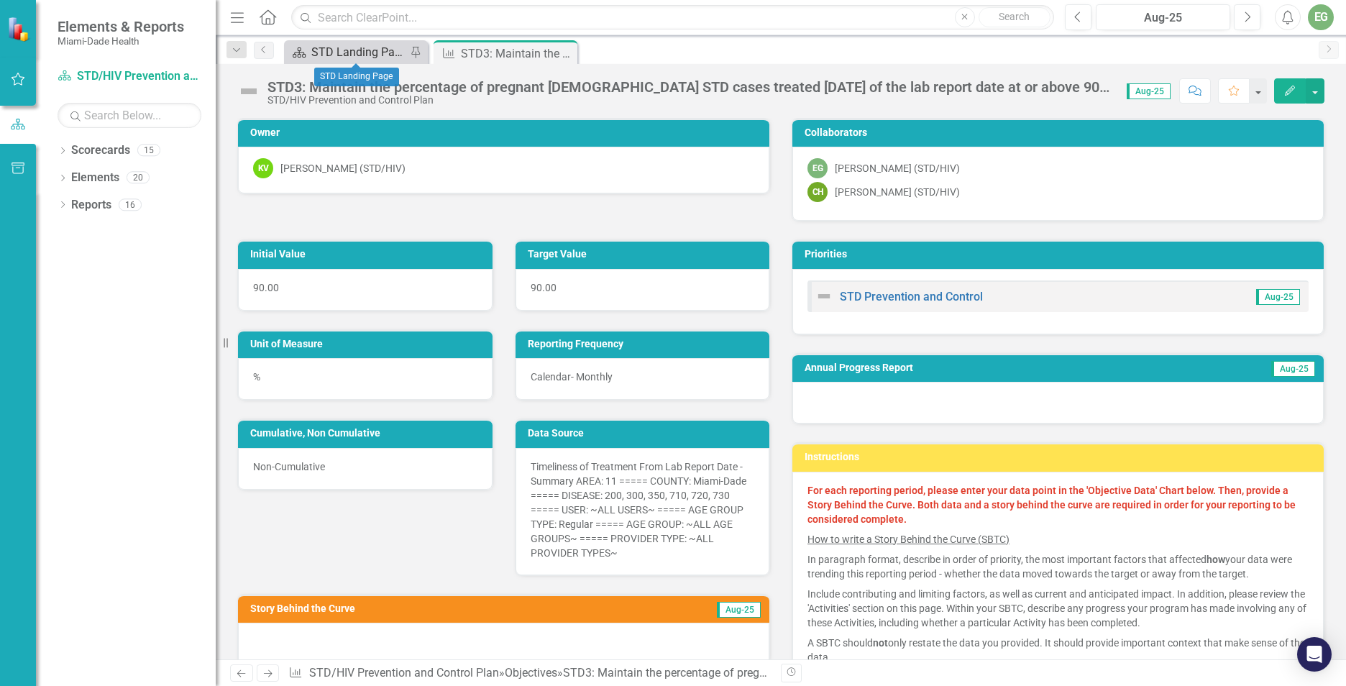
click at [378, 53] on div "STD Landing Page" at bounding box center [358, 52] width 95 height 18
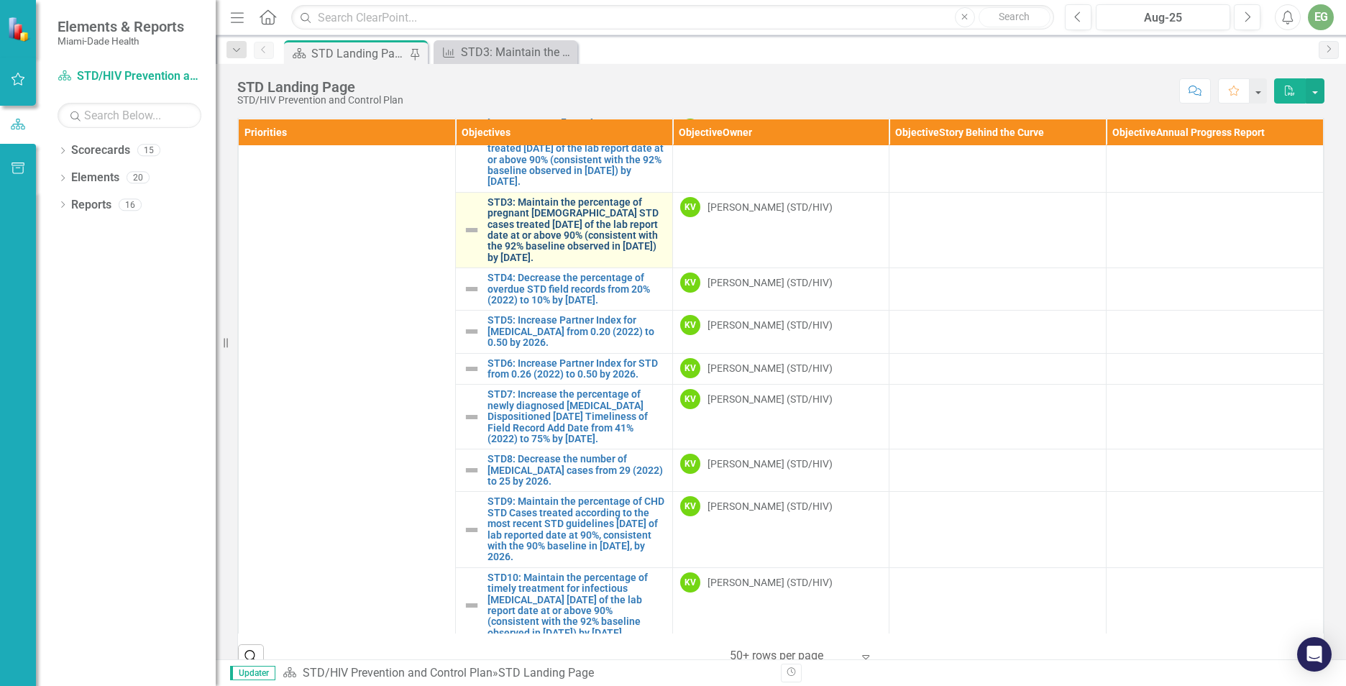
scroll to position [144, 0]
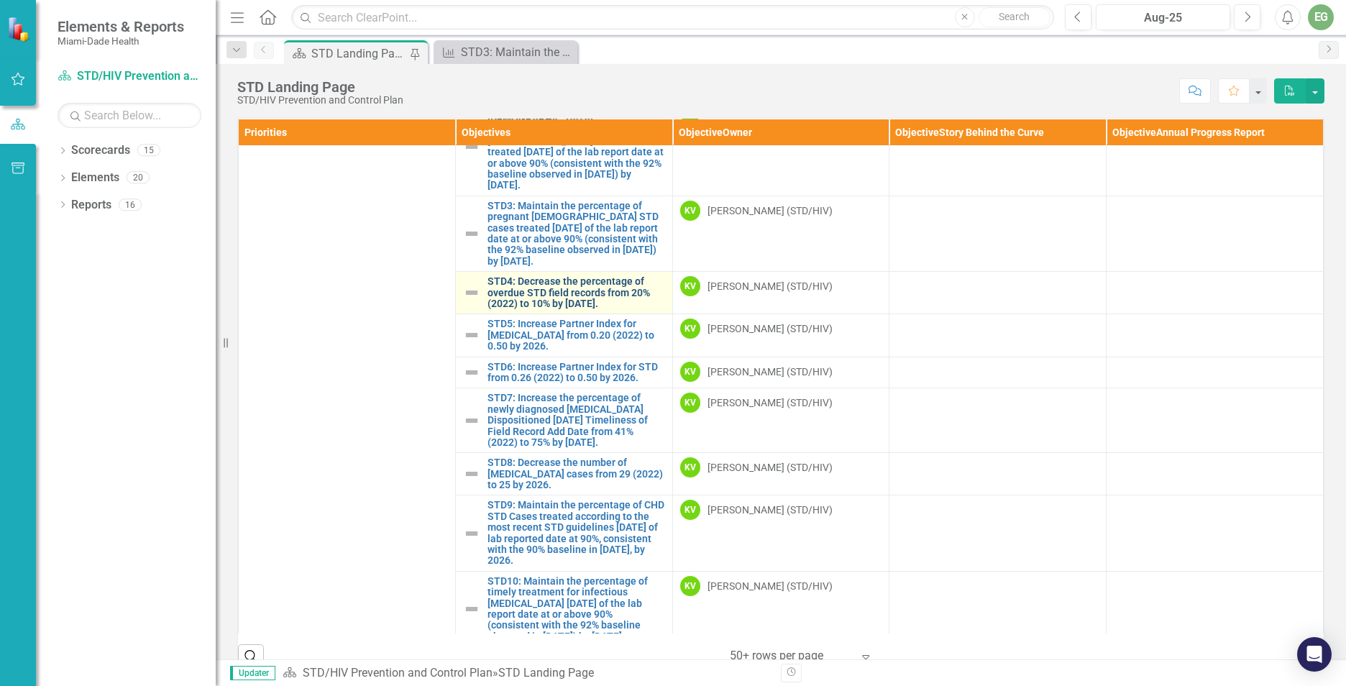
click at [540, 277] on link "STD4: Decrease the percentage of overdue STD field records from 20% (2022) to 1…" at bounding box center [577, 292] width 178 height 33
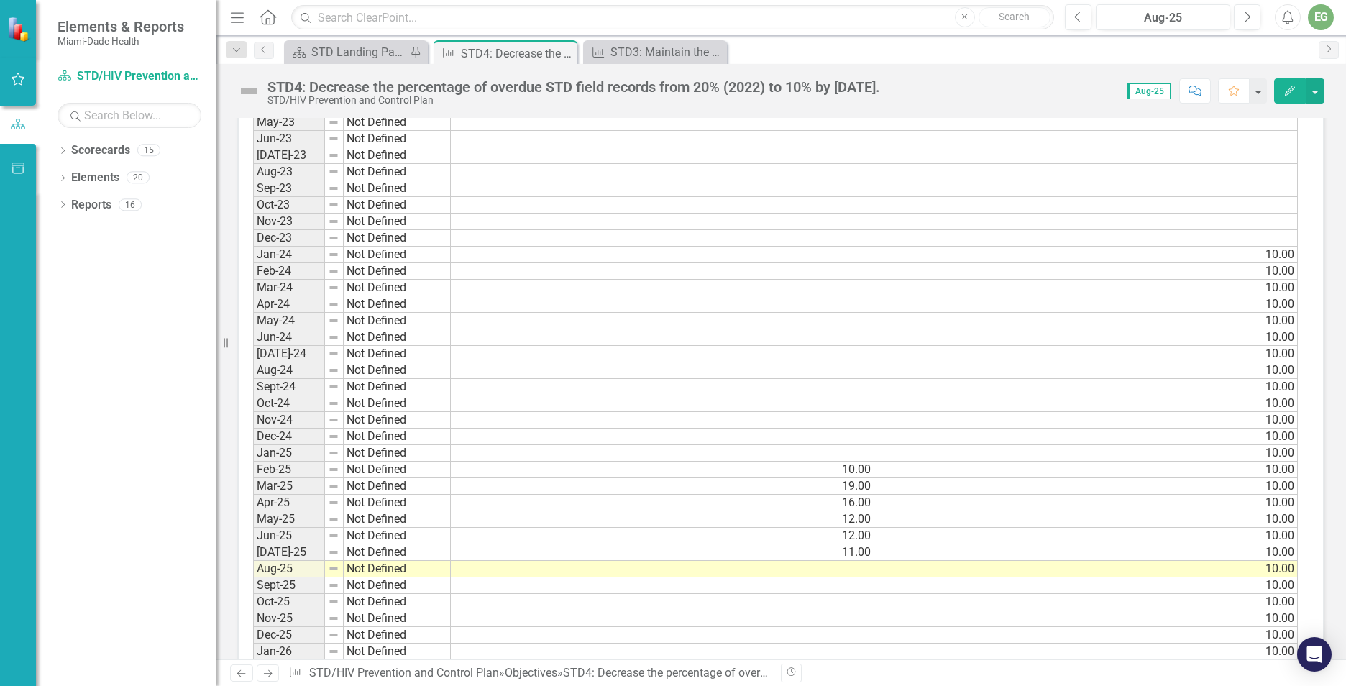
scroll to position [1367, 0]
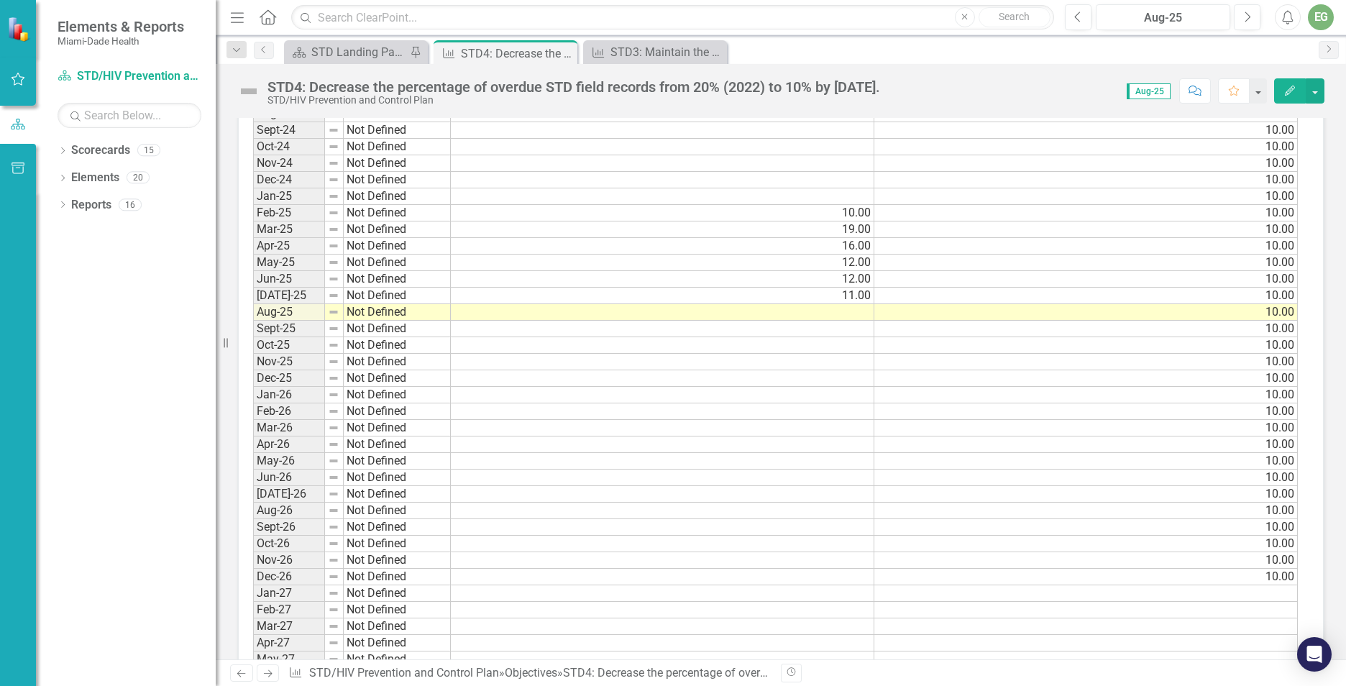
click at [808, 310] on td at bounding box center [663, 312] width 424 height 17
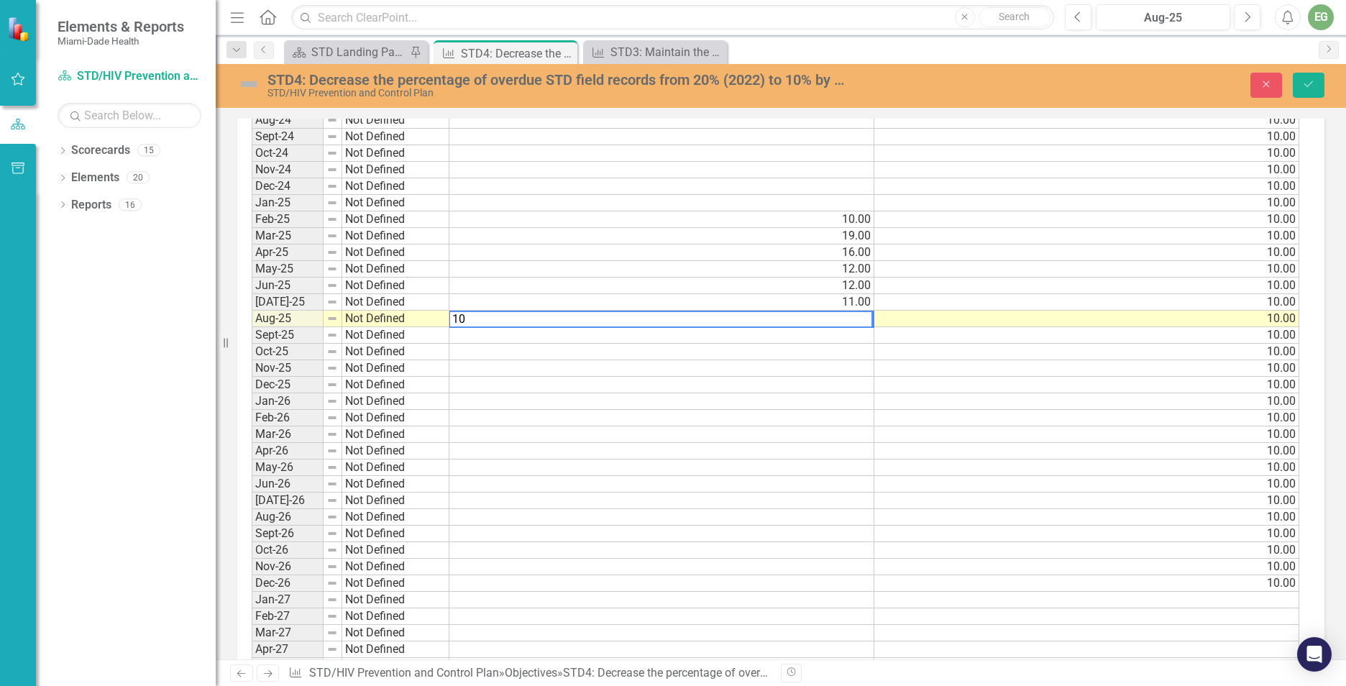
scroll to position [1372, 0]
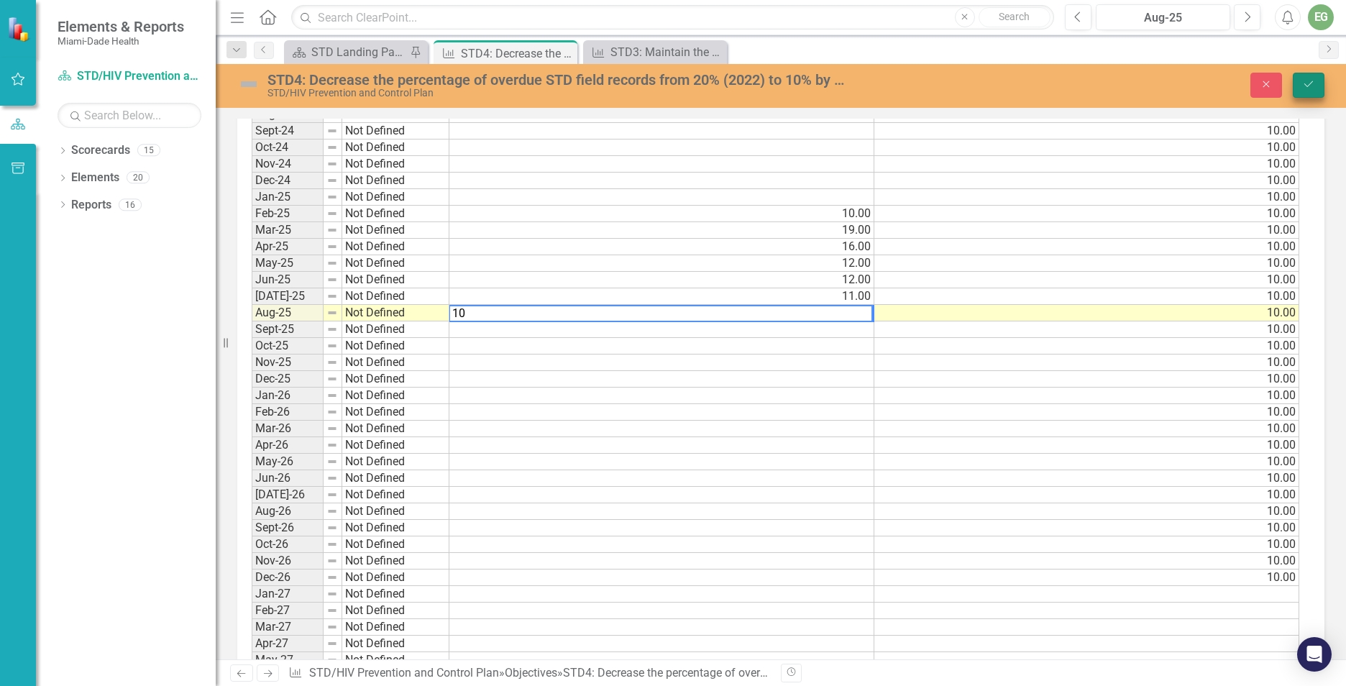
type textarea "10"
click at [1318, 83] on button "Save" at bounding box center [1309, 85] width 32 height 25
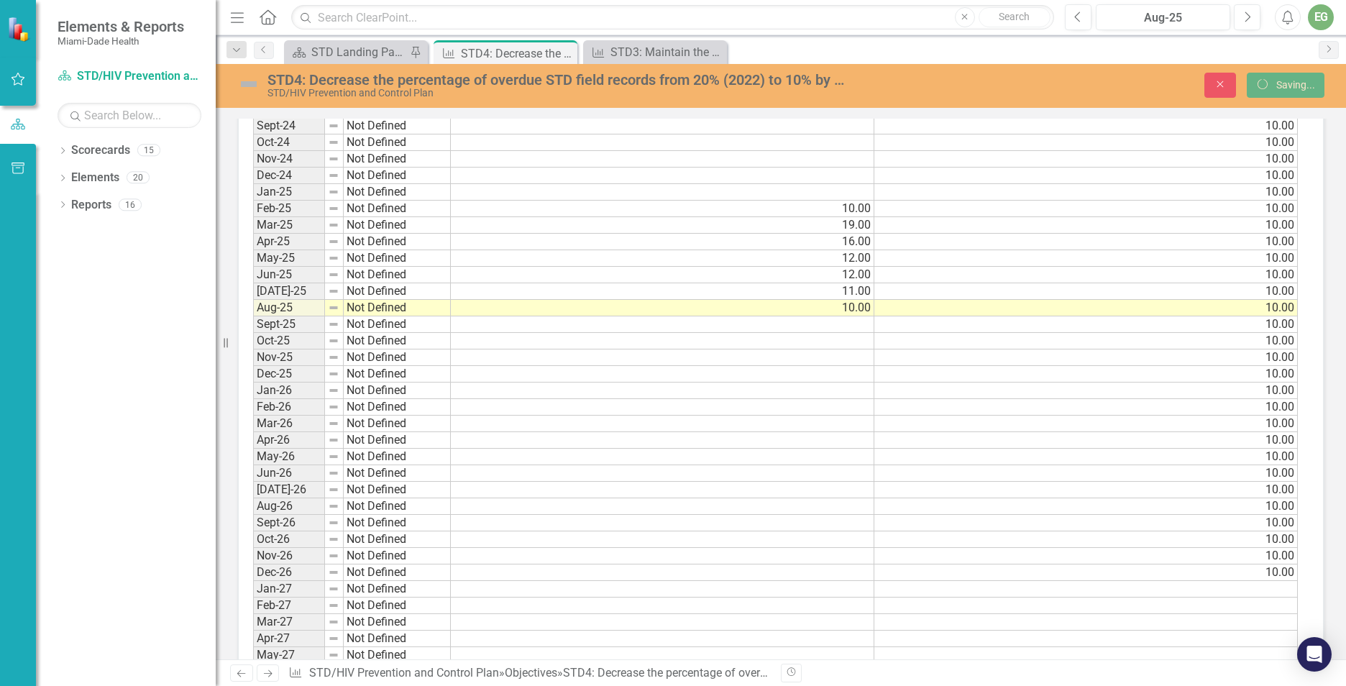
scroll to position [0, 0]
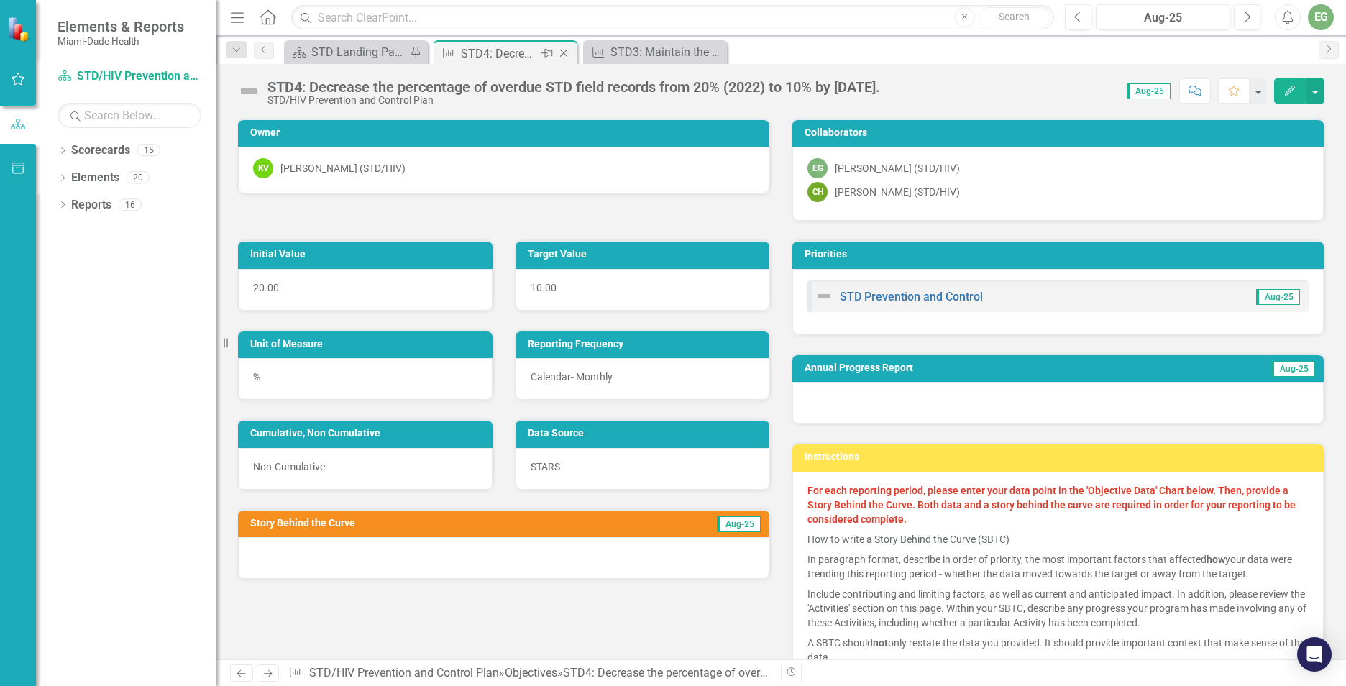
click at [570, 53] on icon "Close" at bounding box center [564, 53] width 14 height 12
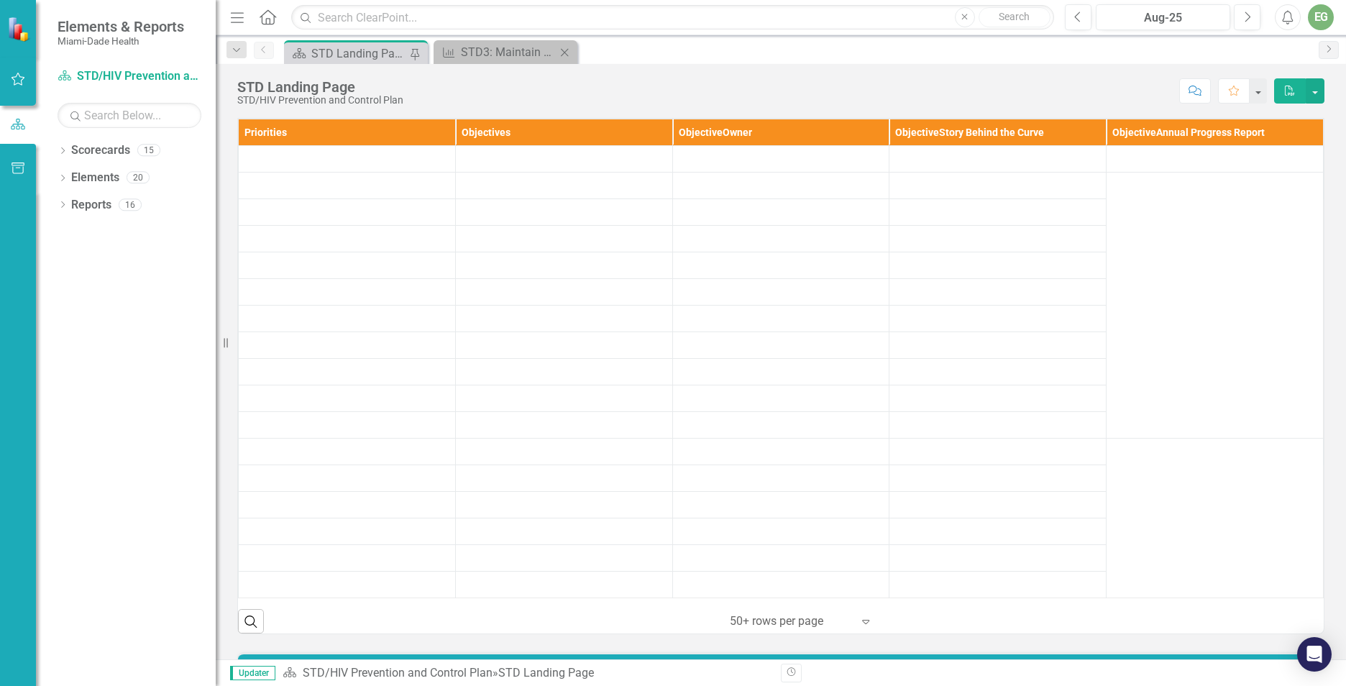
click at [570, 51] on icon "Close" at bounding box center [564, 53] width 14 height 12
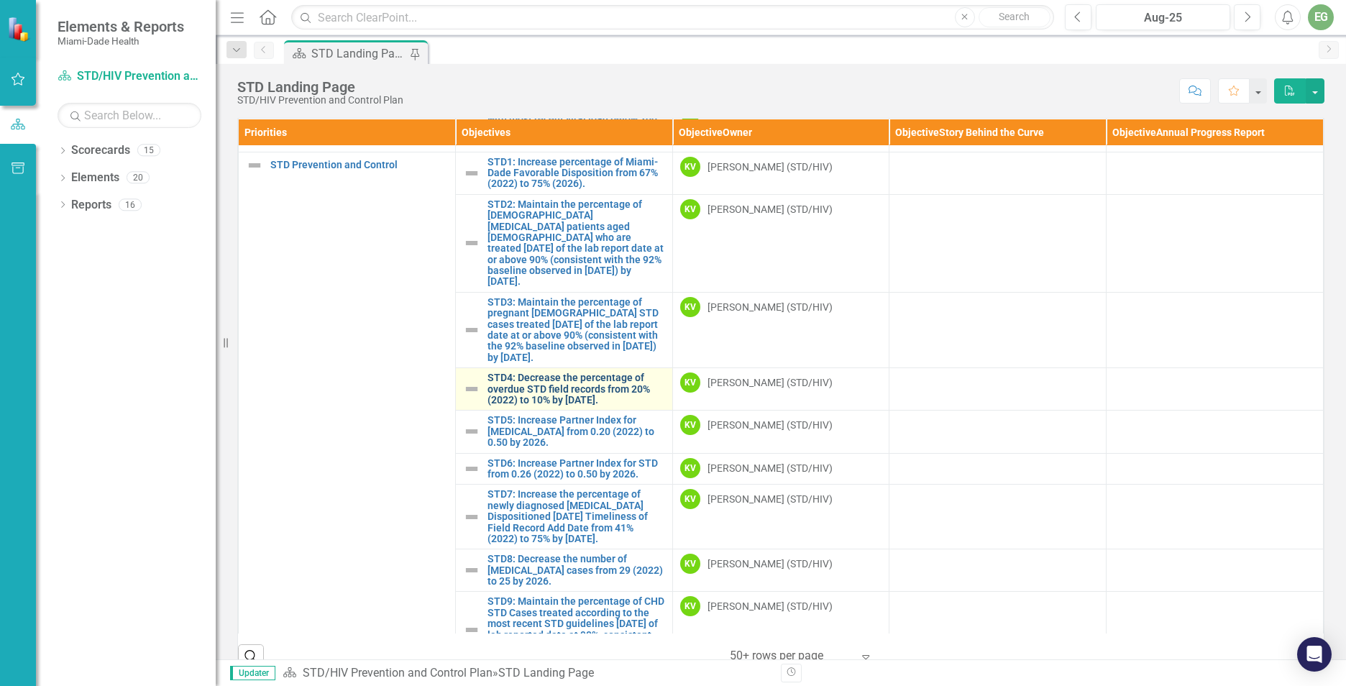
scroll to position [72, 0]
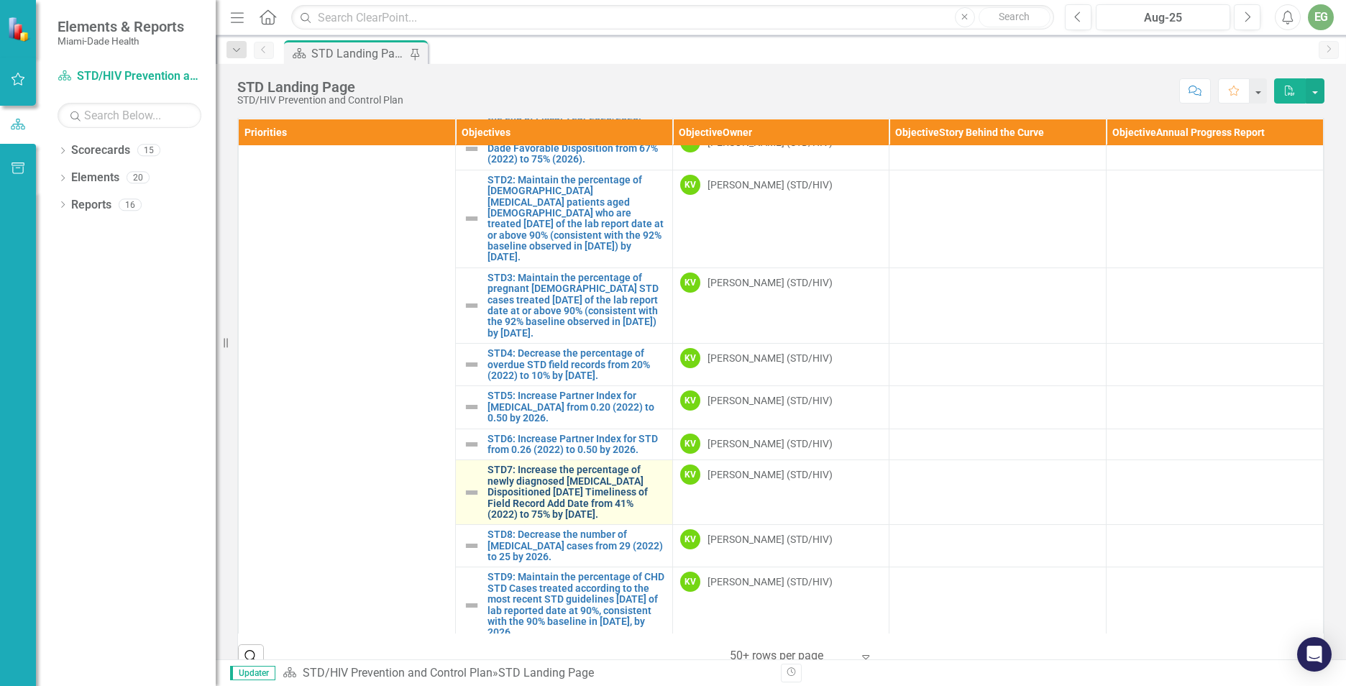
click at [540, 475] on link "STD7: Increase the percentage of newly diagnosed [MEDICAL_DATA] Dispositioned […" at bounding box center [577, 492] width 178 height 55
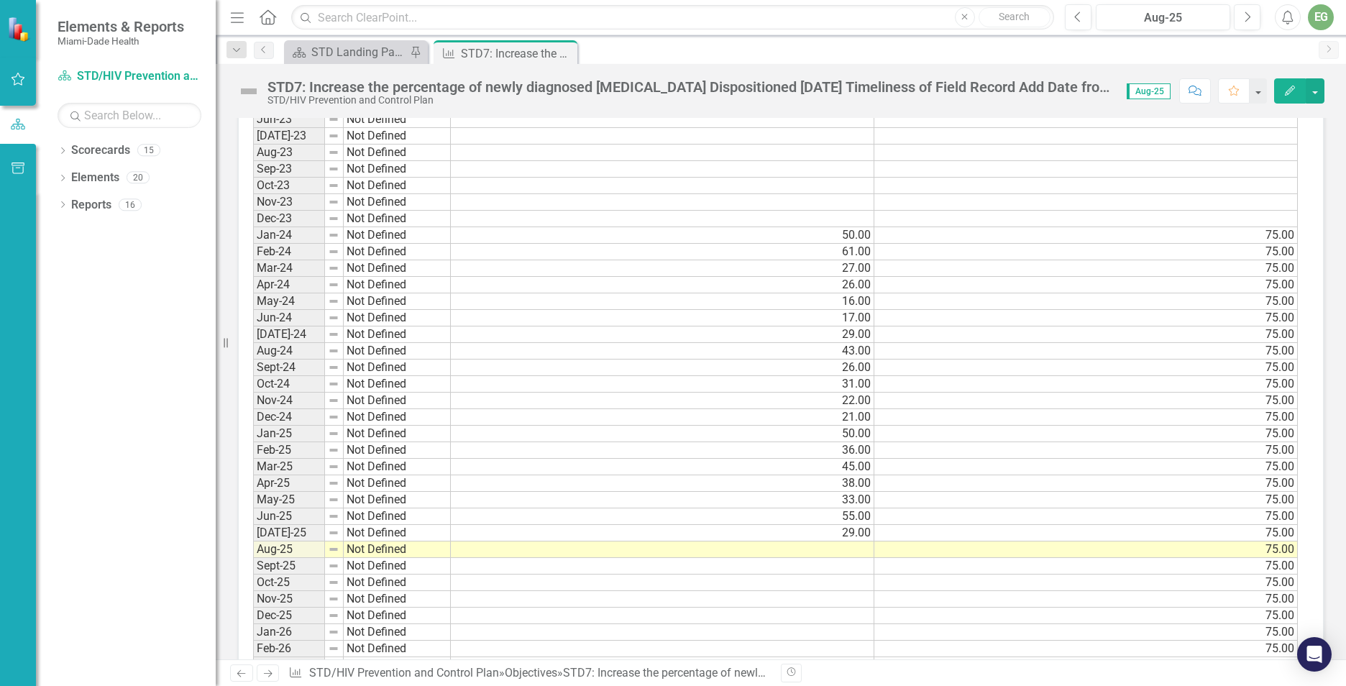
scroll to position [1151, 0]
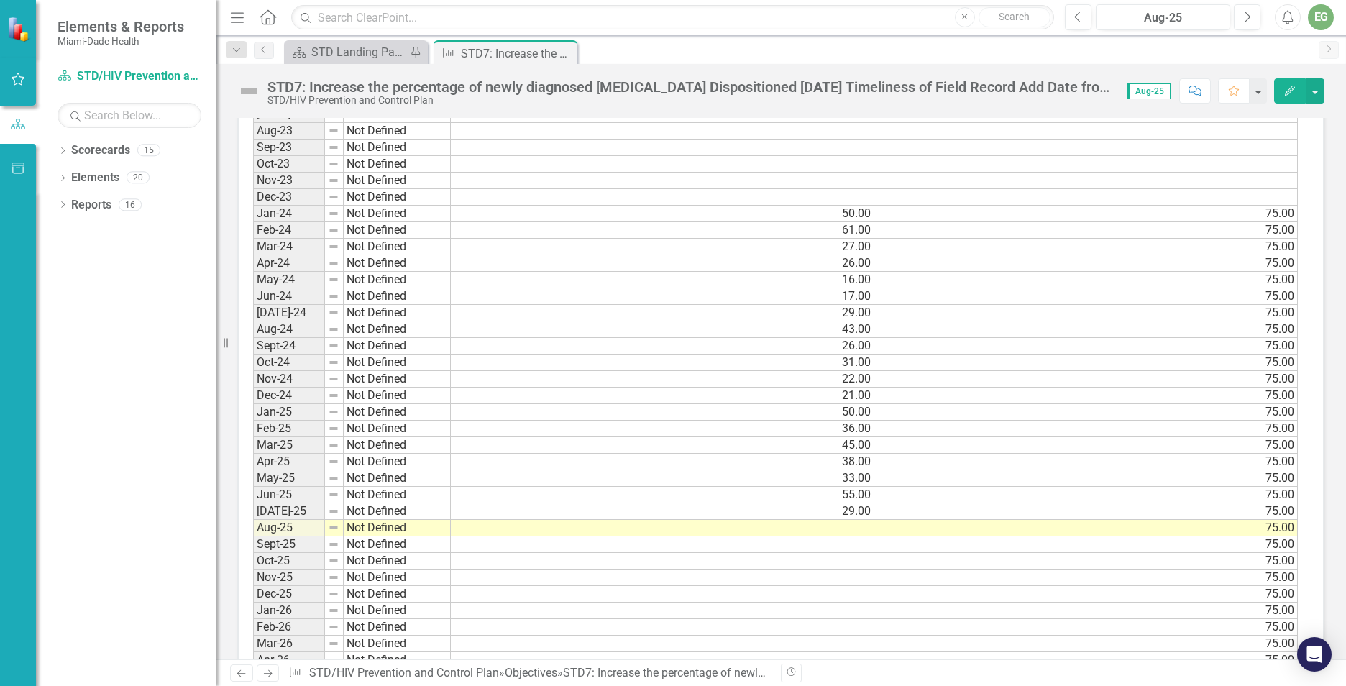
click at [836, 523] on td at bounding box center [663, 528] width 424 height 17
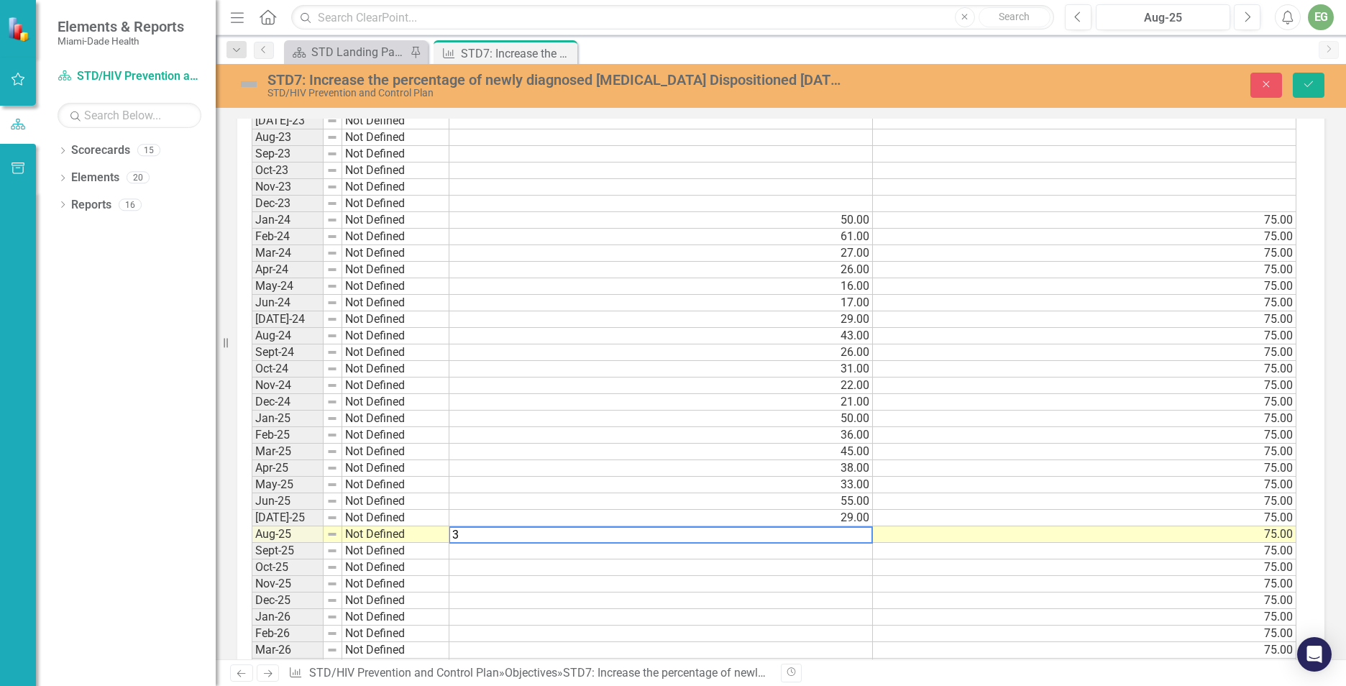
scroll to position [1157, 0]
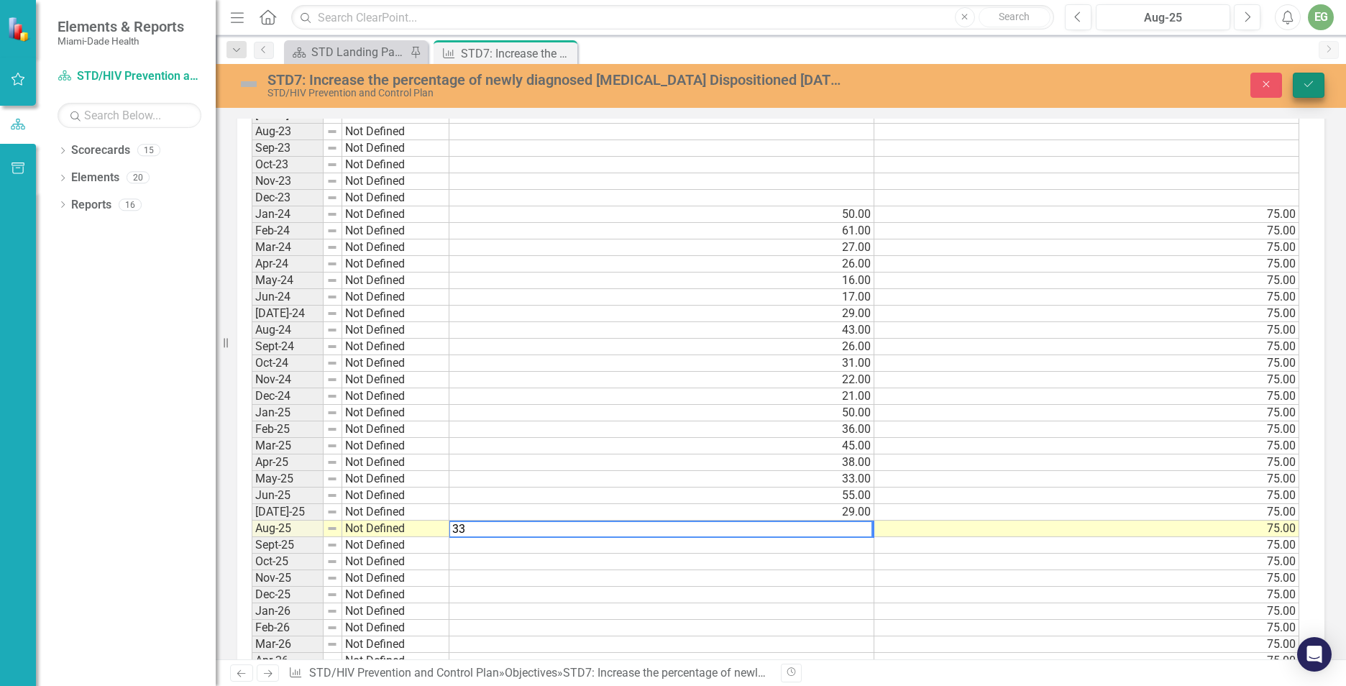
type textarea "33"
click at [1309, 84] on icon "Save" at bounding box center [1309, 84] width 13 height 10
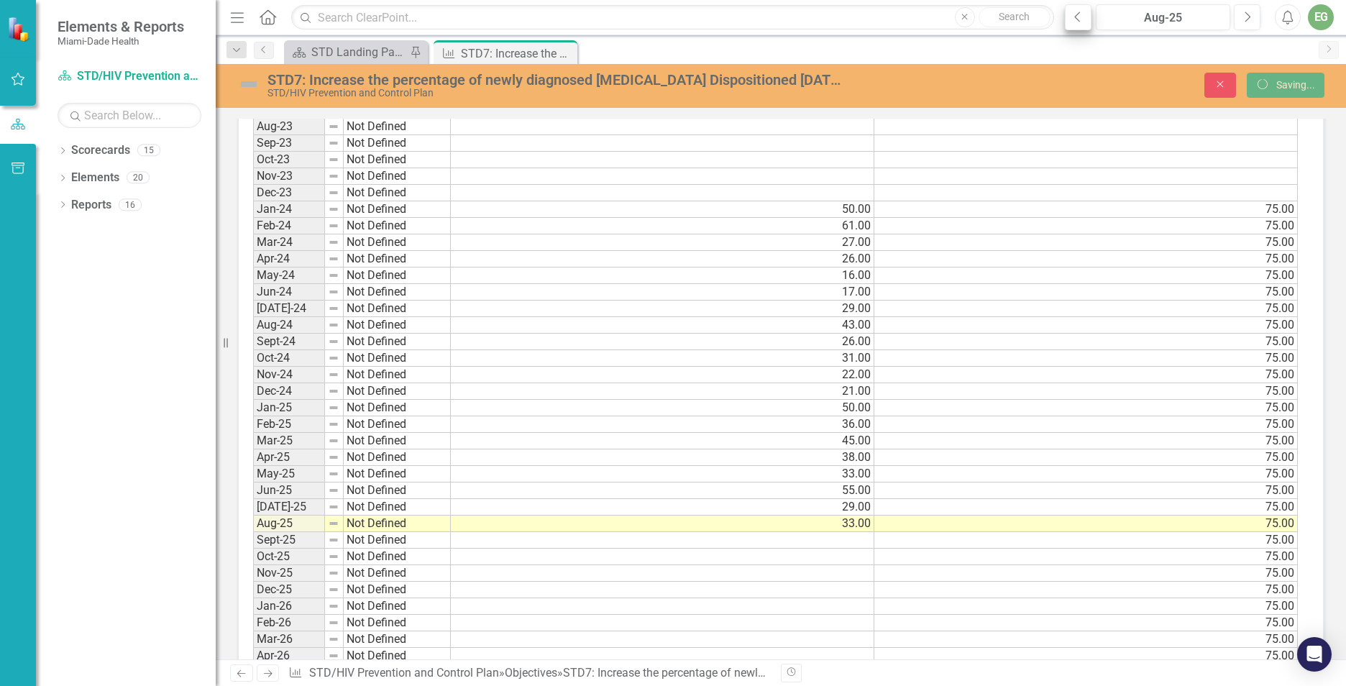
scroll to position [1151, 0]
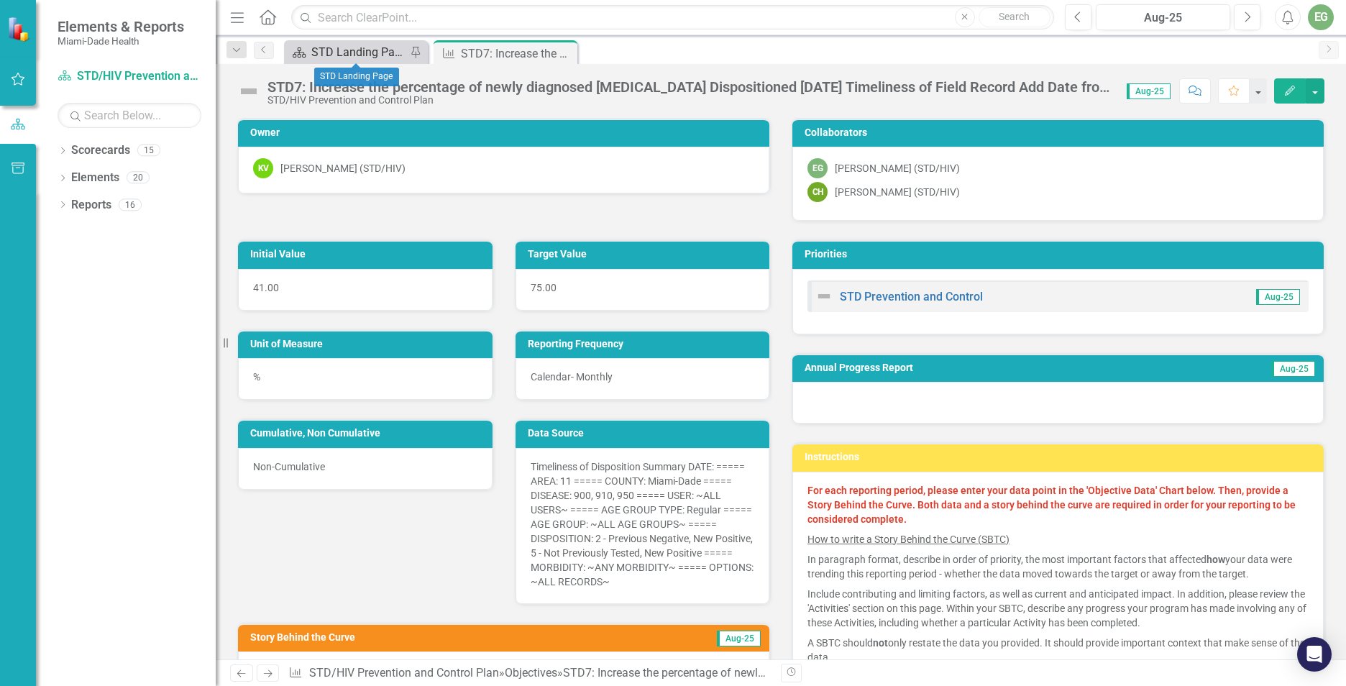
click at [379, 49] on div "STD Landing Page" at bounding box center [358, 52] width 95 height 18
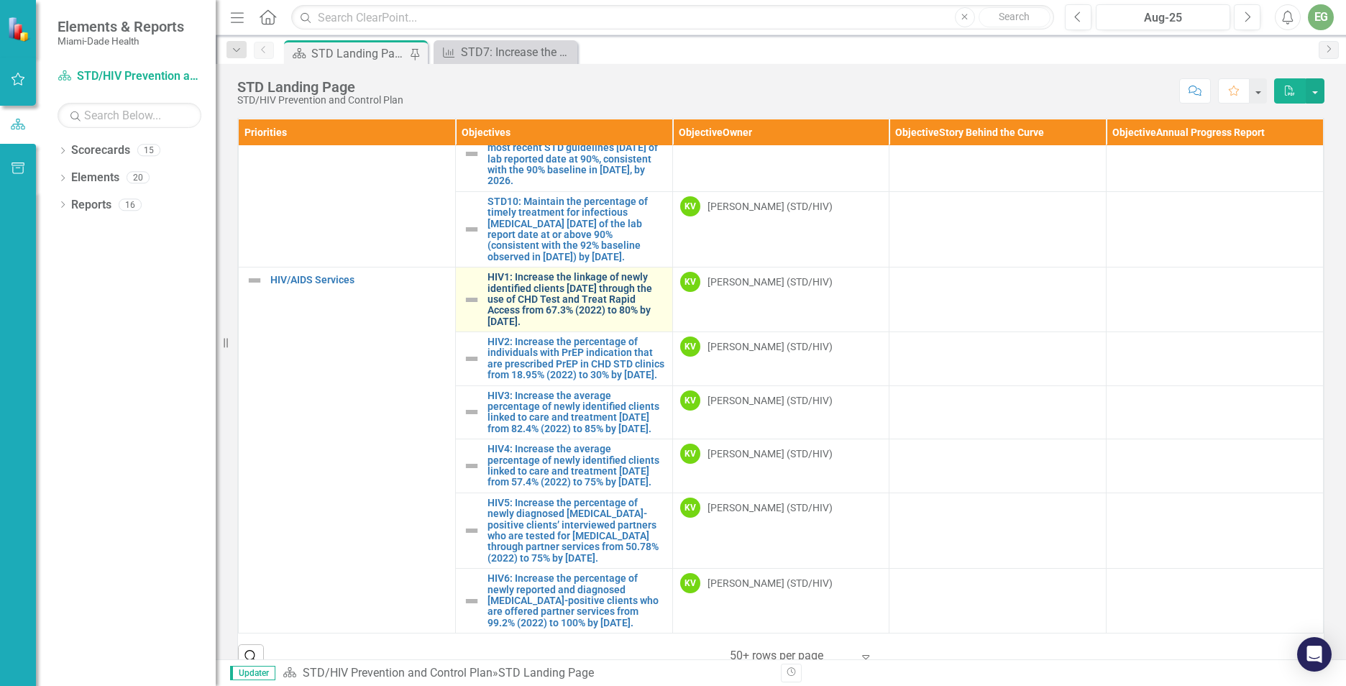
scroll to position [269, 0]
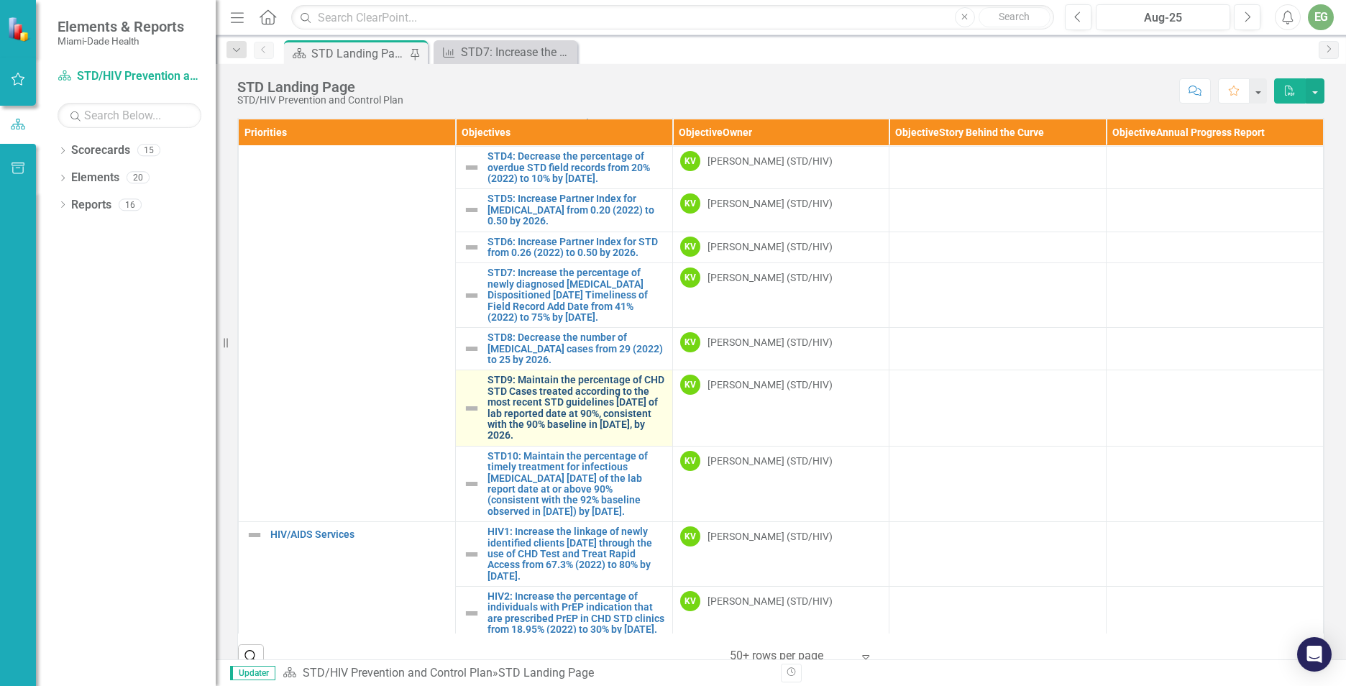
click at [553, 403] on link "STD9: Maintain the percentage of CHD STD Cases treated according to the most re…" at bounding box center [577, 408] width 178 height 66
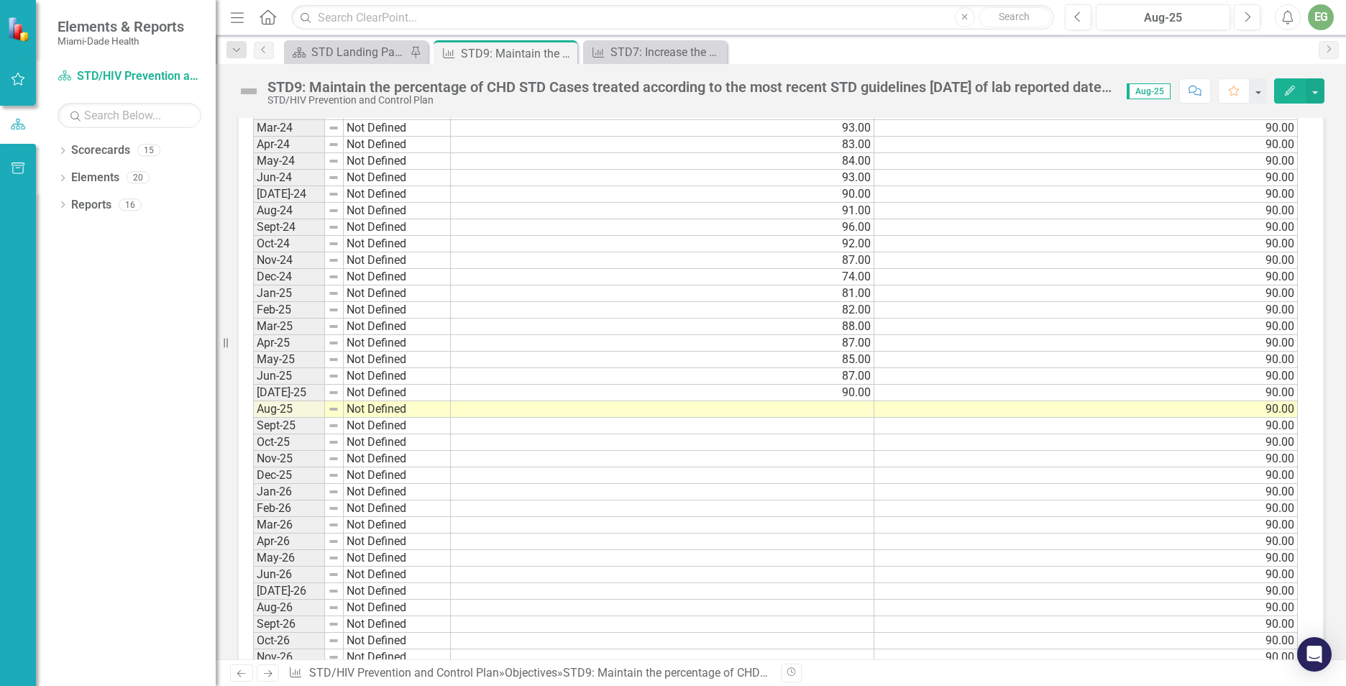
scroll to position [1295, 0]
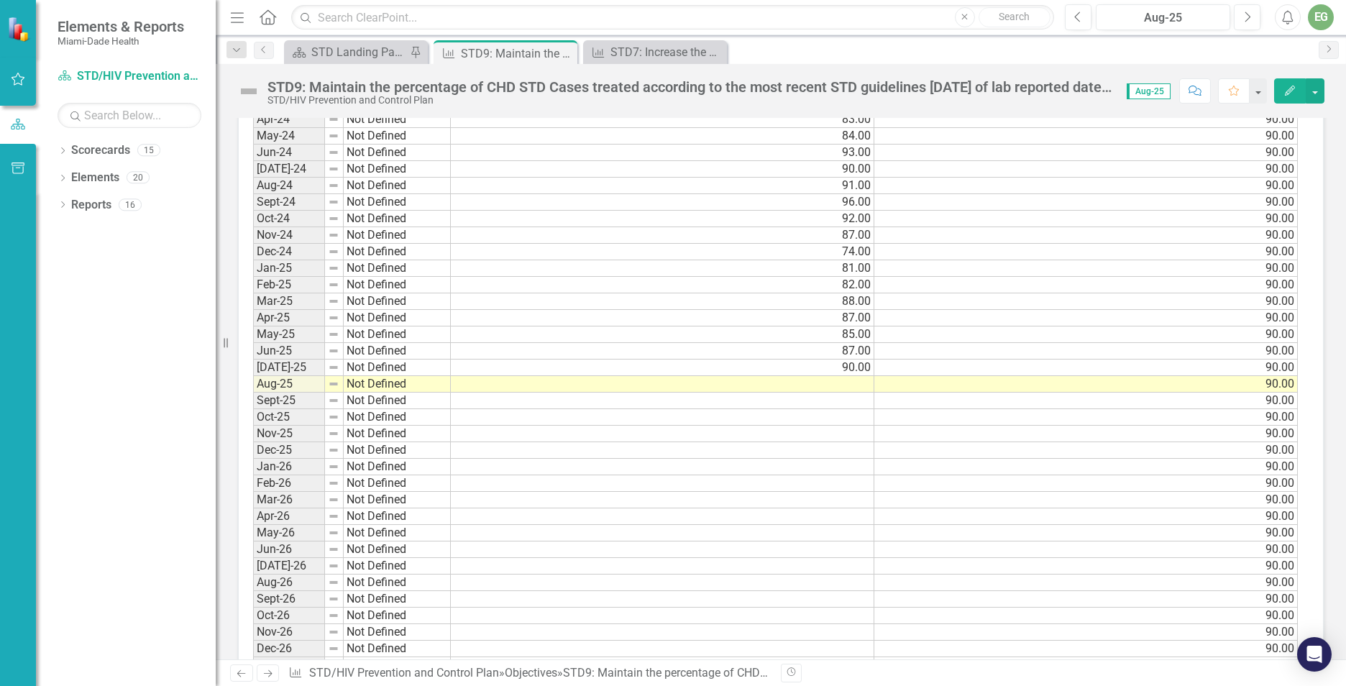
click at [836, 378] on td at bounding box center [663, 384] width 424 height 17
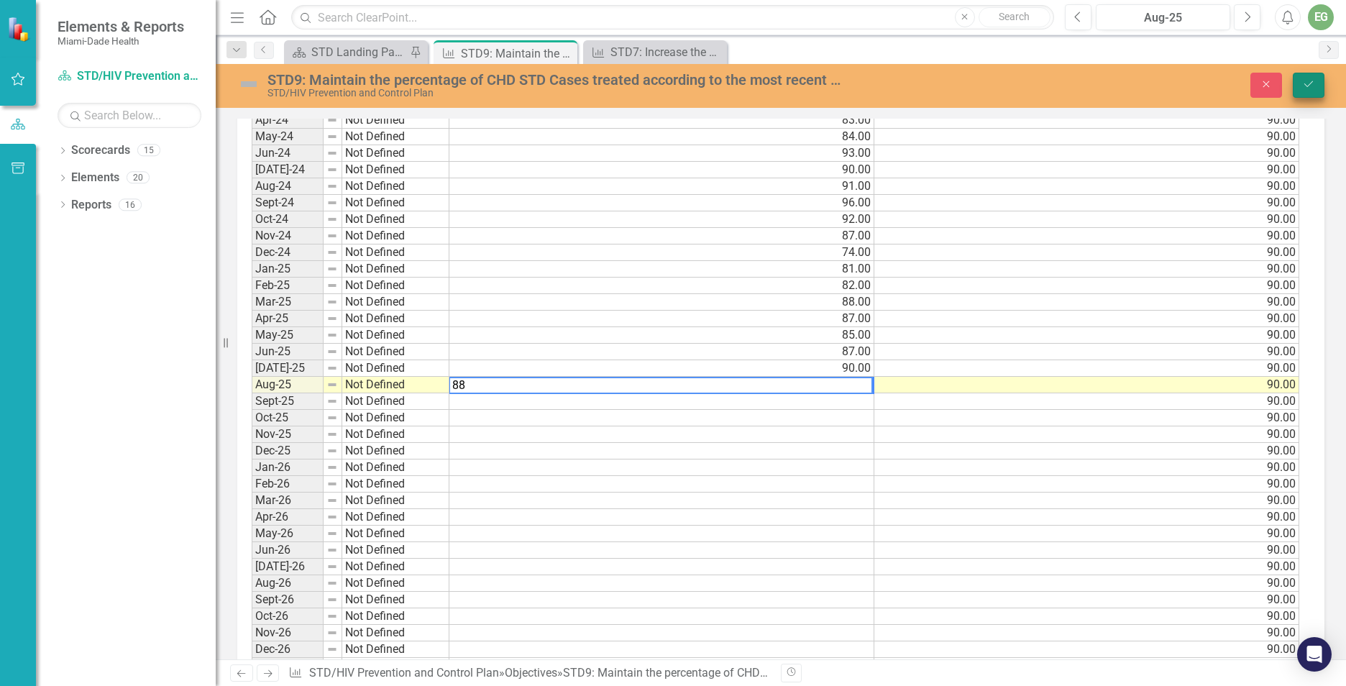
type textarea "88"
click at [1312, 86] on icon "Save" at bounding box center [1309, 84] width 13 height 10
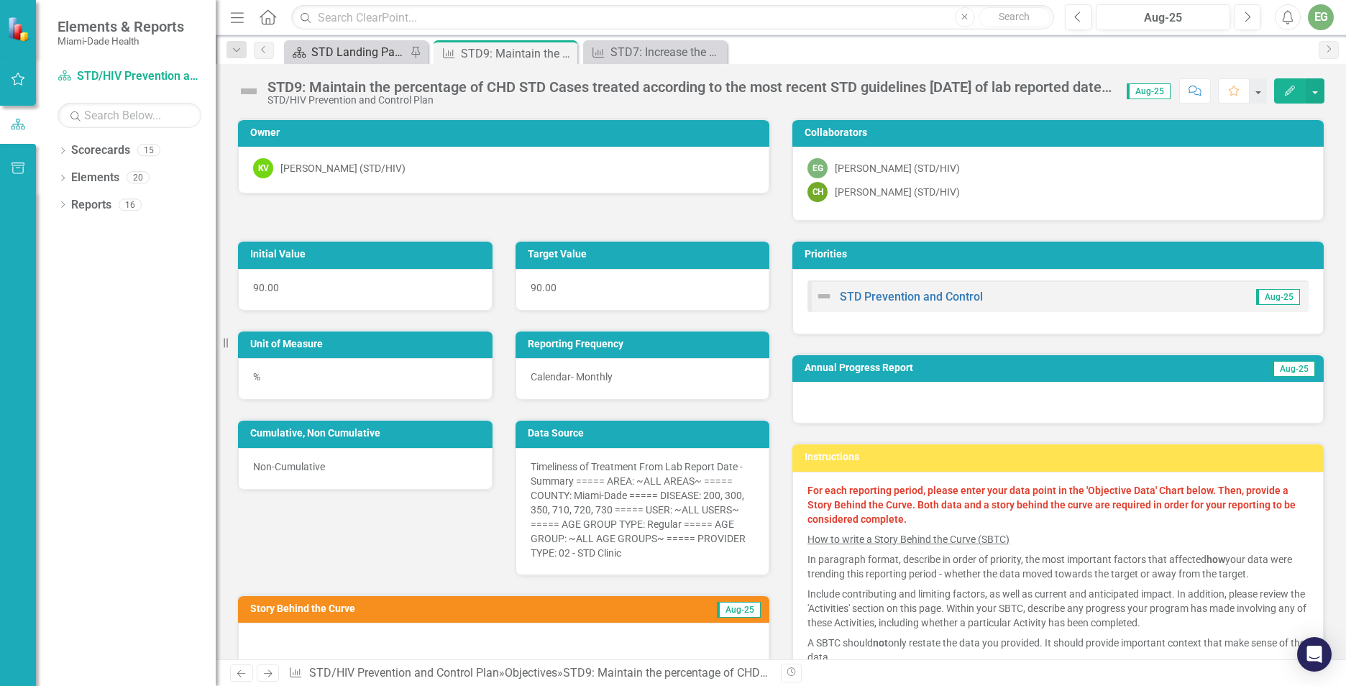
click at [368, 53] on div "STD Landing Page" at bounding box center [358, 52] width 95 height 18
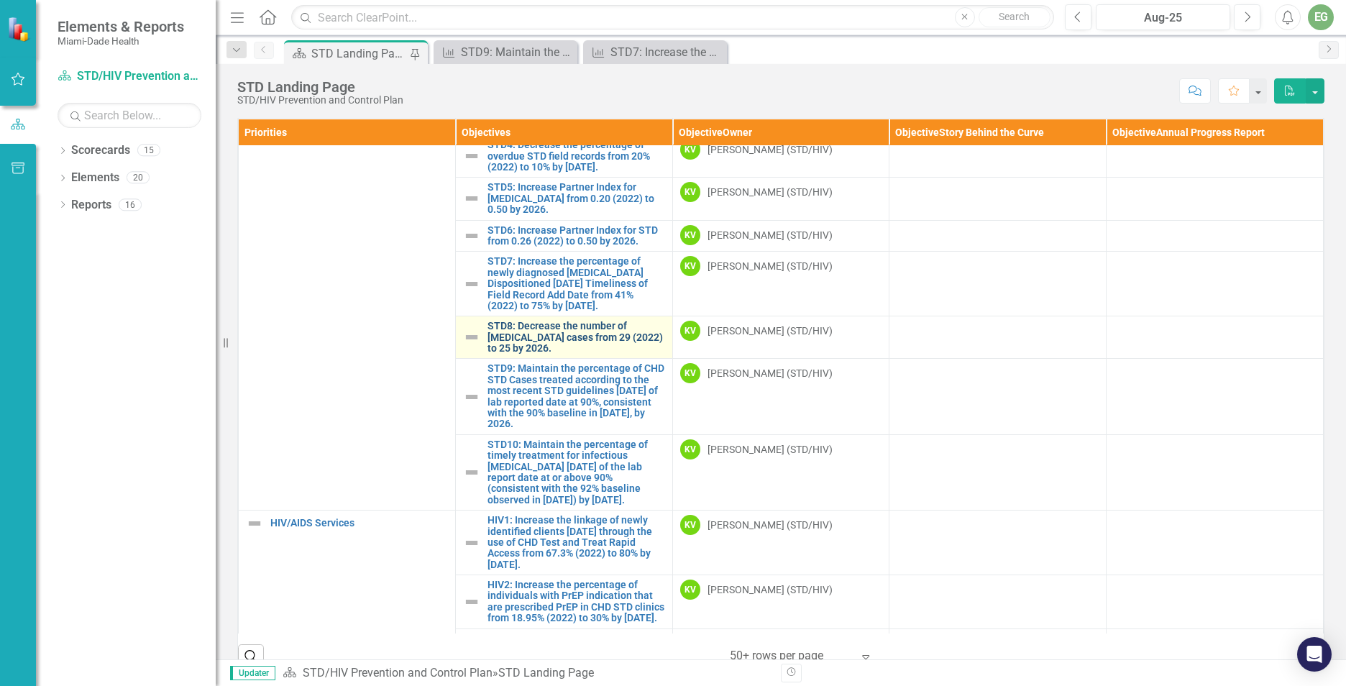
scroll to position [288, 0]
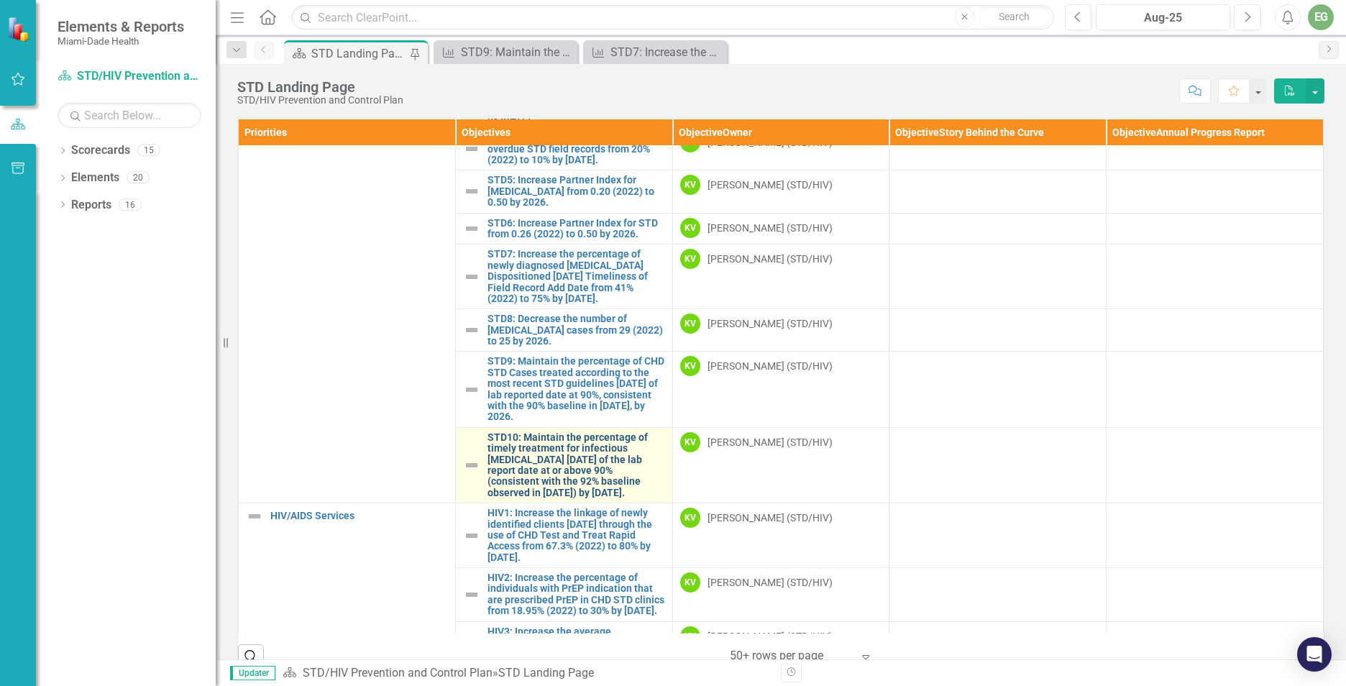
click at [579, 455] on link "STD10: Maintain the percentage of timely treatment for infectious [MEDICAL_DATA…" at bounding box center [577, 465] width 178 height 66
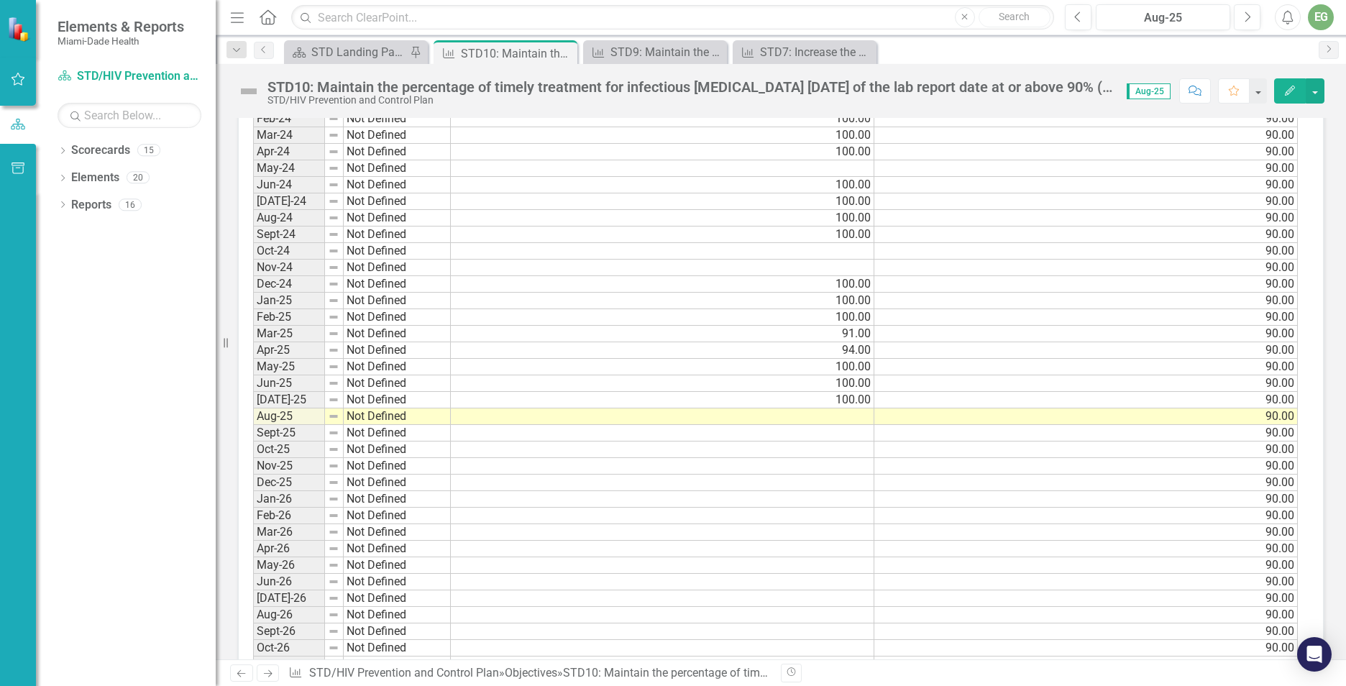
scroll to position [1295, 0]
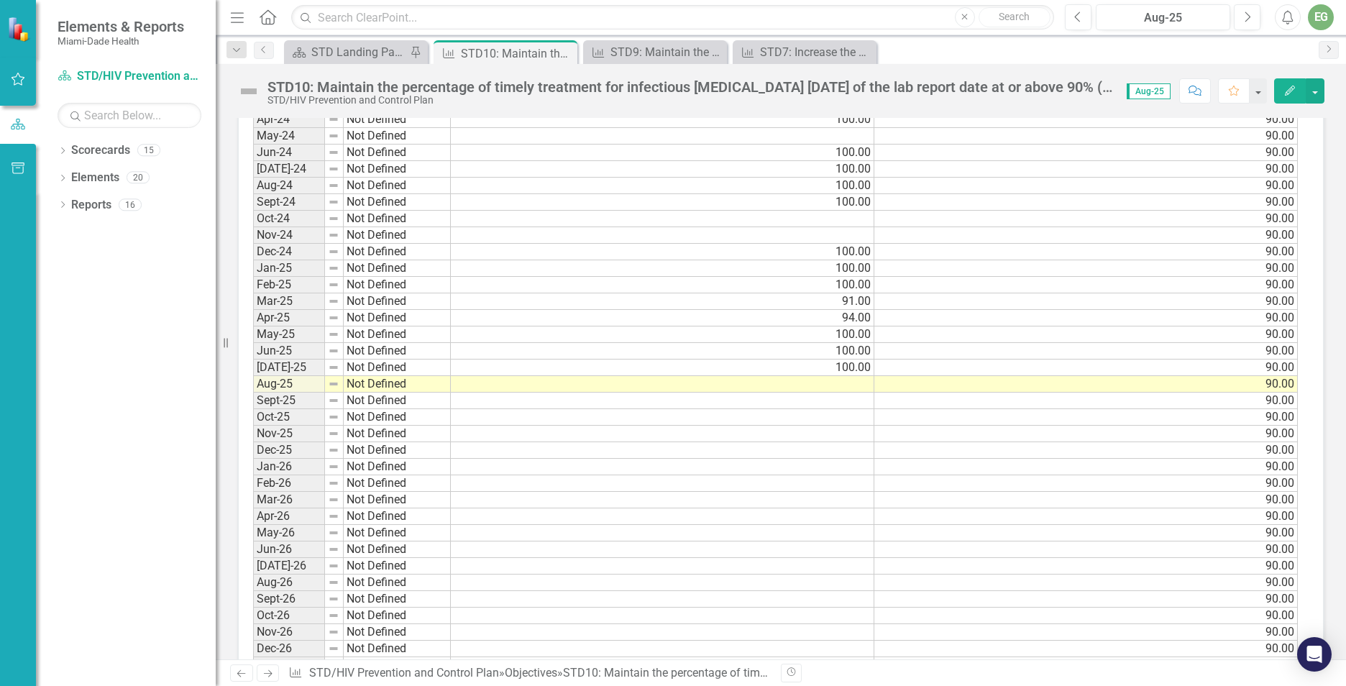
click at [850, 382] on td at bounding box center [663, 384] width 424 height 17
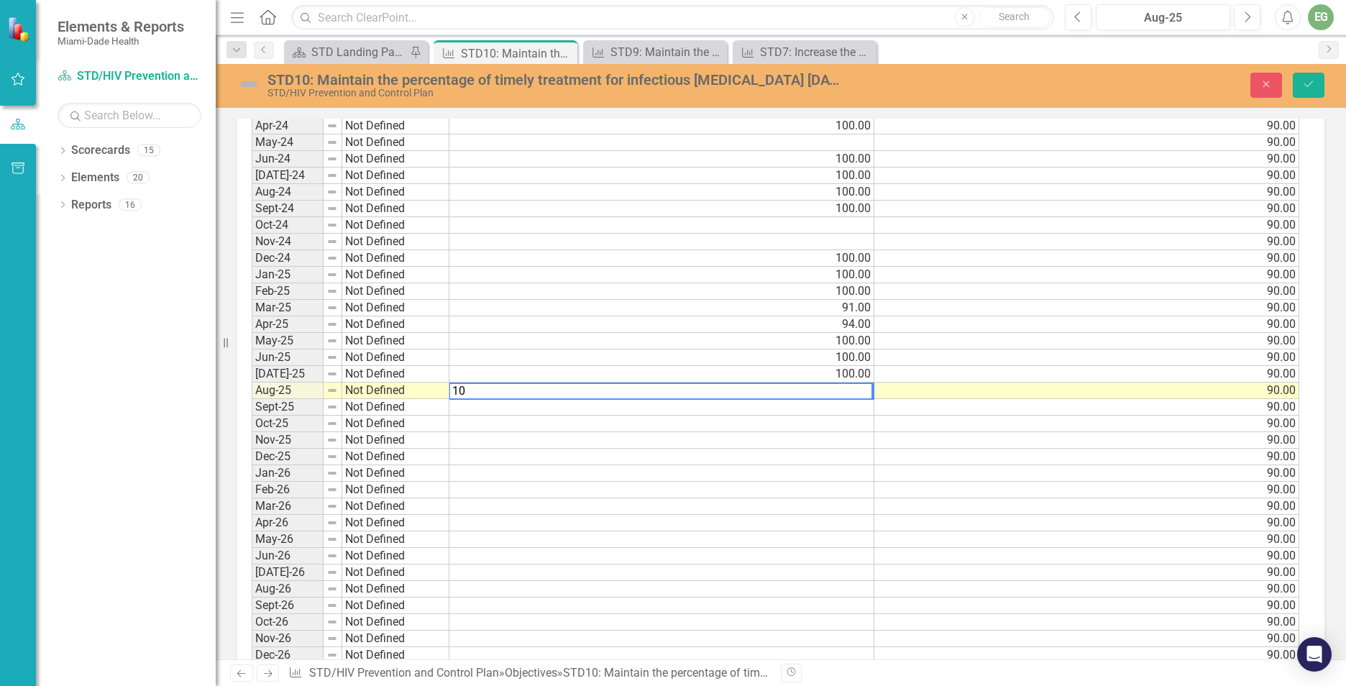
scroll to position [1300, 0]
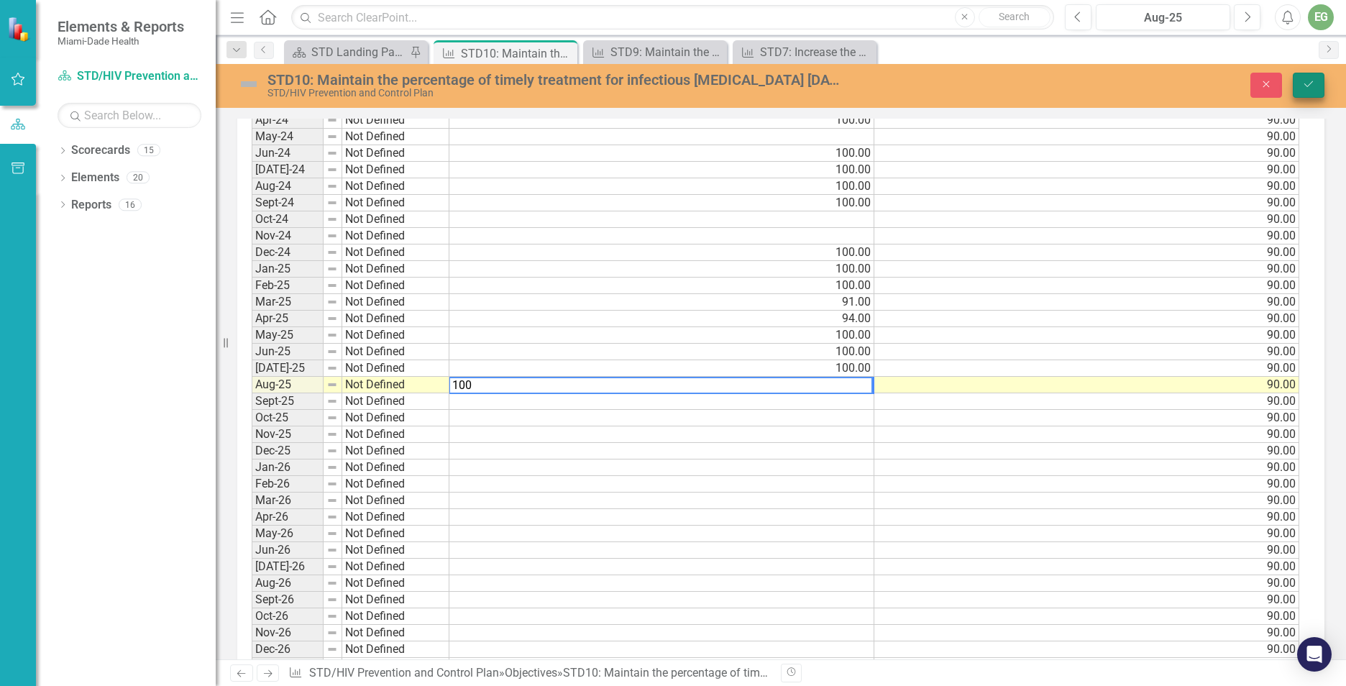
type textarea "100"
click at [1308, 80] on icon "Save" at bounding box center [1309, 84] width 13 height 10
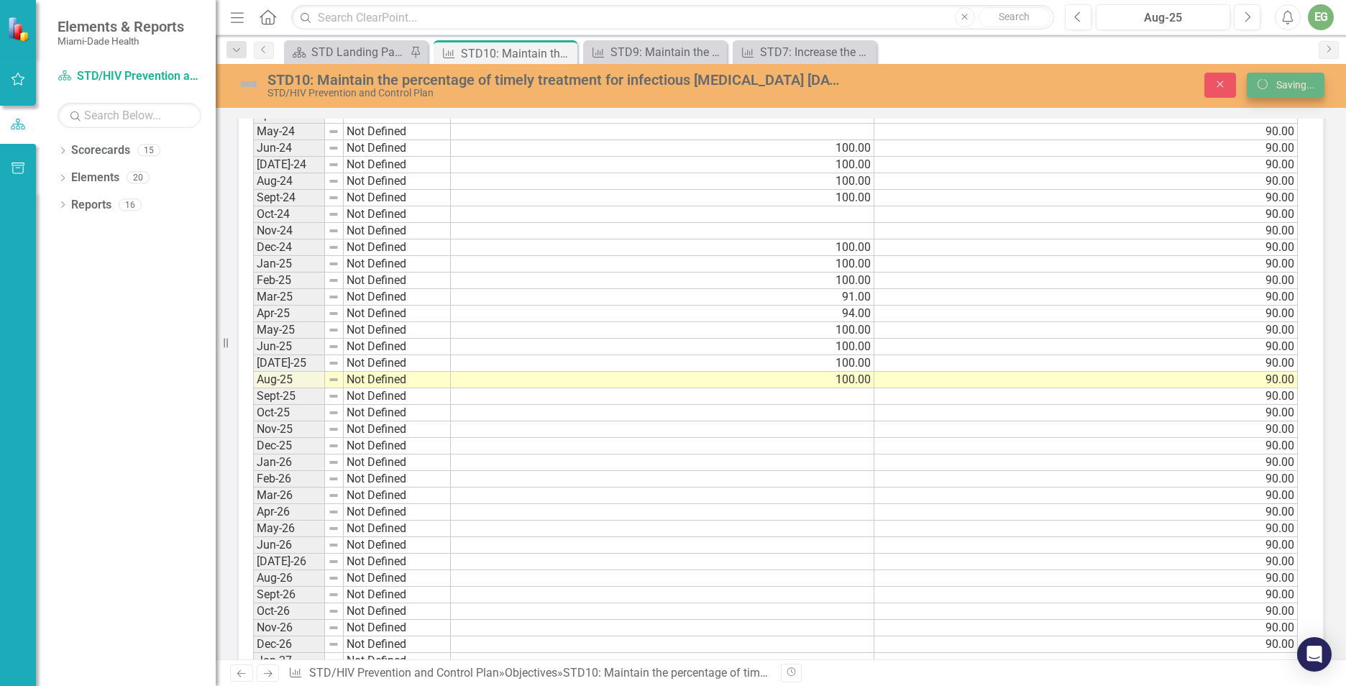
scroll to position [1295, 0]
